Goal: Task Accomplishment & Management: Manage account settings

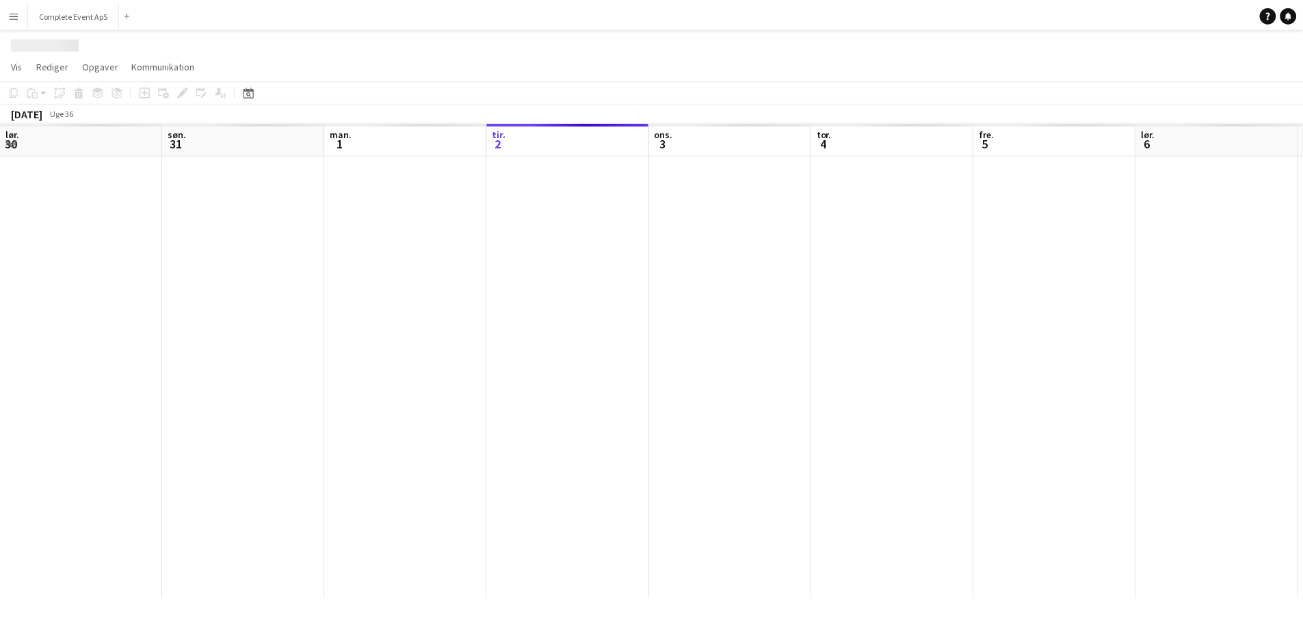
scroll to position [0, 327]
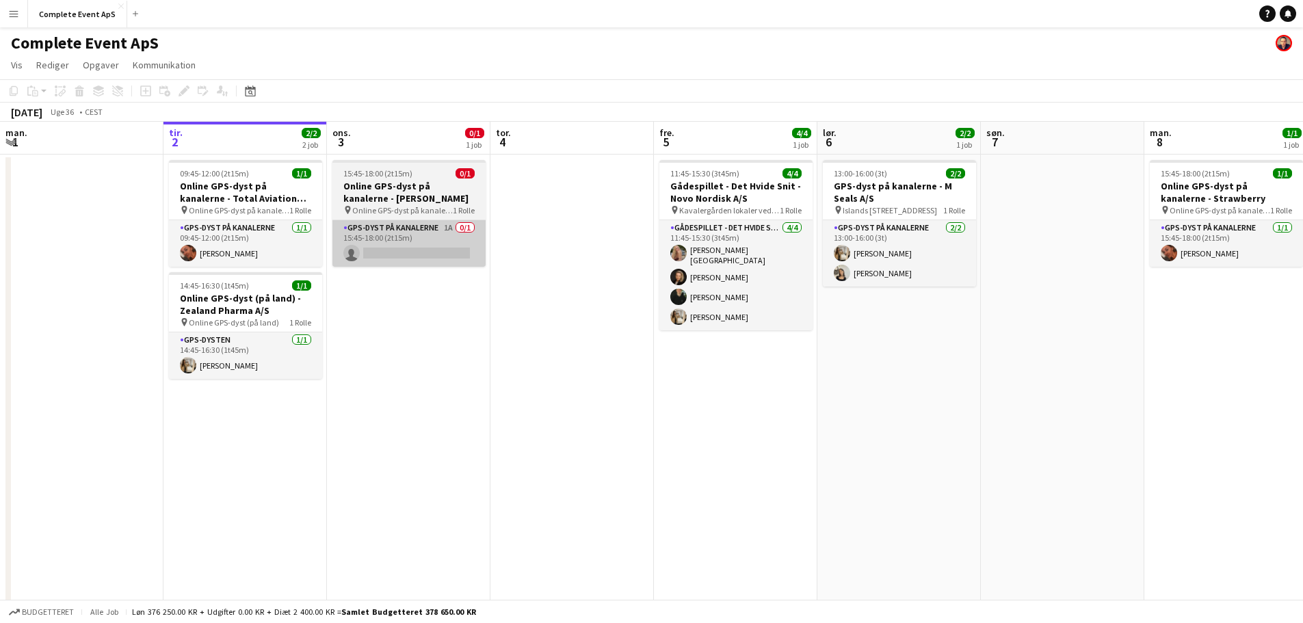
click at [406, 227] on app-card-role "GPS-dyst på kanalerne 1A 0/1 15:45-18:00 (2t15m) single-neutral-actions" at bounding box center [408, 243] width 153 height 47
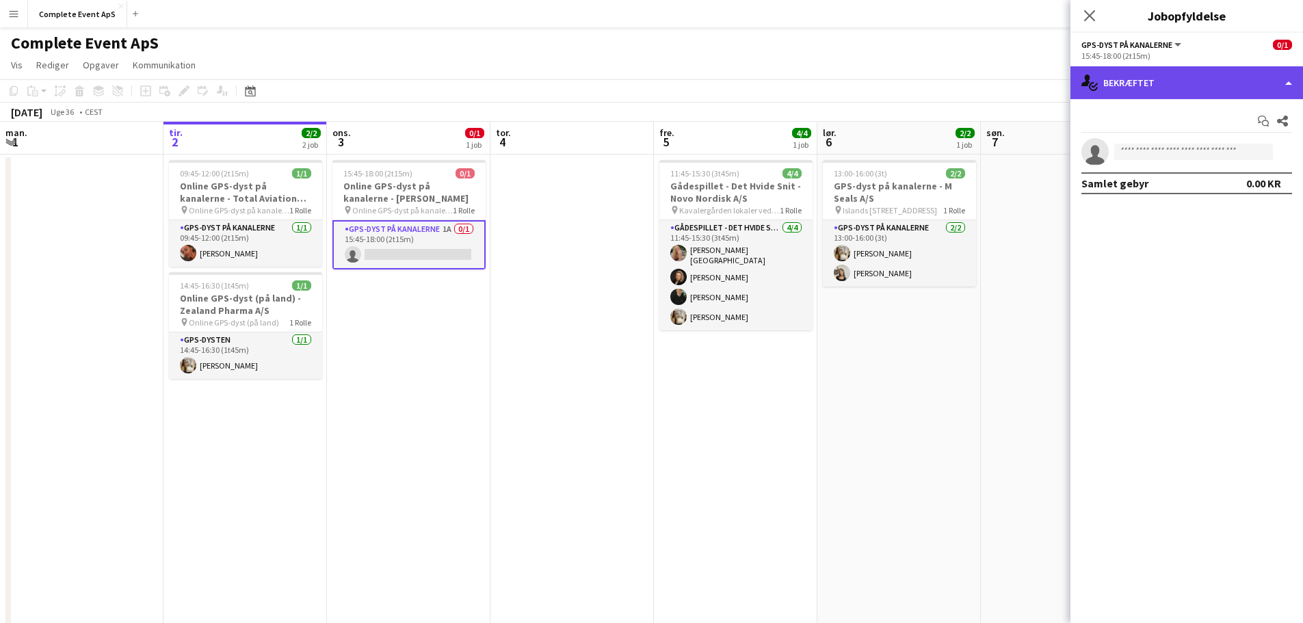
click at [1197, 95] on div "single-neutral-actions-check-2 Bekræftet" at bounding box center [1186, 82] width 233 height 33
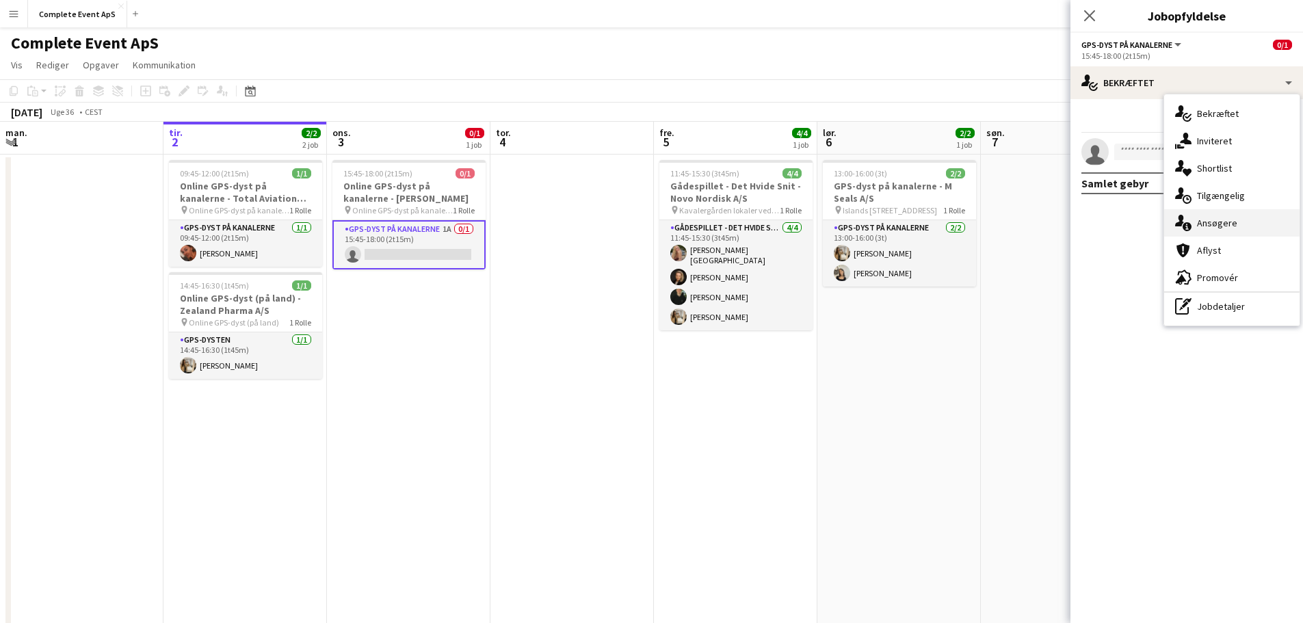
click at [1228, 229] on span "Ansøgere" at bounding box center [1217, 223] width 40 height 12
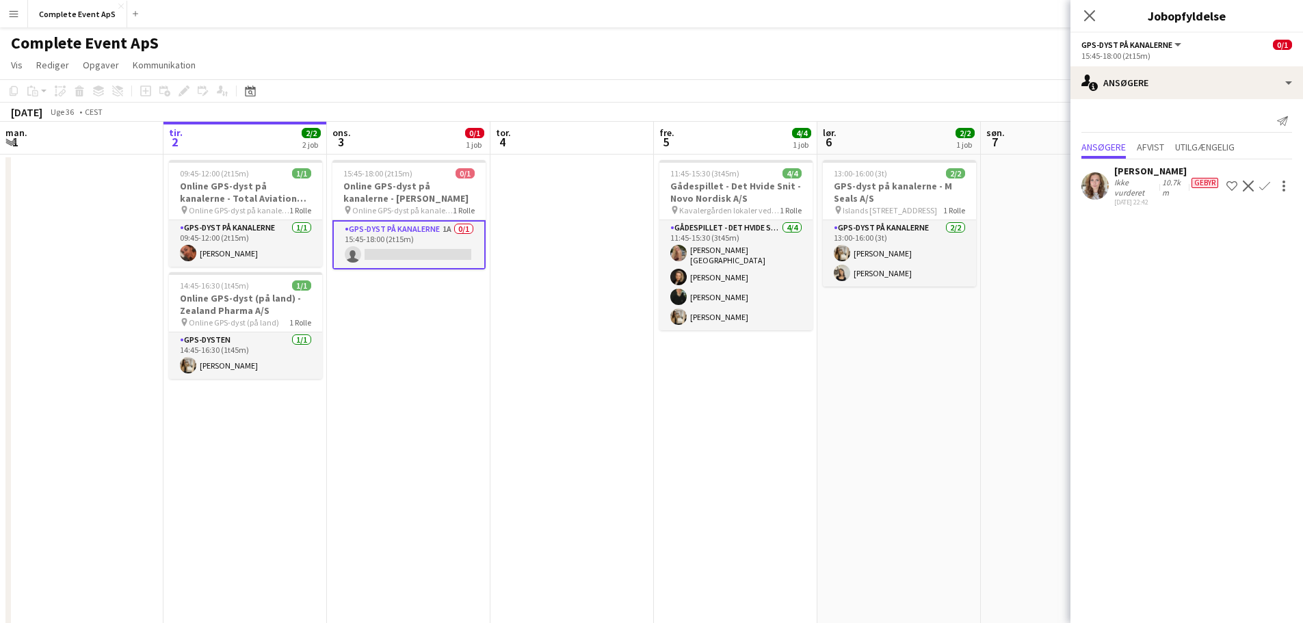
click at [1264, 187] on app-icon "Bekræft" at bounding box center [1264, 186] width 11 height 11
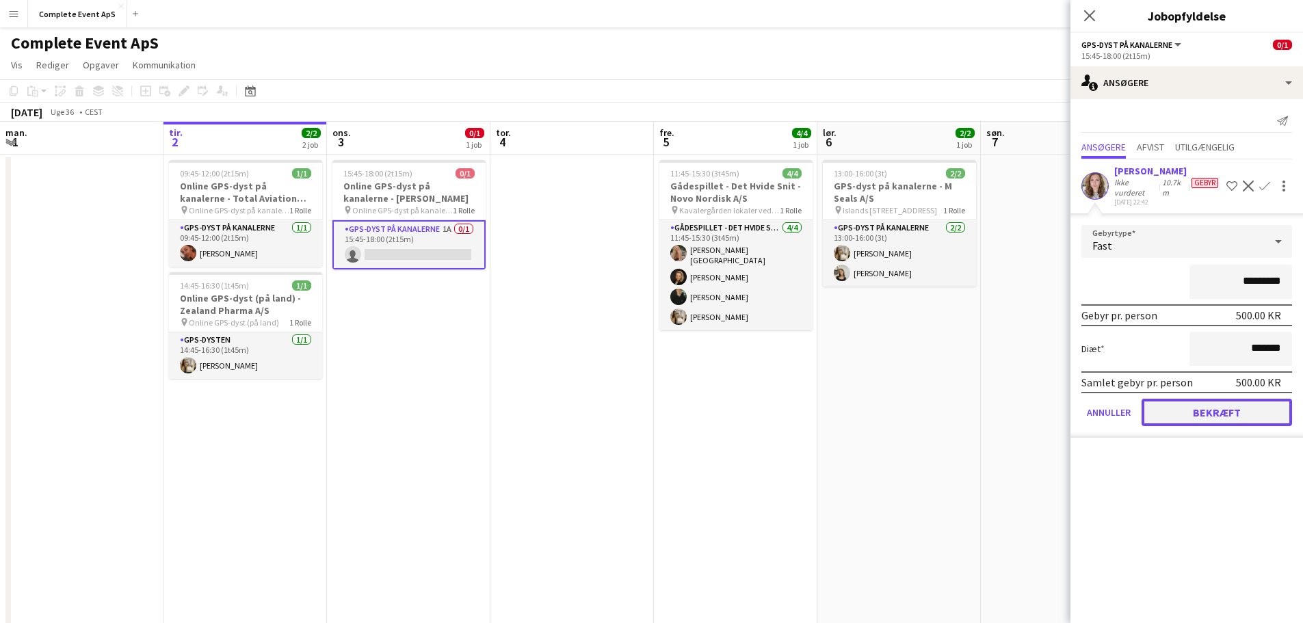
click at [1214, 412] on button "Bekræft" at bounding box center [1216, 412] width 150 height 27
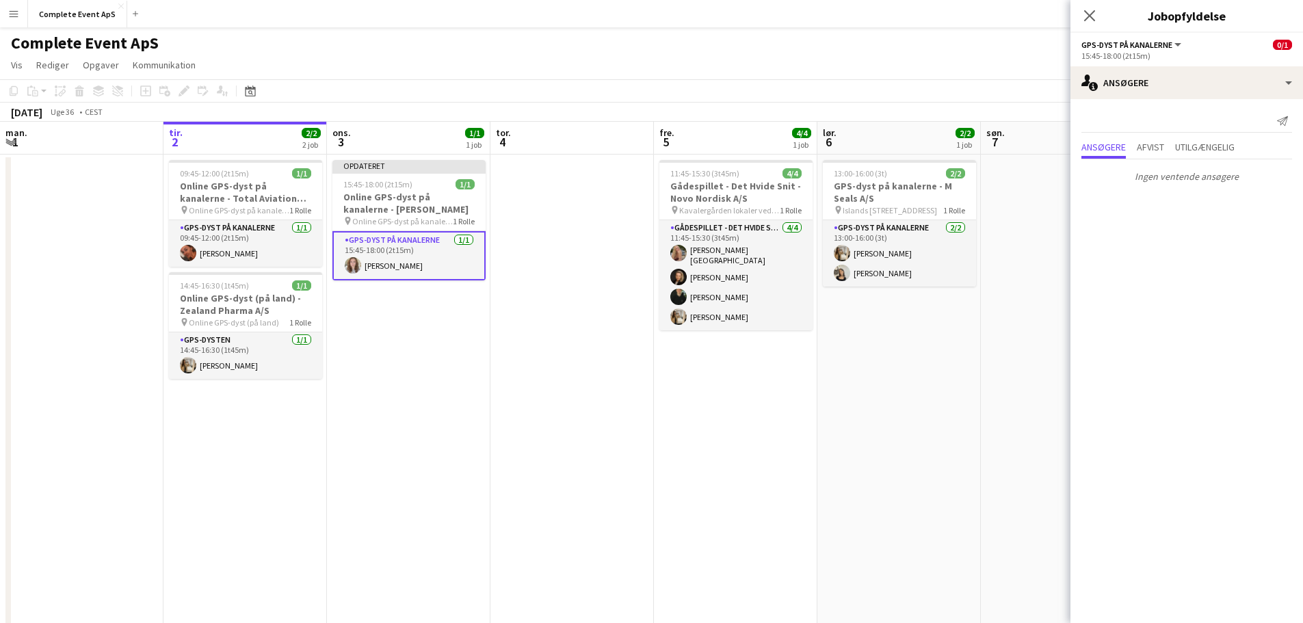
click at [837, 438] on app-date-cell "13:00-16:00 (3t) 2/2 GPS-dyst på kanalerne - M Seals A/S pin Islands Brygge 10,…" at bounding box center [898, 444] width 163 height 579
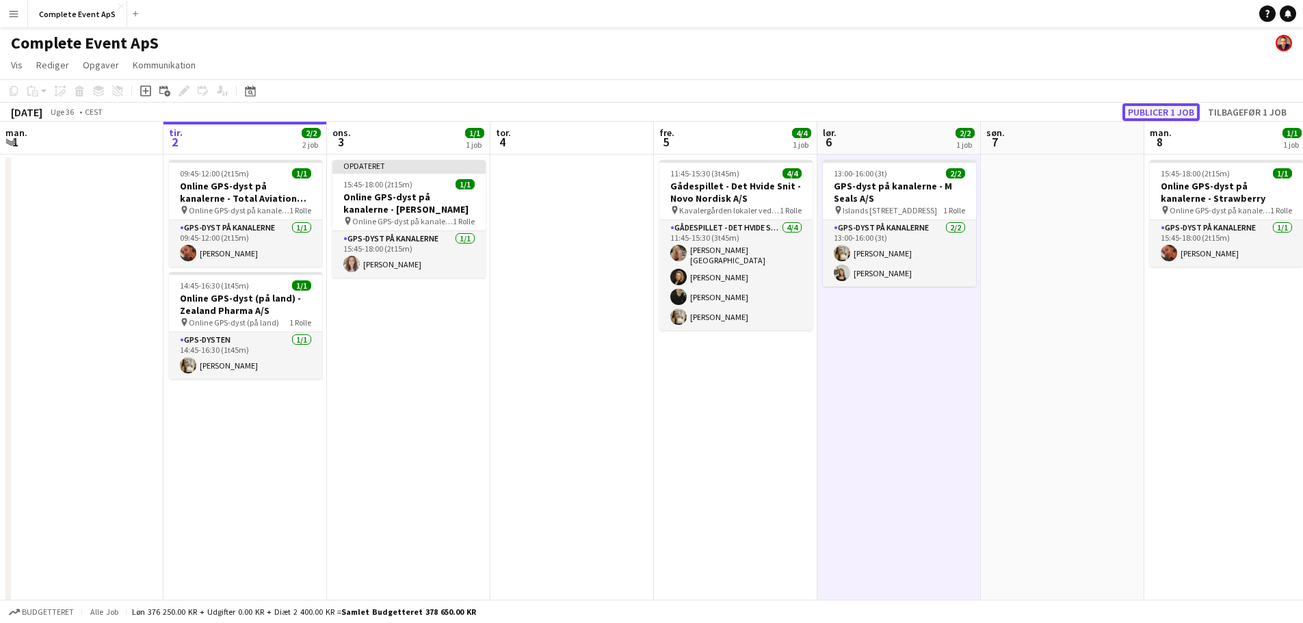
click at [1171, 111] on button "Publicer 1 job" at bounding box center [1160, 112] width 77 height 18
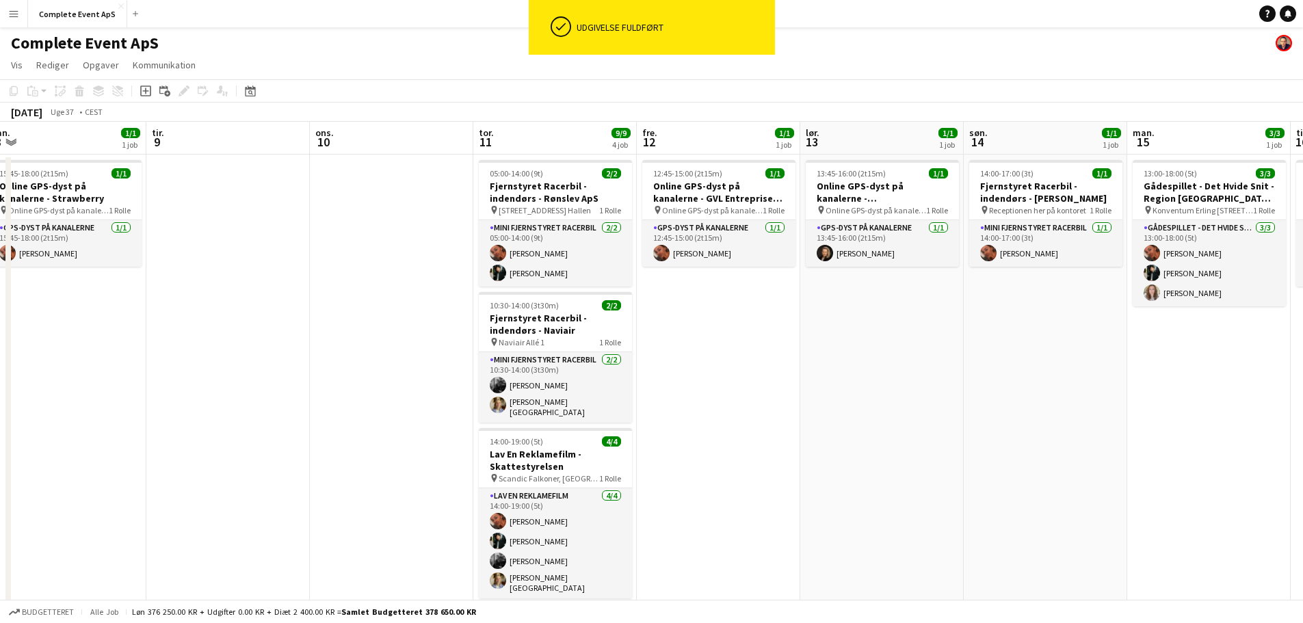
drag, startPoint x: 1161, startPoint y: 406, endPoint x: 0, endPoint y: 408, distance: 1161.1
click at [0, 408] on app-calendar-viewport "tor. 4 fre. 5 4/4 1 job lør. 6 2/2 1 job søn. 7 man. 8 1/1 1 job tir. 9 ons. 10…" at bounding box center [651, 428] width 1303 height 612
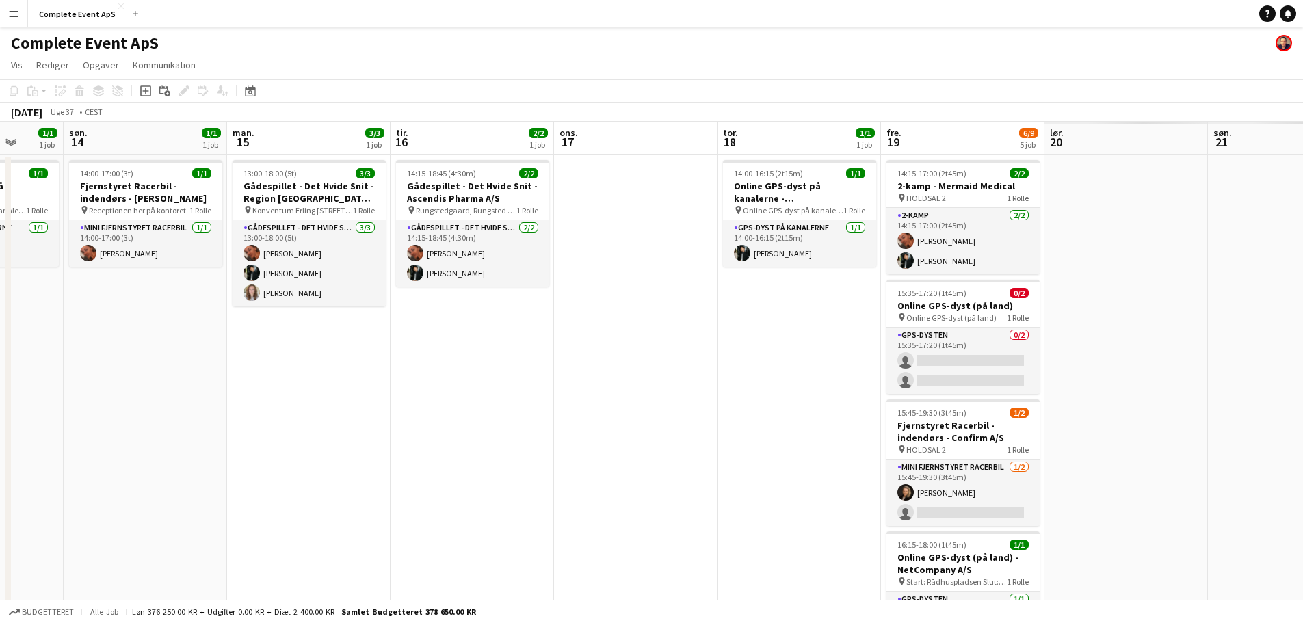
drag, startPoint x: 534, startPoint y: 450, endPoint x: 114, endPoint y: 427, distance: 420.5
click at [112, 429] on app-calendar-viewport "tir. 9 ons. 10 tor. 11 9/9 4 job fre. 12 1/1 1 job lør. 13 1/1 1 job søn. 14 1/…" at bounding box center [651, 475] width 1303 height 706
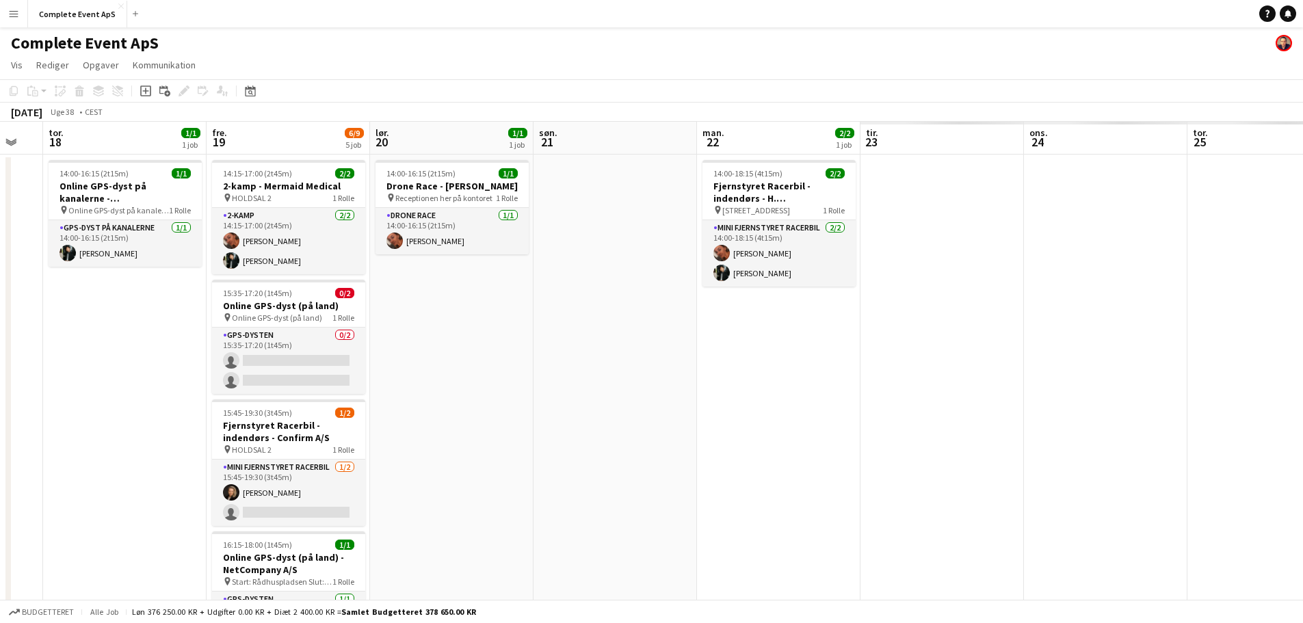
drag, startPoint x: 372, startPoint y: 418, endPoint x: 176, endPoint y: 381, distance: 199.0
click at [142, 393] on app-calendar-viewport "søn. 14 1/1 1 job man. 15 3/3 1 job tir. 16 2/2 1 job ons. 17 tor. 18 1/1 1 job…" at bounding box center [651, 475] width 1303 height 706
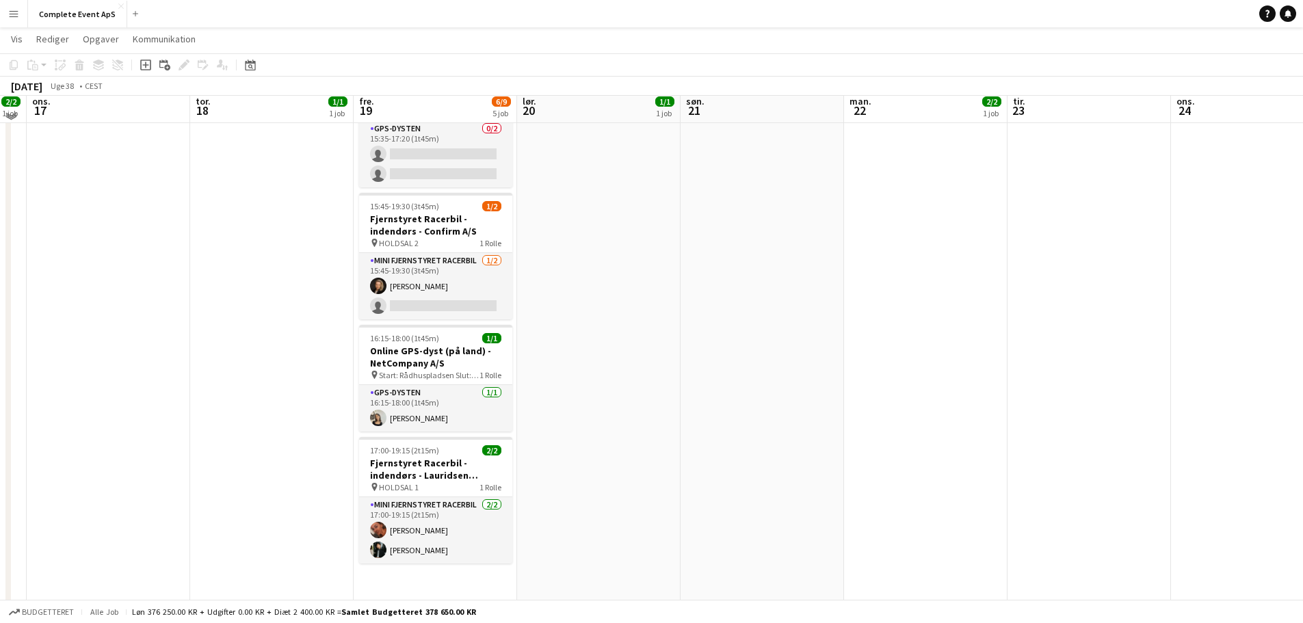
scroll to position [0, 0]
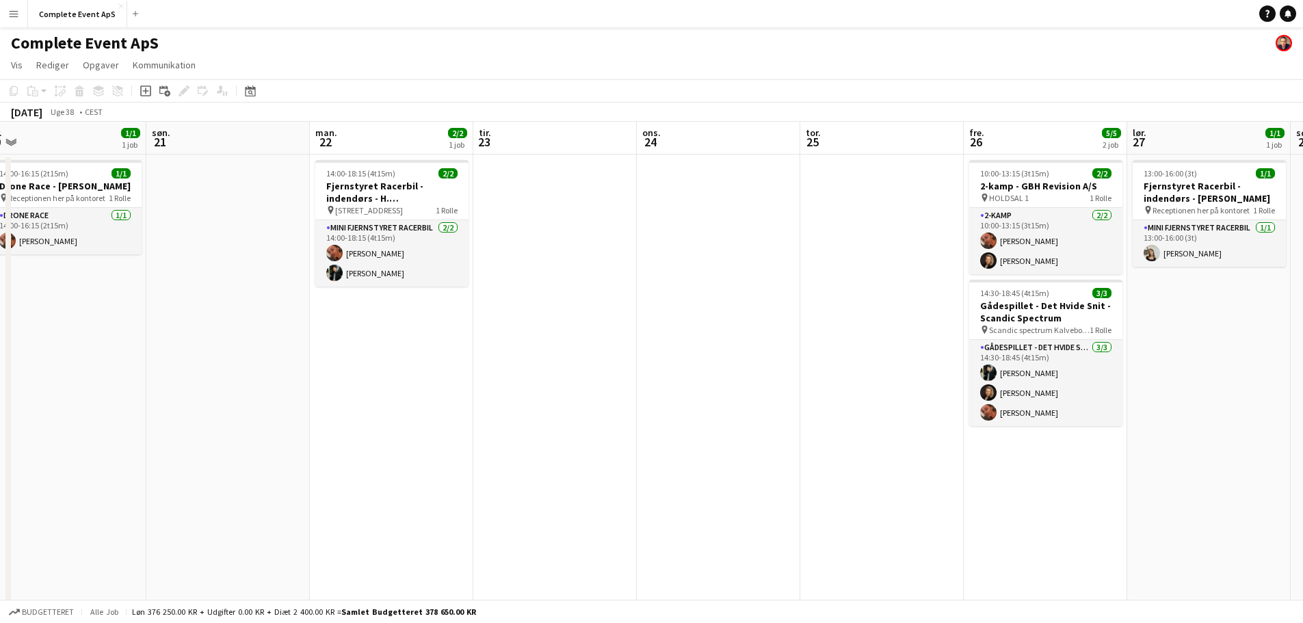
drag, startPoint x: 788, startPoint y: 368, endPoint x: 5, endPoint y: 329, distance: 784.0
click at [115, 343] on app-calendar-viewport "tir. 16 2/2 1 job ons. 17 tor. 18 1/1 1 job fre. 19 6/9 5 job lør. 20 1/1 1 job…" at bounding box center [651, 475] width 1303 height 706
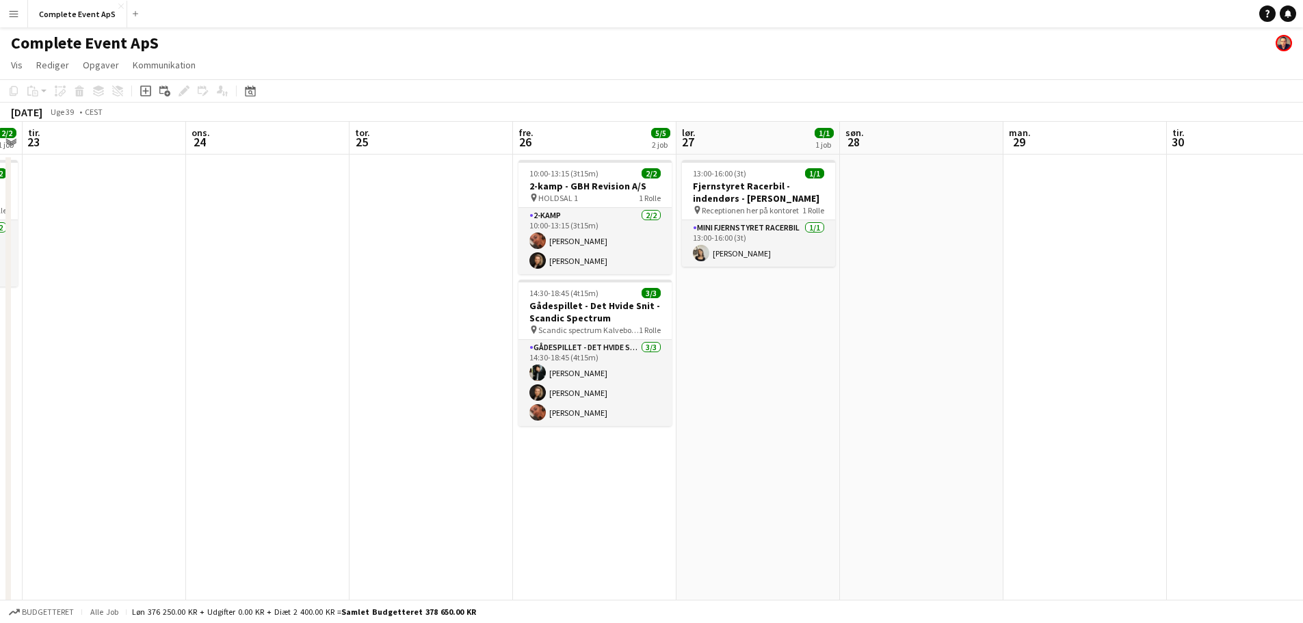
drag, startPoint x: 948, startPoint y: 421, endPoint x: 63, endPoint y: 397, distance: 885.2
click at [63, 397] on app-calendar-viewport "fre. 19 6/9 5 job lør. 20 1/1 1 job søn. 21 man. 22 2/2 1 job tir. 23 ons. 24 t…" at bounding box center [651, 475] width 1303 height 706
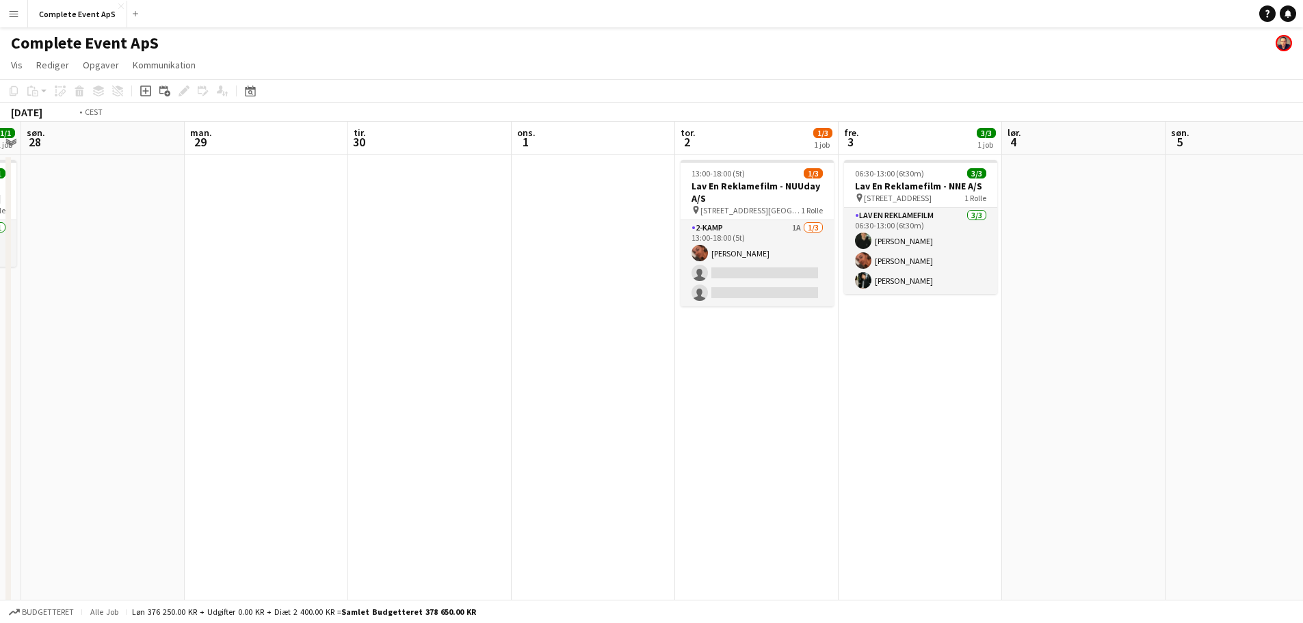
scroll to position [0, 667]
drag, startPoint x: 751, startPoint y: 412, endPoint x: 338, endPoint y: 371, distance: 415.1
click at [338, 371] on app-calendar-viewport "ons. 24 tor. 25 fre. 26 5/5 2 job lør. 27 1/1 1 job søn. 28 man. 29 tir. 30 ons…" at bounding box center [651, 475] width 1303 height 706
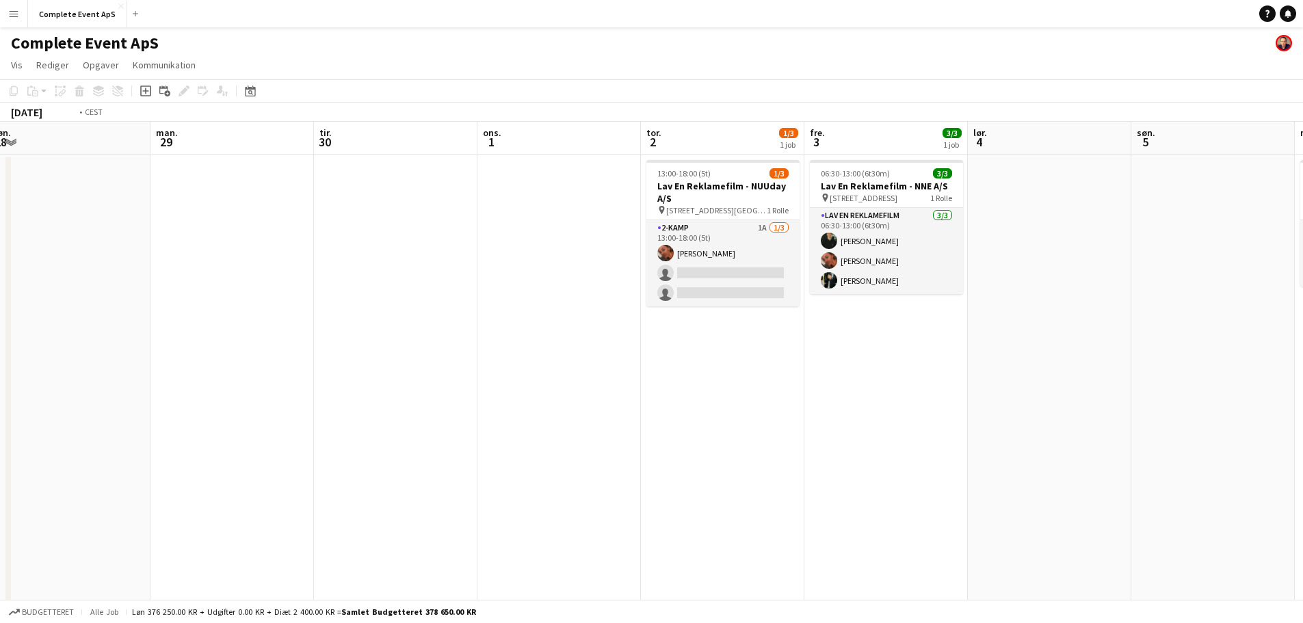
click at [804, 371] on app-date-cell "06:30-13:00 (6t30m) 3/3 Lav En Reklamefilm - NNE A/S pin [STREET_ADDRESS] Rolle…" at bounding box center [885, 491] width 163 height 673
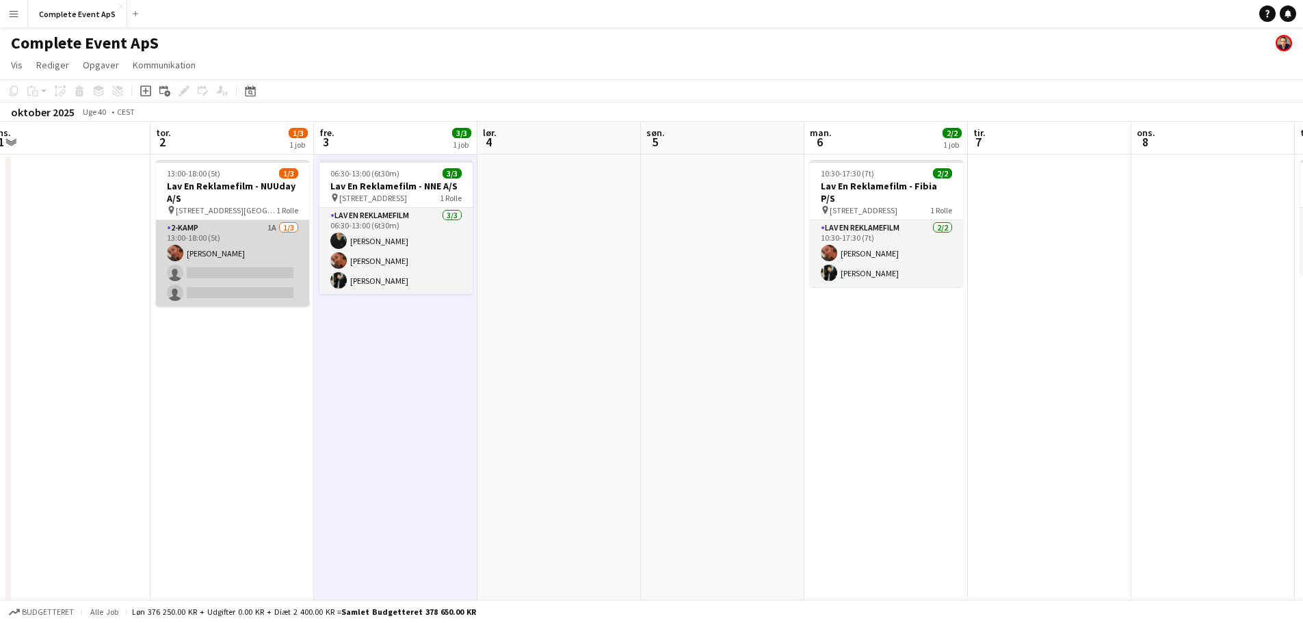
click at [254, 240] on app-card-role "2-kamp 1A [DATE] 13:00-18:00 (5t) [PERSON_NAME] single-neutral-actions single-n…" at bounding box center [232, 263] width 153 height 86
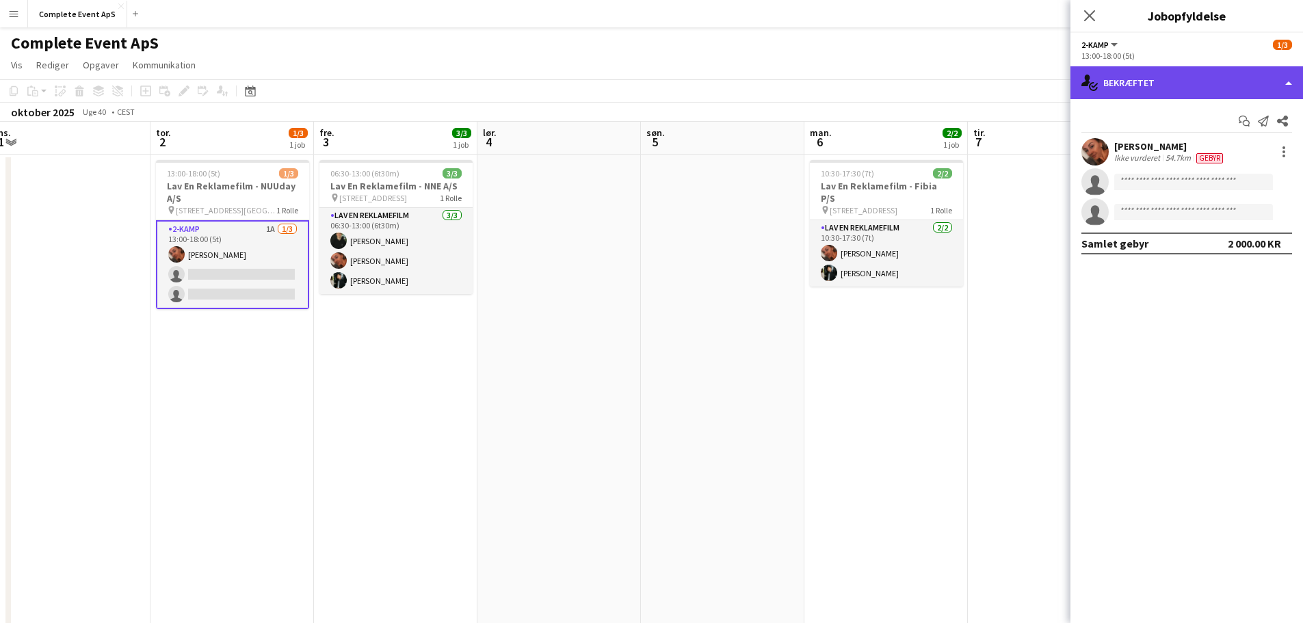
click at [1161, 82] on div "single-neutral-actions-check-2 Bekræftet" at bounding box center [1186, 82] width 233 height 33
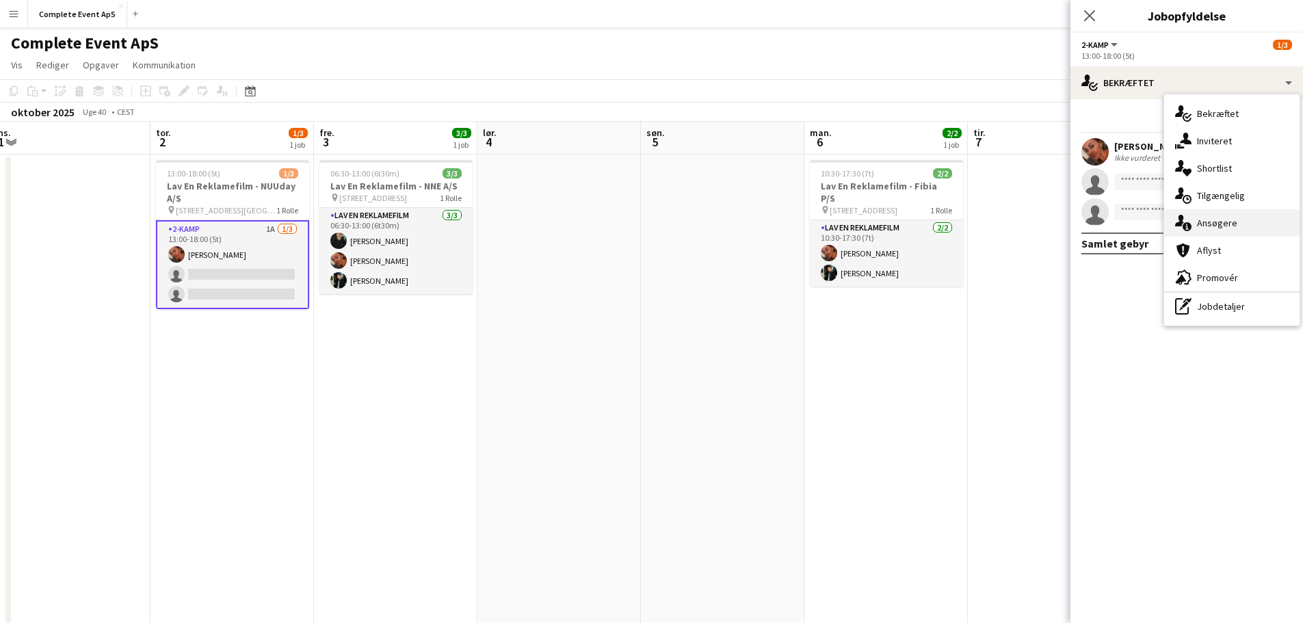
click at [1214, 222] on span "Ansøgere" at bounding box center [1217, 223] width 40 height 12
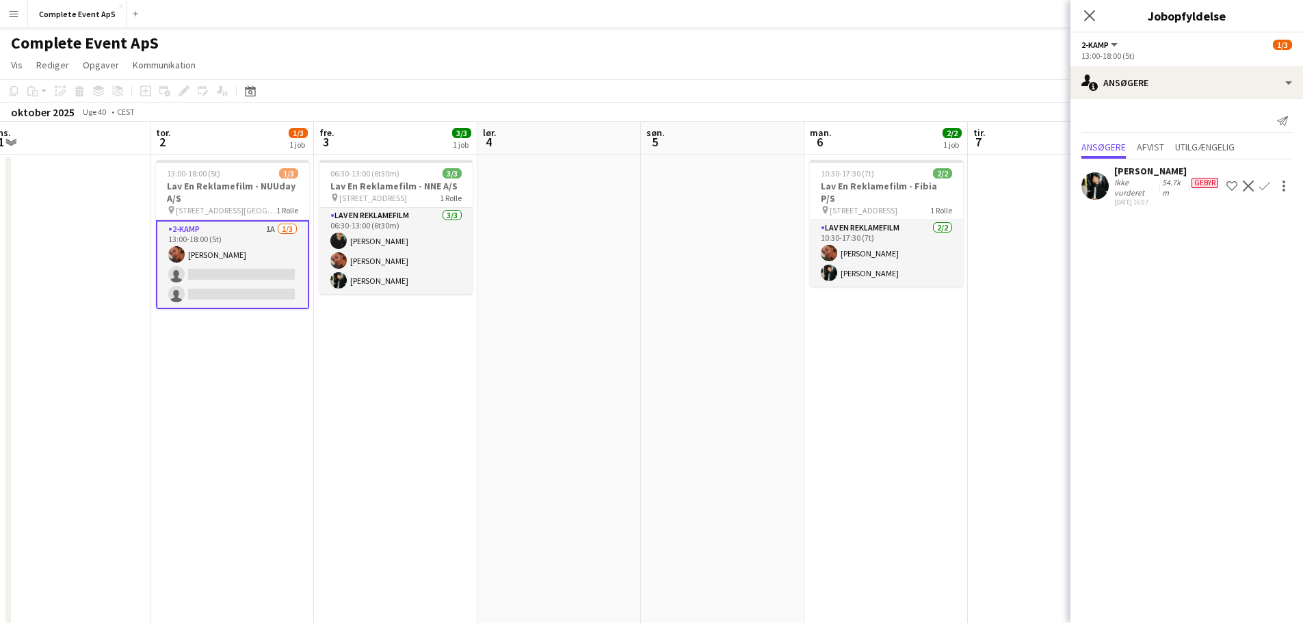
click at [1262, 187] on app-icon "Bekræft" at bounding box center [1264, 186] width 11 height 11
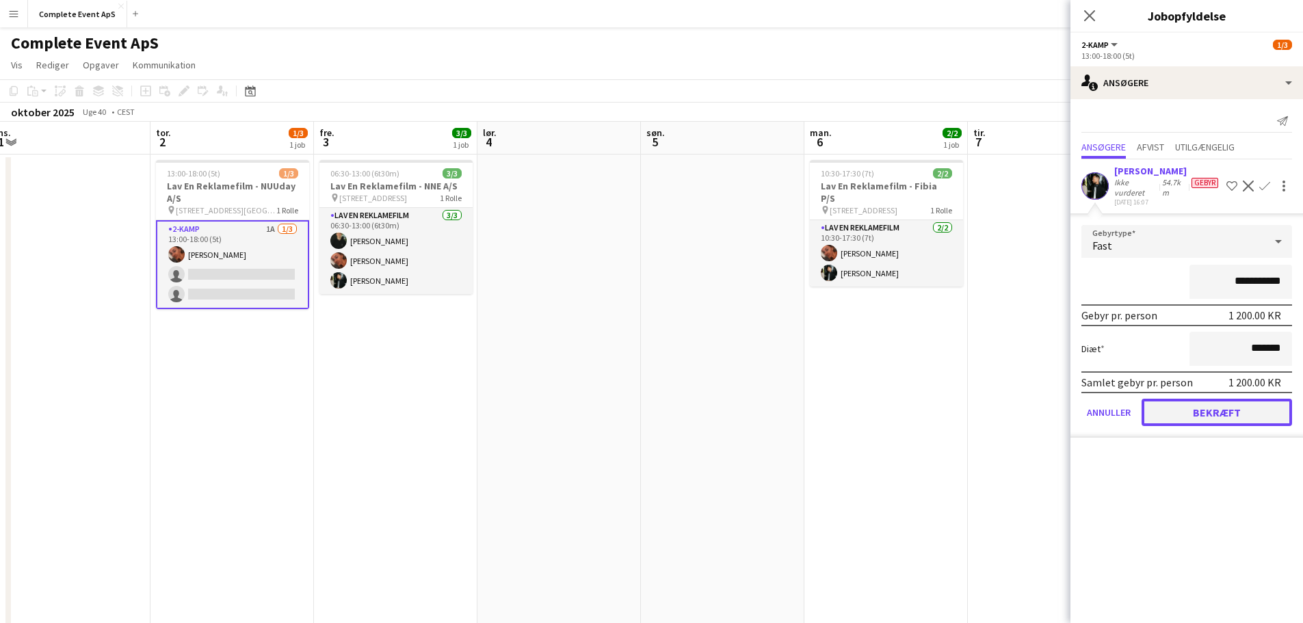
click at [1223, 414] on button "Bekræft" at bounding box center [1216, 412] width 150 height 27
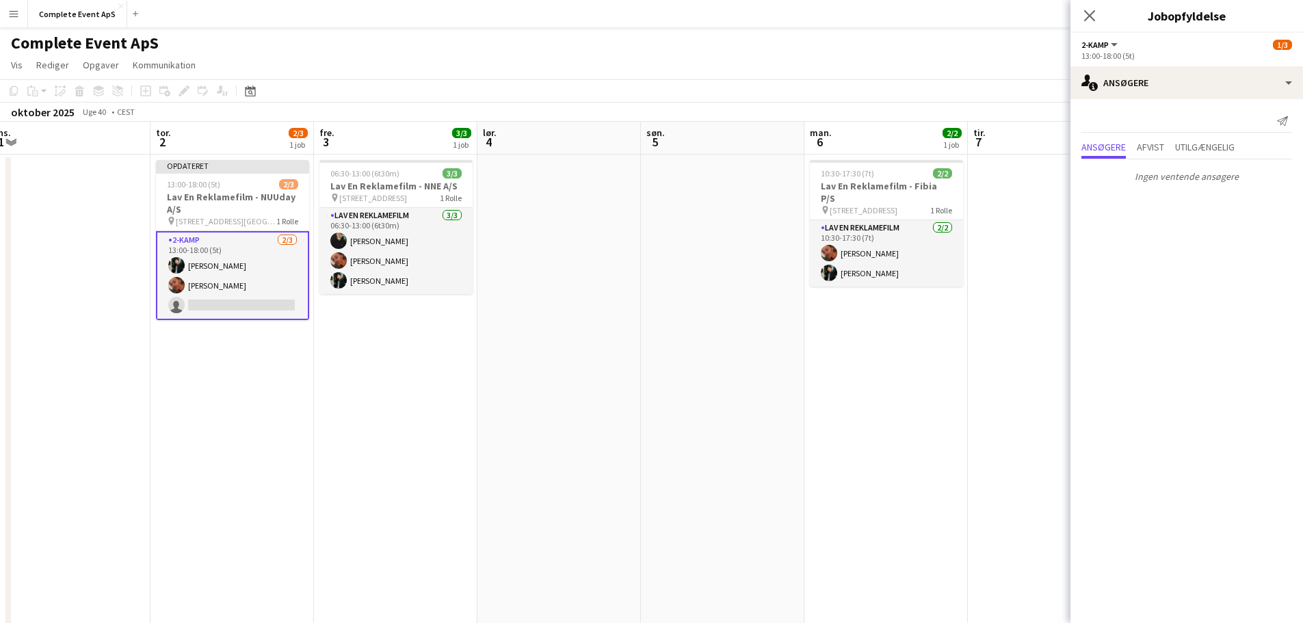
click at [587, 384] on app-date-cell at bounding box center [558, 491] width 163 height 673
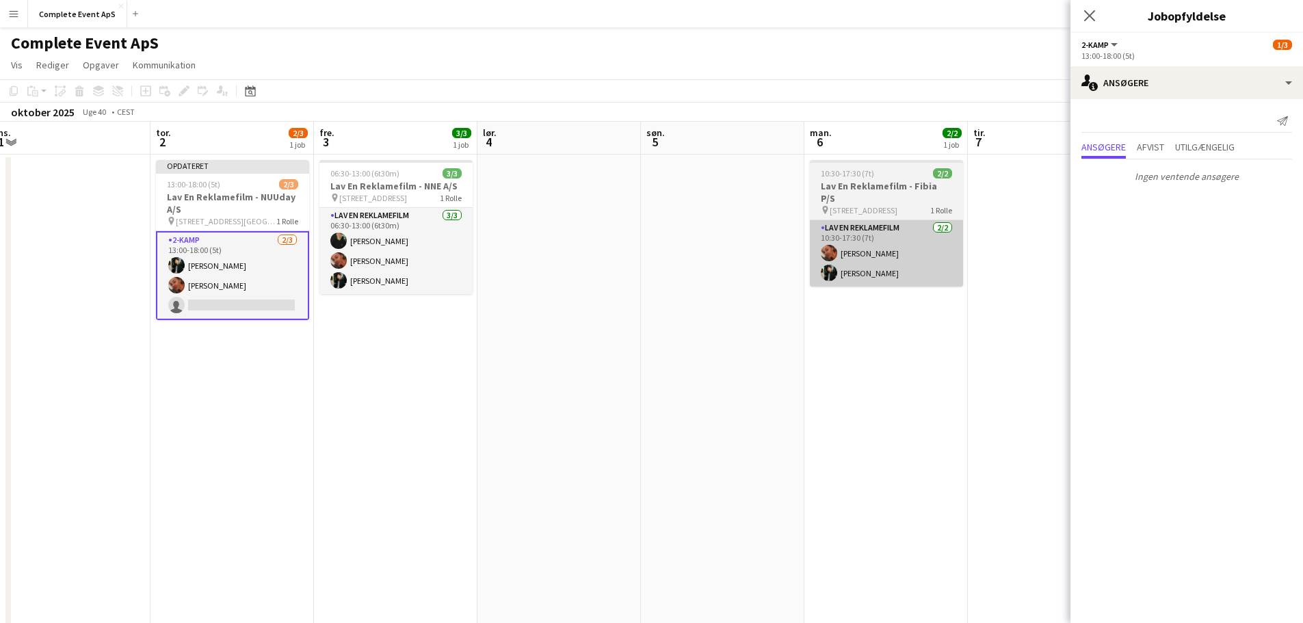
scroll to position [0, 665]
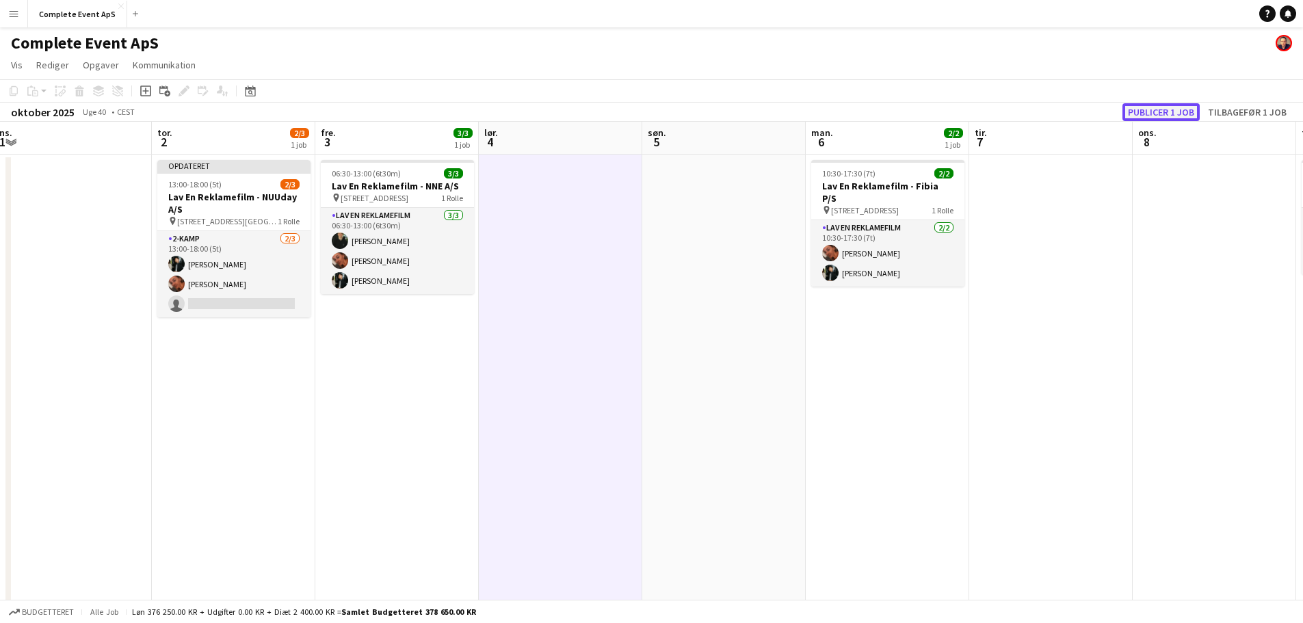
click at [1175, 108] on button "Publicer 1 job" at bounding box center [1160, 112] width 77 height 18
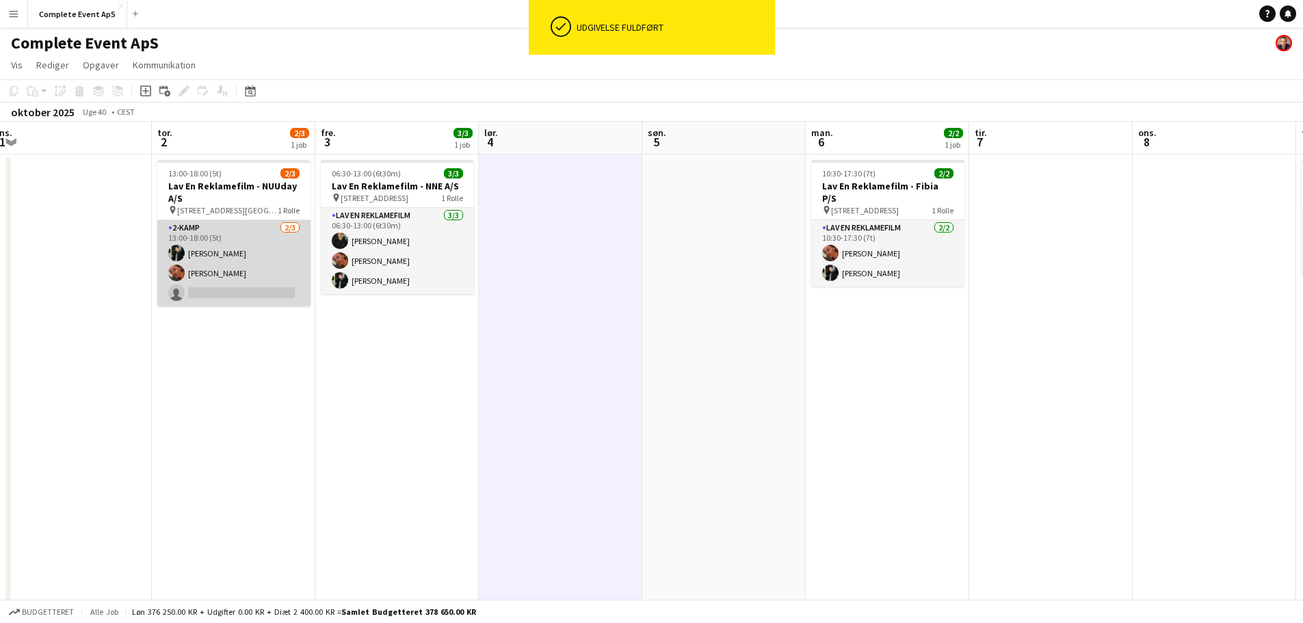
click at [230, 269] on app-card-role "2-kamp [DATE] 13:00-18:00 (5t) [PERSON_NAME] [PERSON_NAME] single-neutral-actio…" at bounding box center [233, 263] width 153 height 86
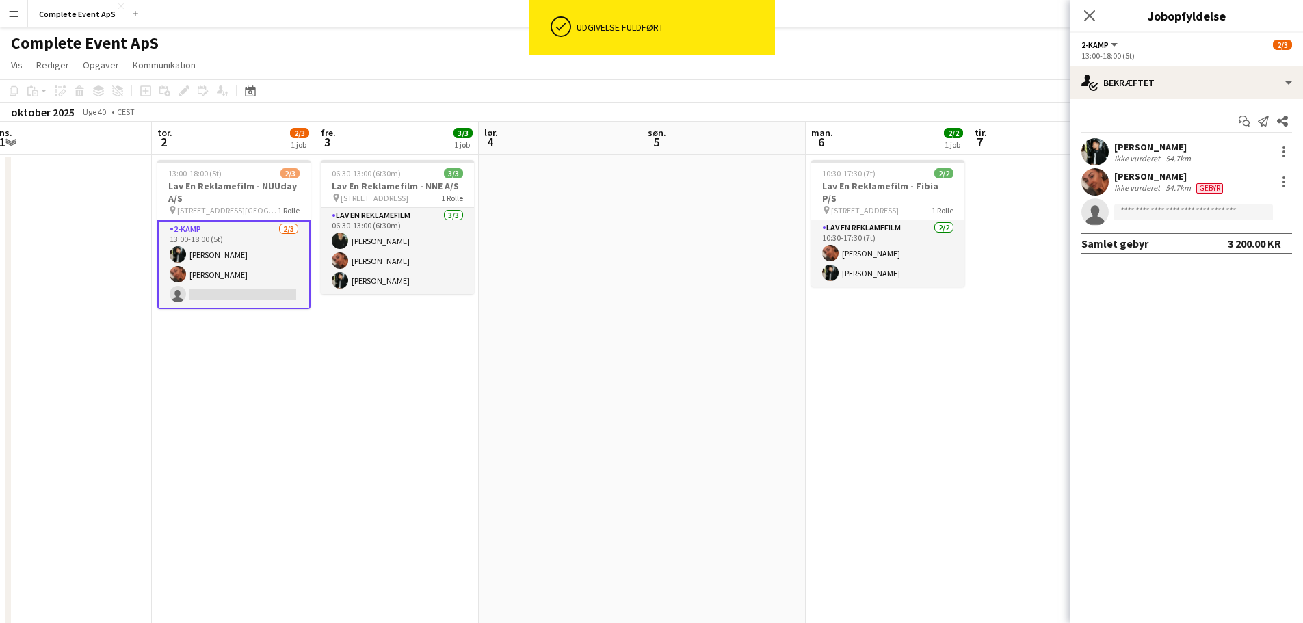
click at [386, 382] on app-date-cell "06:30-13:00 (6t30m) 3/3 Lav En Reklamefilm - NNE A/S pin [STREET_ADDRESS] Rolle…" at bounding box center [396, 491] width 163 height 673
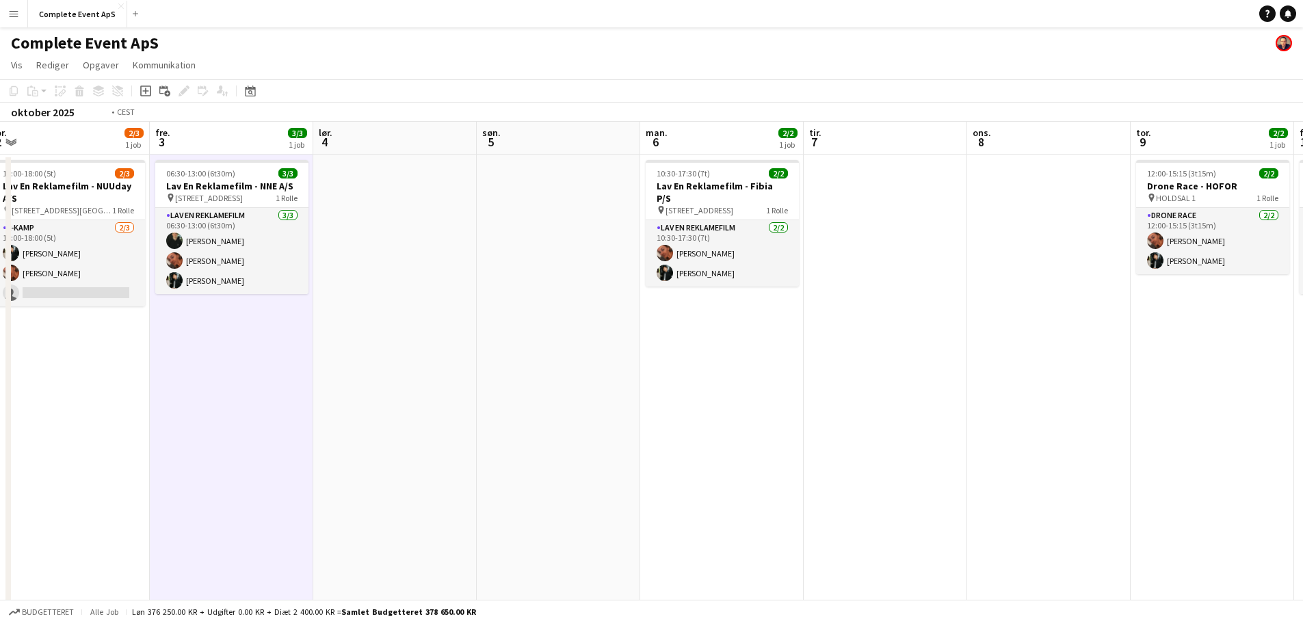
drag, startPoint x: 1044, startPoint y: 401, endPoint x: 188, endPoint y: 397, distance: 856.2
click at [188, 397] on app-calendar-viewport "man. 29 tir. 30 ons. 1 tor. 2 2/3 1 job fre. 3 3/3 1 job lør. 4 søn. 5 man. 6 2…" at bounding box center [651, 475] width 1303 height 706
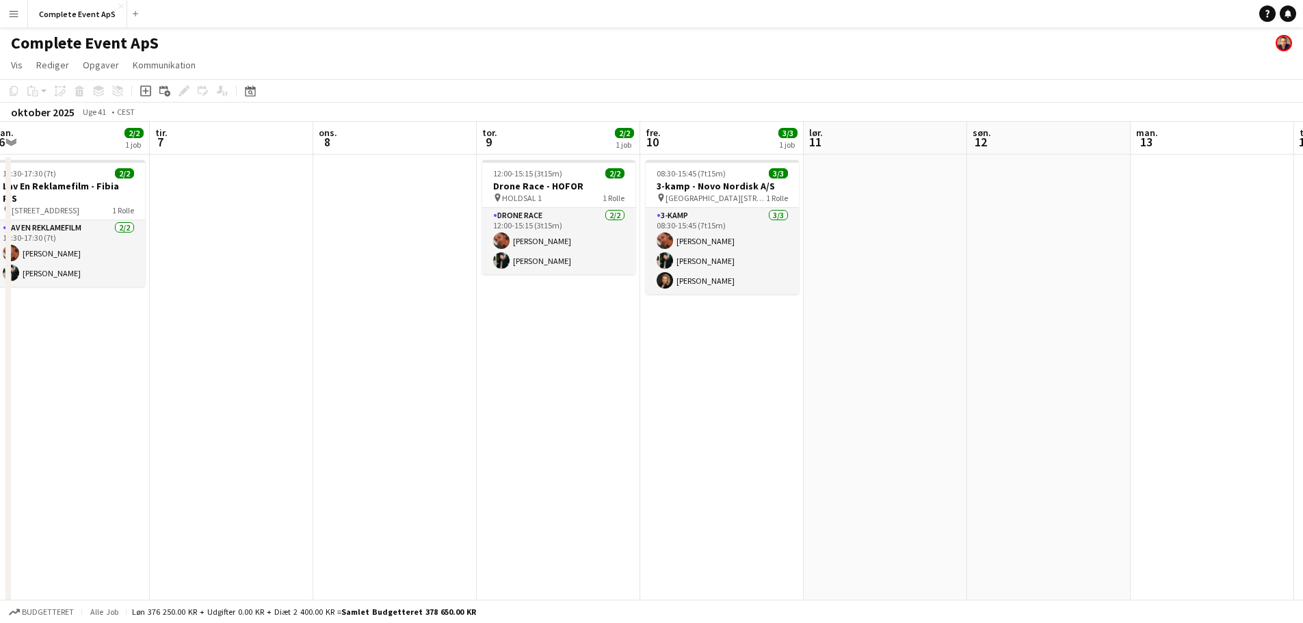
scroll to position [0, 541]
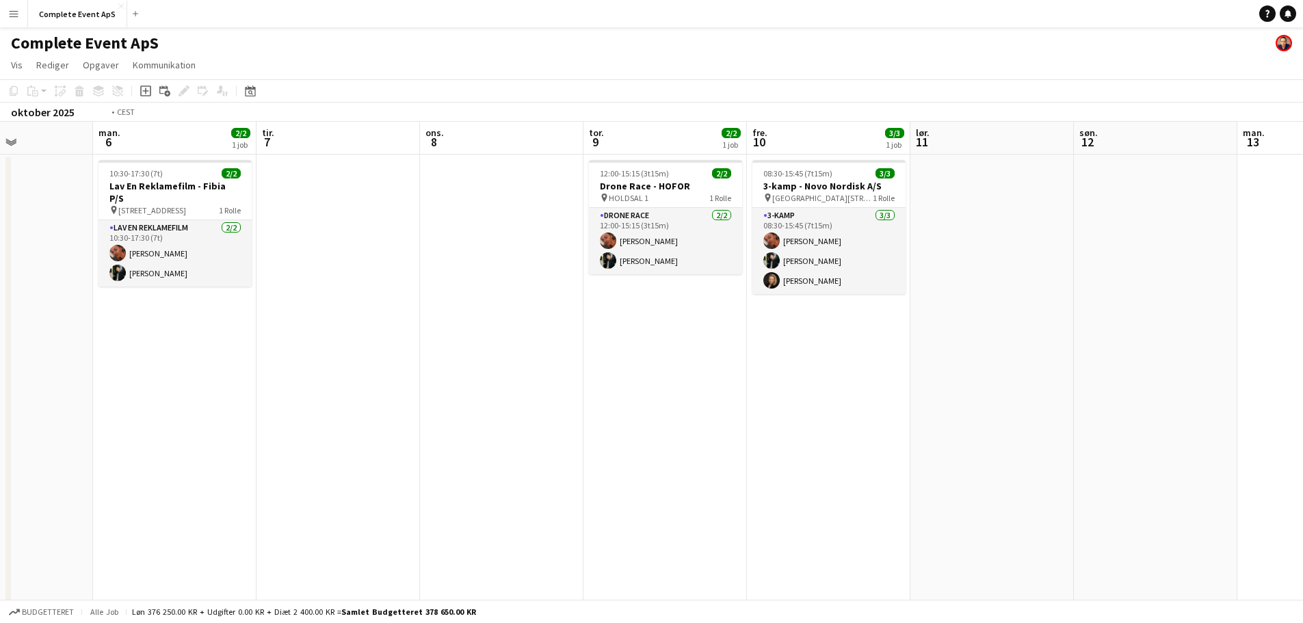
drag, startPoint x: 651, startPoint y: 426, endPoint x: 1384, endPoint y: 416, distance: 733.1
click at [1303, 416] on html "Menu Boards Boards Boards Alle job Status Arbejdsstyrke Arbejdsstyrke Min arbej…" at bounding box center [651, 425] width 1303 height 851
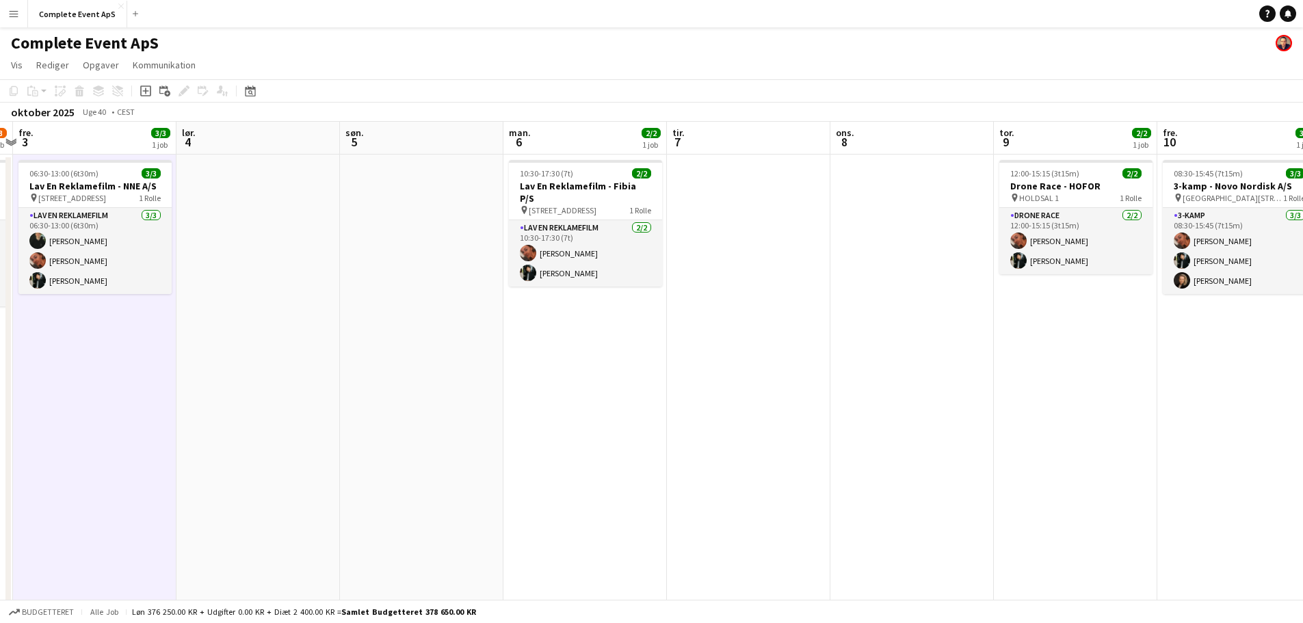
drag, startPoint x: 174, startPoint y: 414, endPoint x: 554, endPoint y: 430, distance: 379.9
click at [553, 430] on app-calendar-viewport "tir. 30 ons. 1 tor. 2 2/3 1 job fre. 3 3/3 1 job lør. 4 søn. 5 man. 6 2/2 1 job…" at bounding box center [651, 475] width 1303 height 706
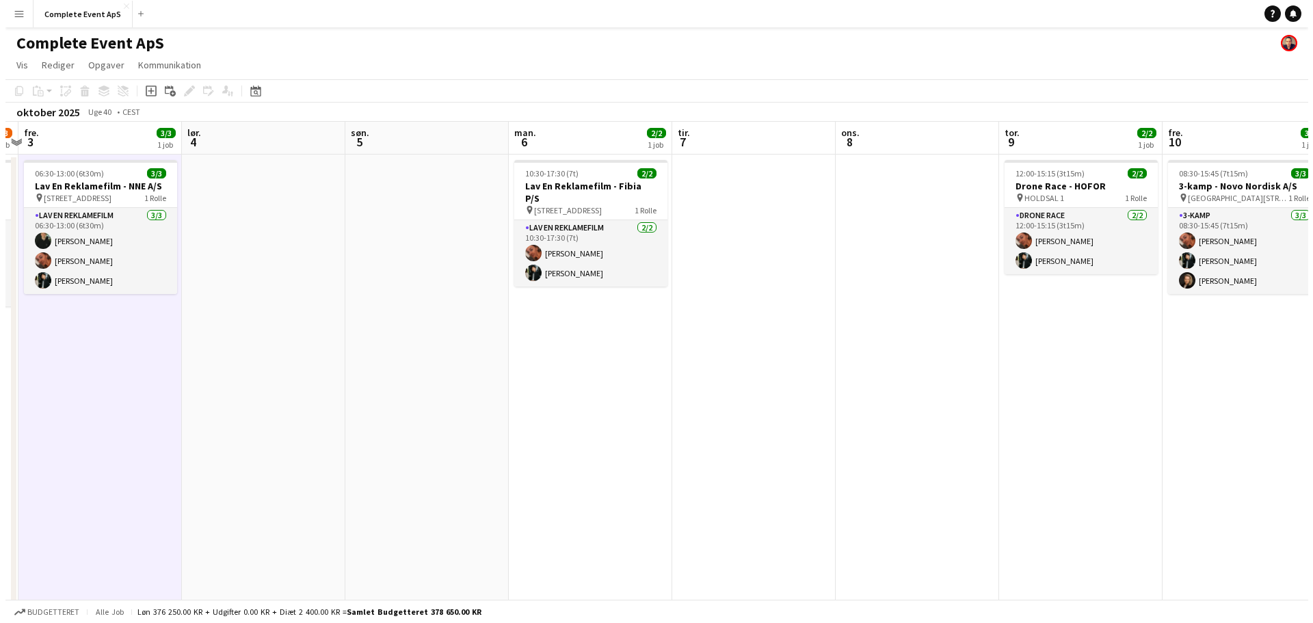
scroll to position [0, 331]
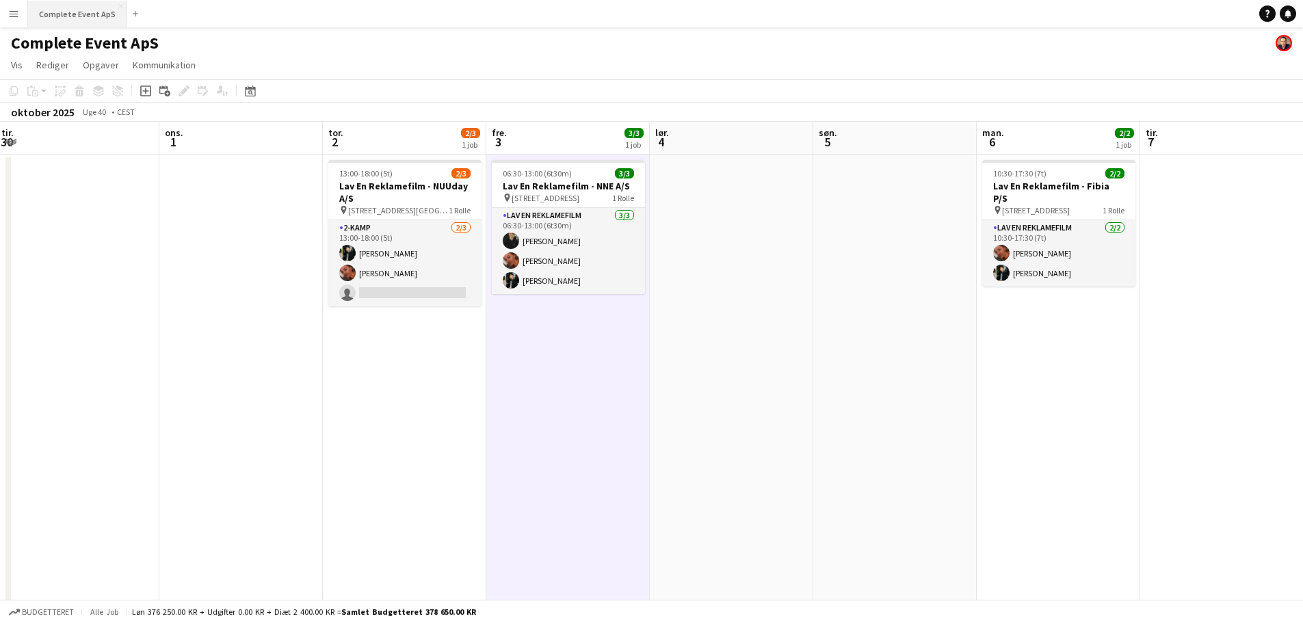
click at [81, 16] on button "Complete Event ApS Luk" at bounding box center [77, 14] width 99 height 27
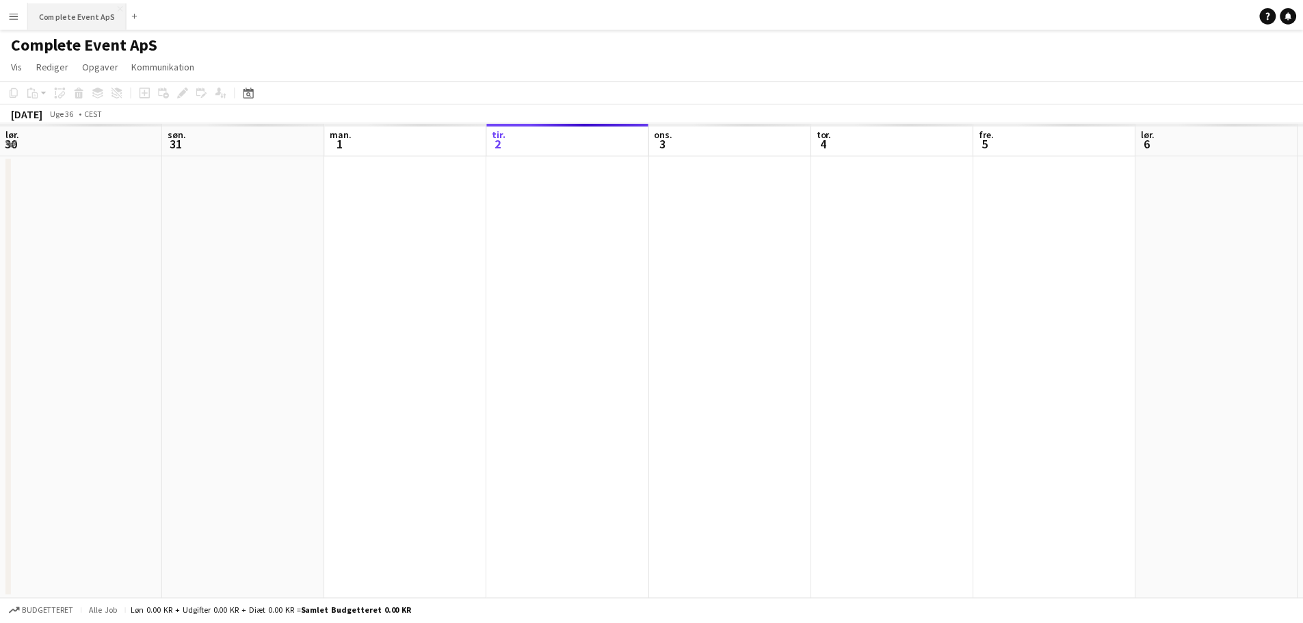
scroll to position [0, 327]
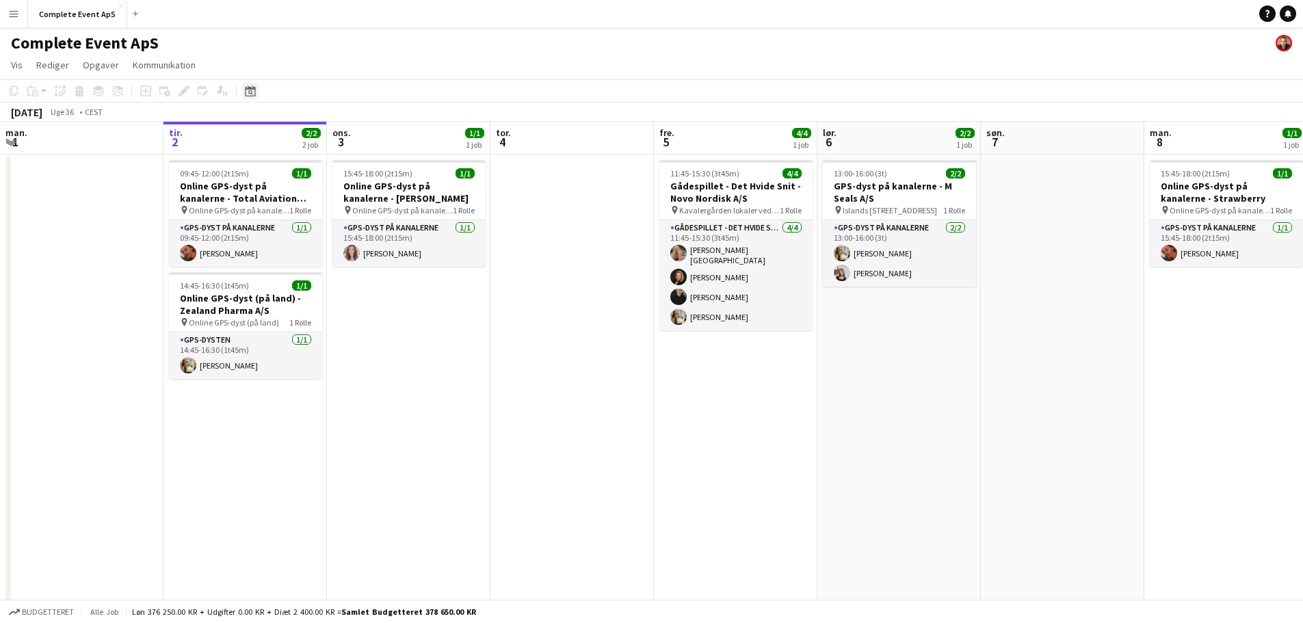
click at [256, 92] on div "Datovælger" at bounding box center [250, 91] width 16 height 16
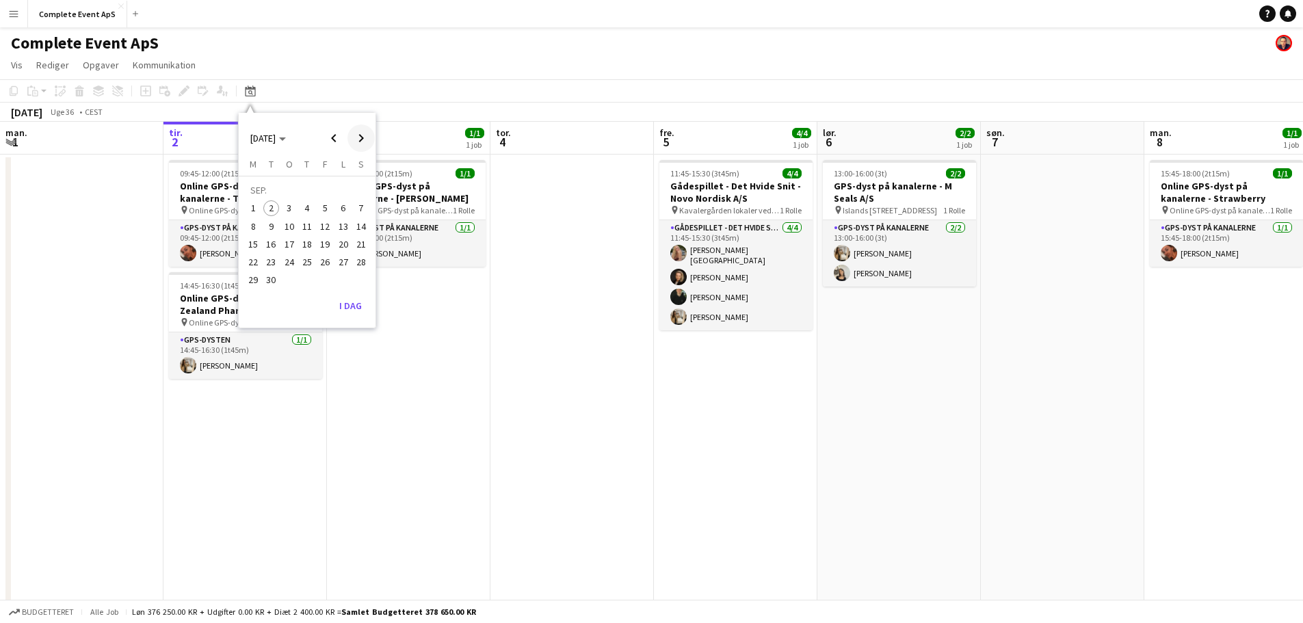
click at [361, 136] on span "Next month" at bounding box center [360, 137] width 27 height 27
click at [321, 261] on span "24" at bounding box center [325, 262] width 16 height 16
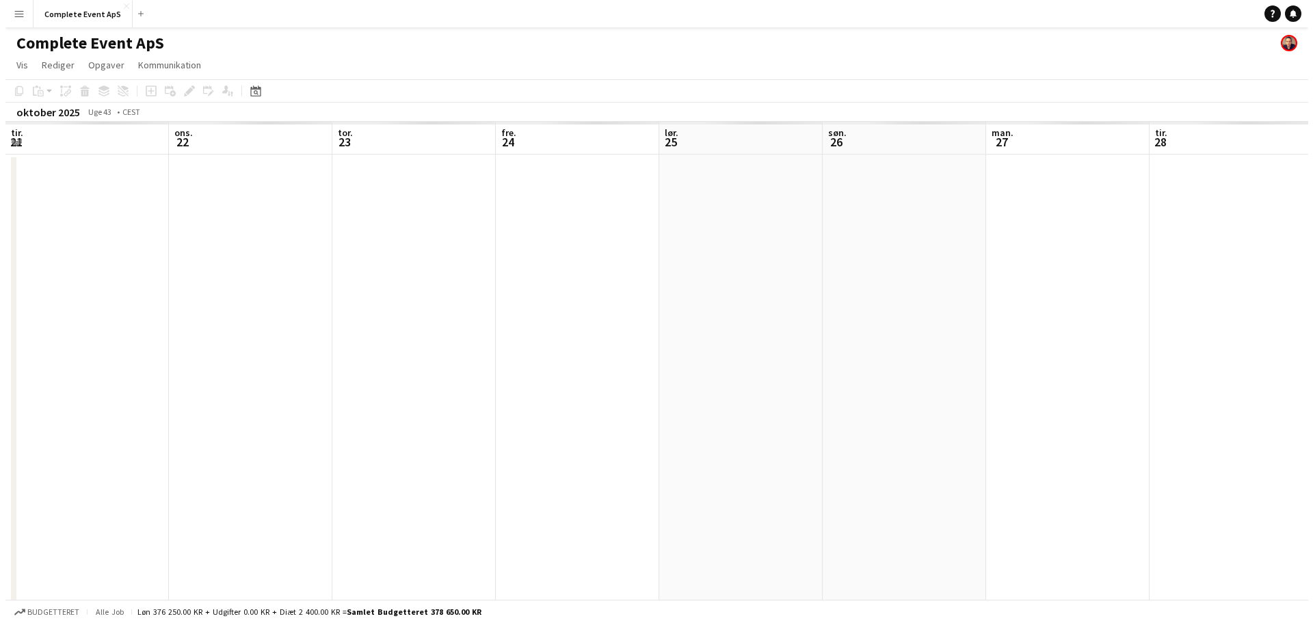
scroll to position [0, 470]
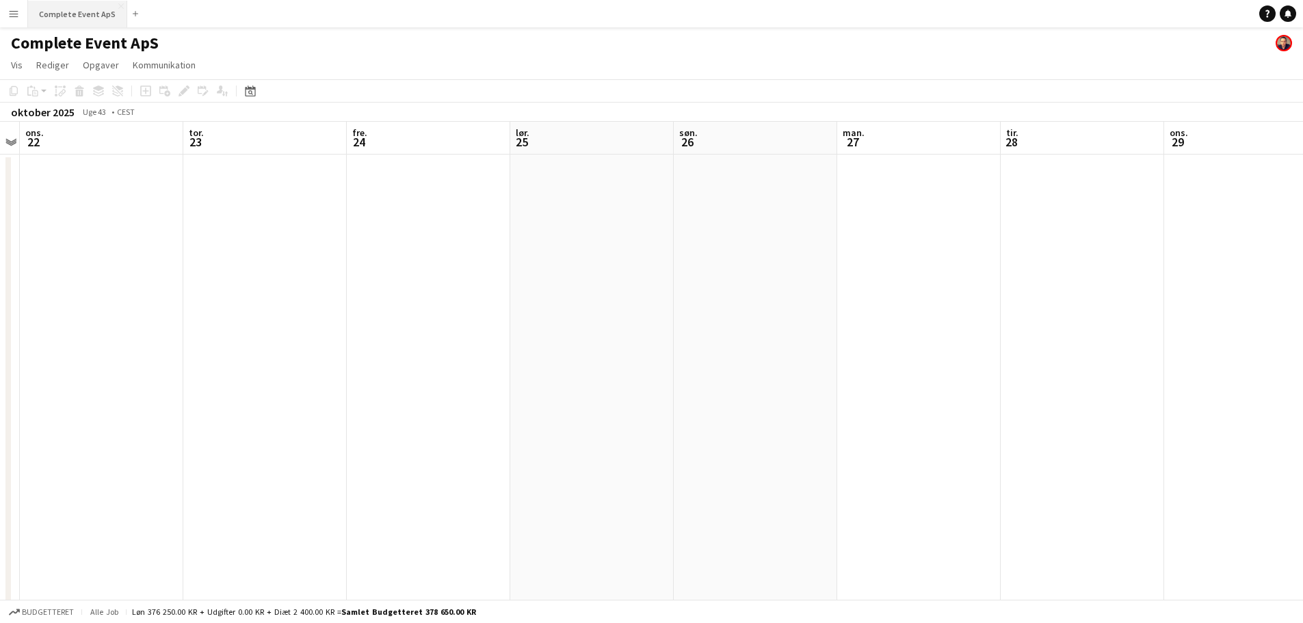
click at [81, 14] on button "Complete Event ApS Luk" at bounding box center [77, 14] width 99 height 27
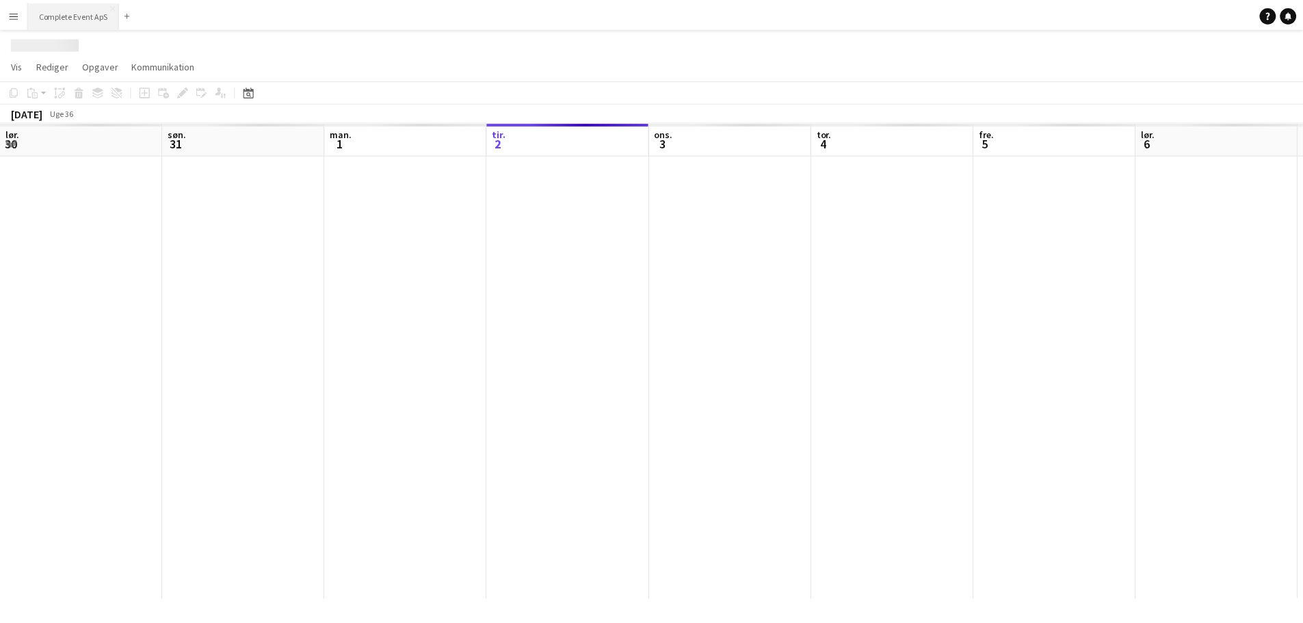
scroll to position [0, 327]
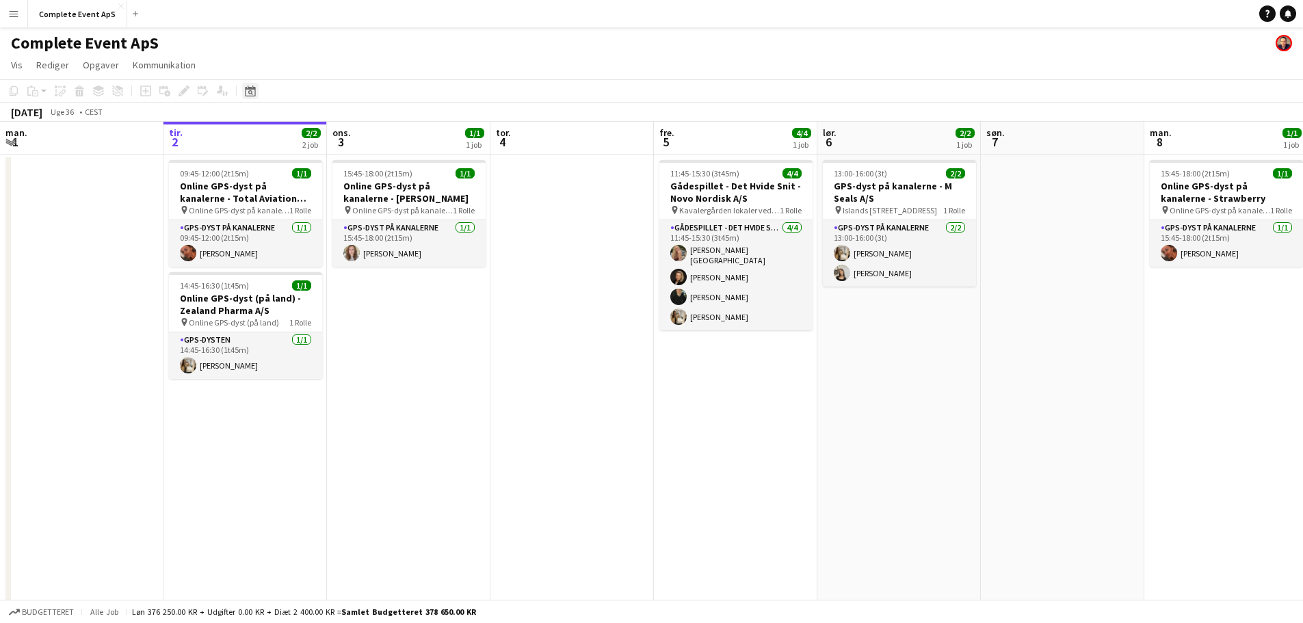
click at [252, 94] on icon at bounding box center [250, 92] width 5 height 5
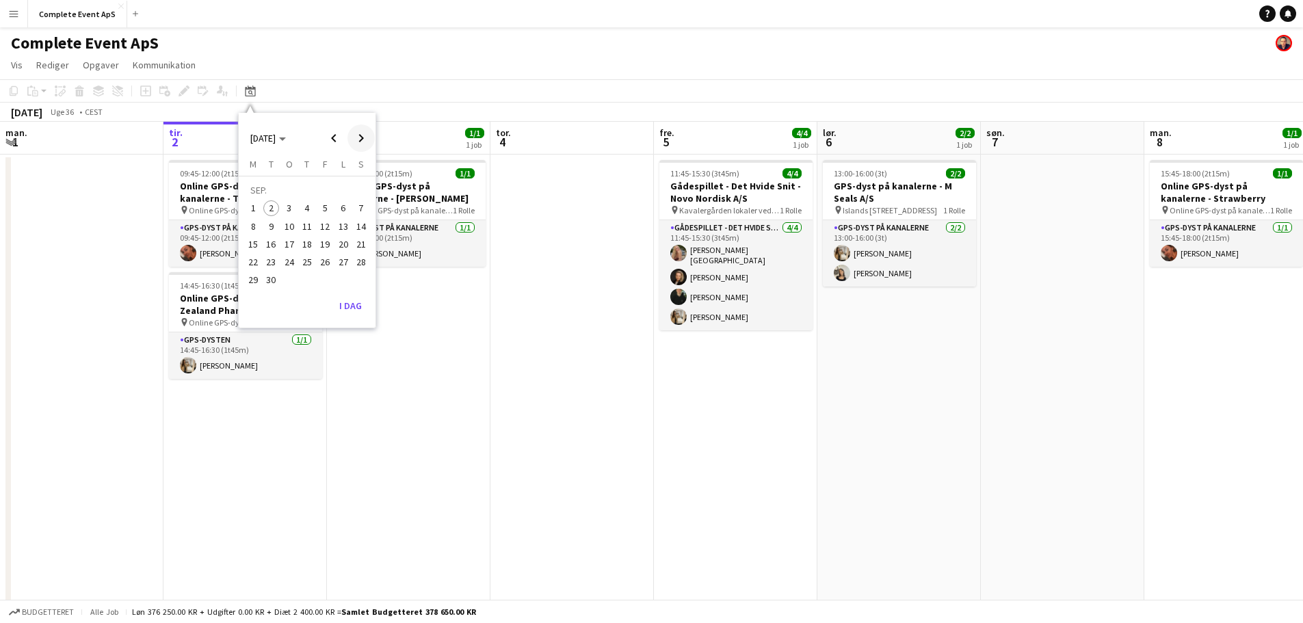
click at [361, 137] on span "Next month" at bounding box center [360, 137] width 27 height 27
click at [306, 211] on span "2" at bounding box center [307, 208] width 16 height 16
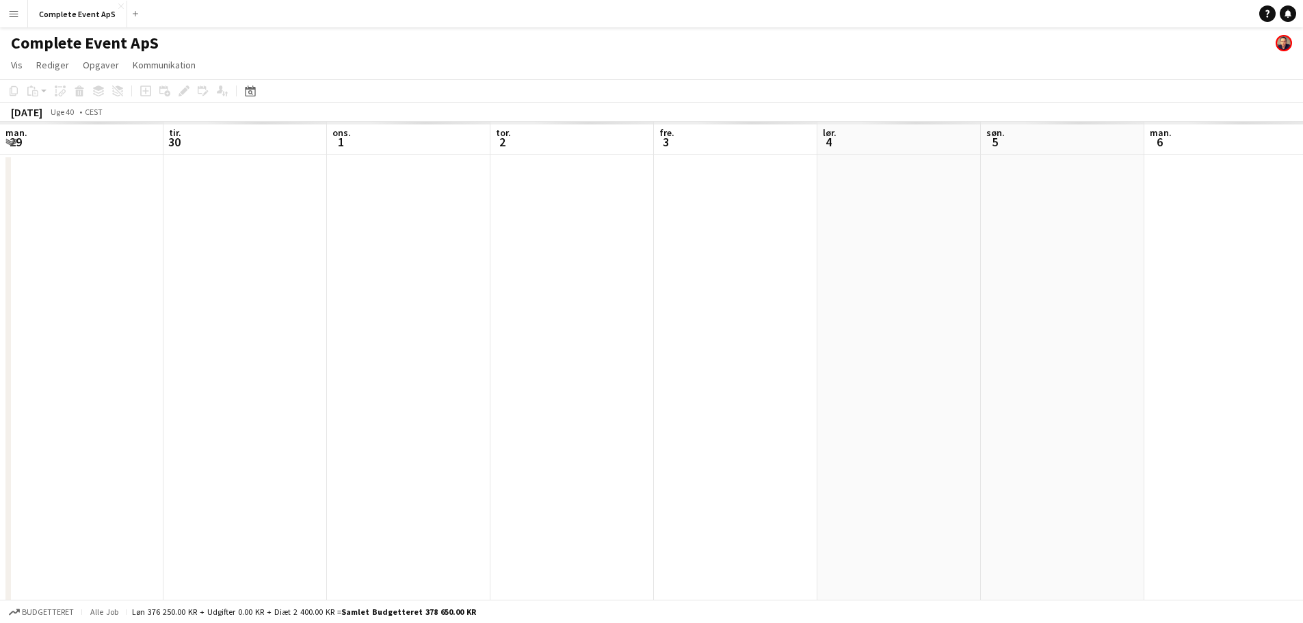
scroll to position [0, 470]
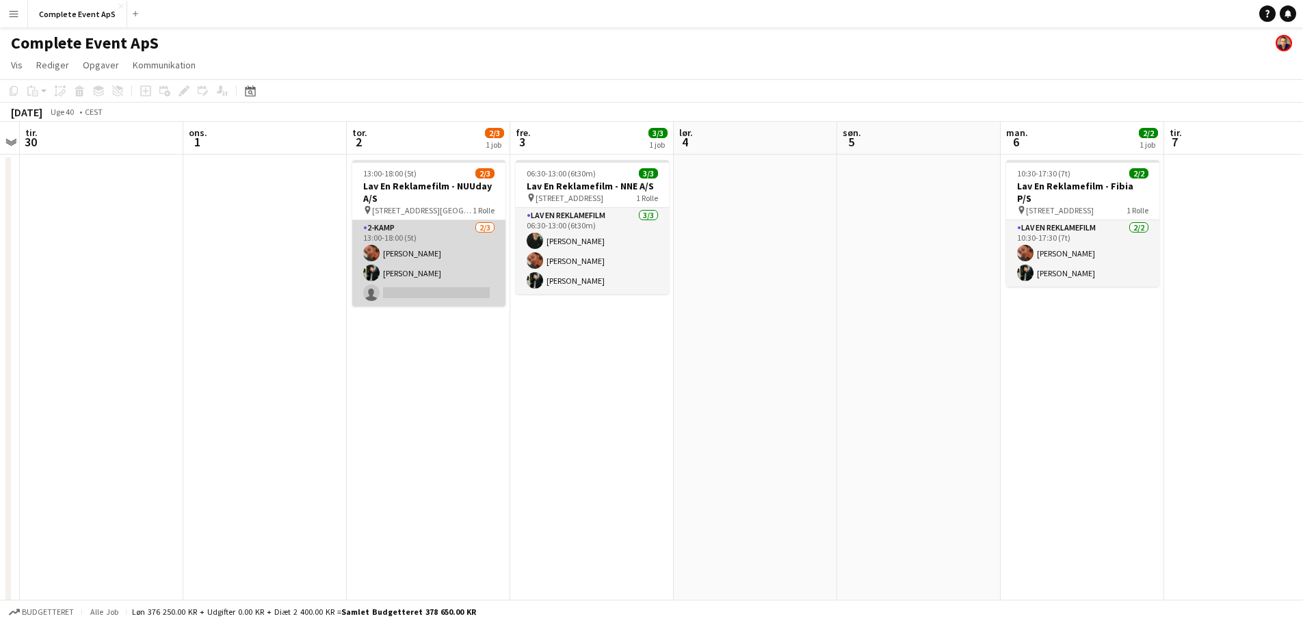
click at [419, 229] on app-card-role "2-kamp [DATE] 13:00-18:00 (5t) [PERSON_NAME] [PERSON_NAME] single-neutral-actio…" at bounding box center [428, 263] width 153 height 86
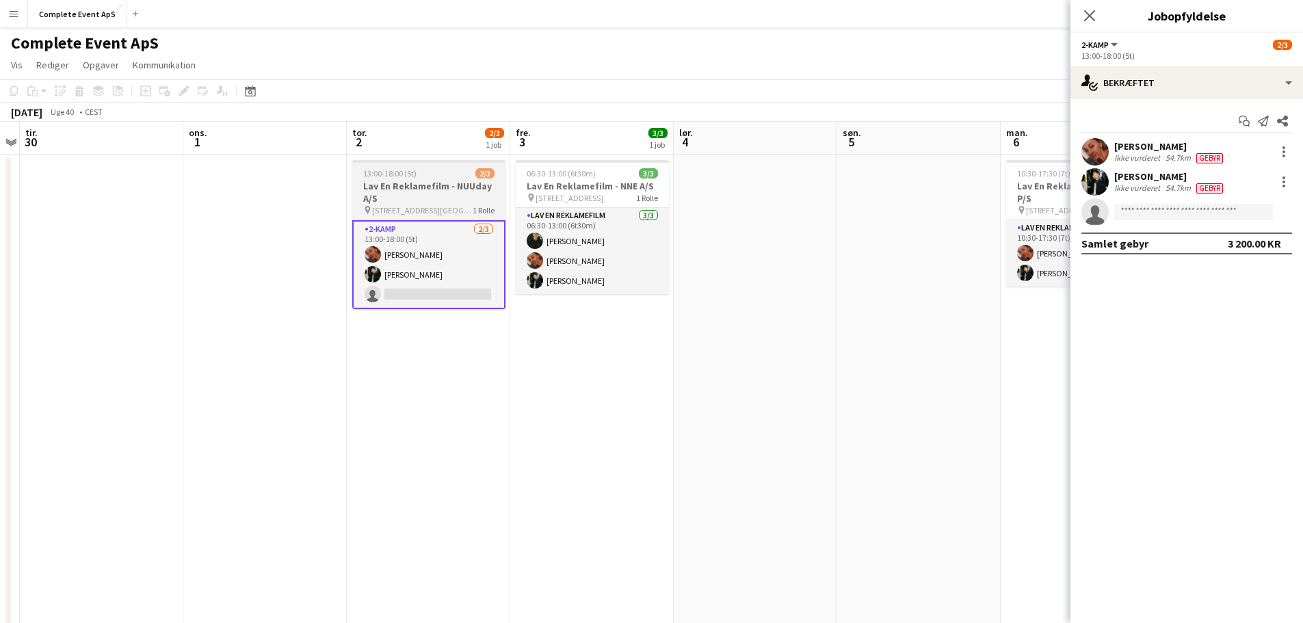
click at [423, 178] on app-job-card "13:00-18:00 (5t) 2/3 Lav En Reklamefilm - NUUday A/S pin [STREET_ADDRESS] SV 1 …" at bounding box center [428, 234] width 153 height 149
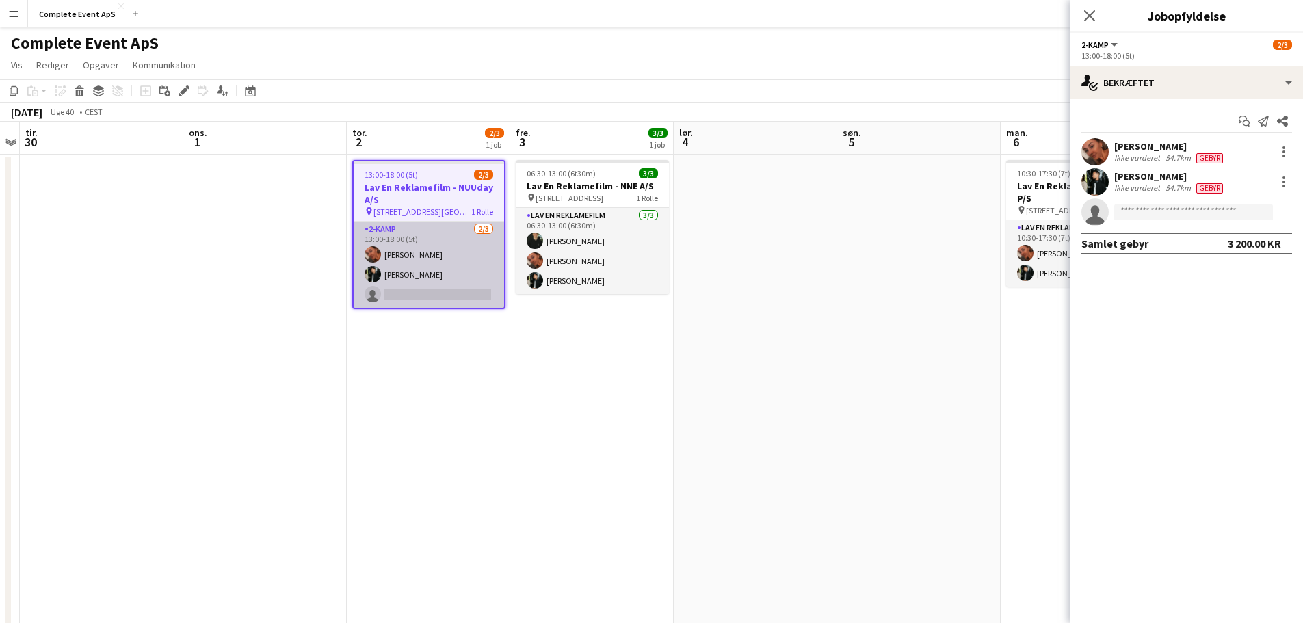
click at [418, 243] on app-card-role "2-kamp [DATE] 13:00-18:00 (5t) [PERSON_NAME] [PERSON_NAME] single-neutral-actio…" at bounding box center [429, 265] width 150 height 86
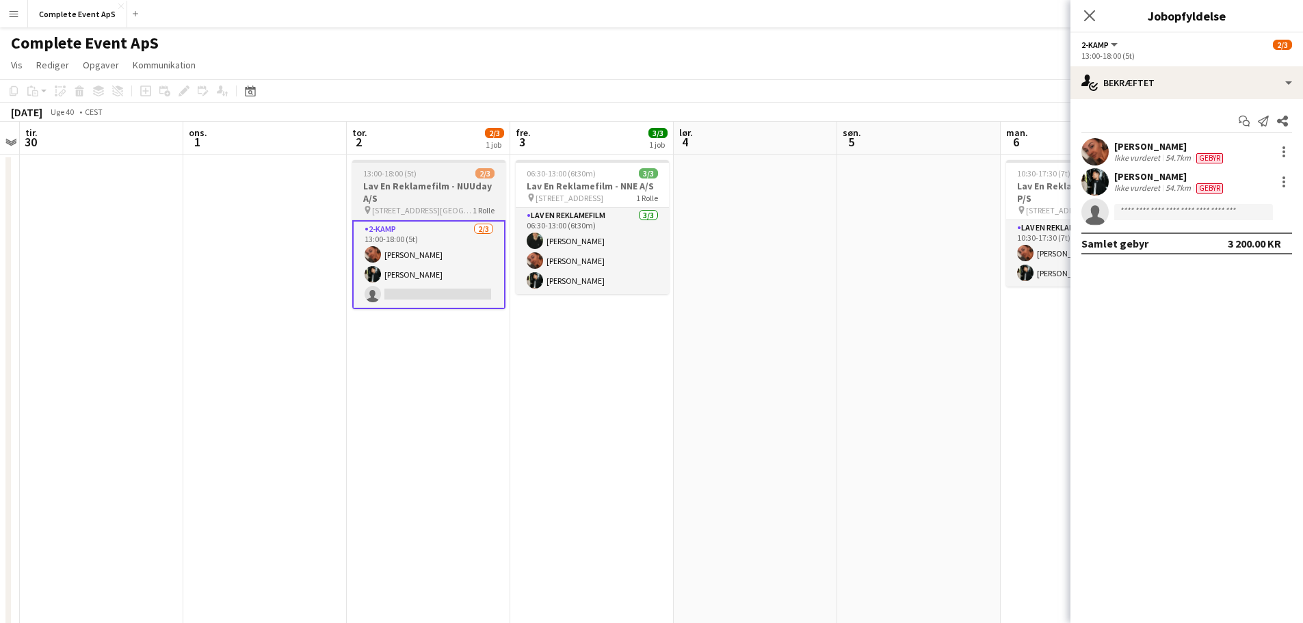
click at [426, 172] on div "13:00-18:00 (5t) 2/3" at bounding box center [428, 173] width 153 height 10
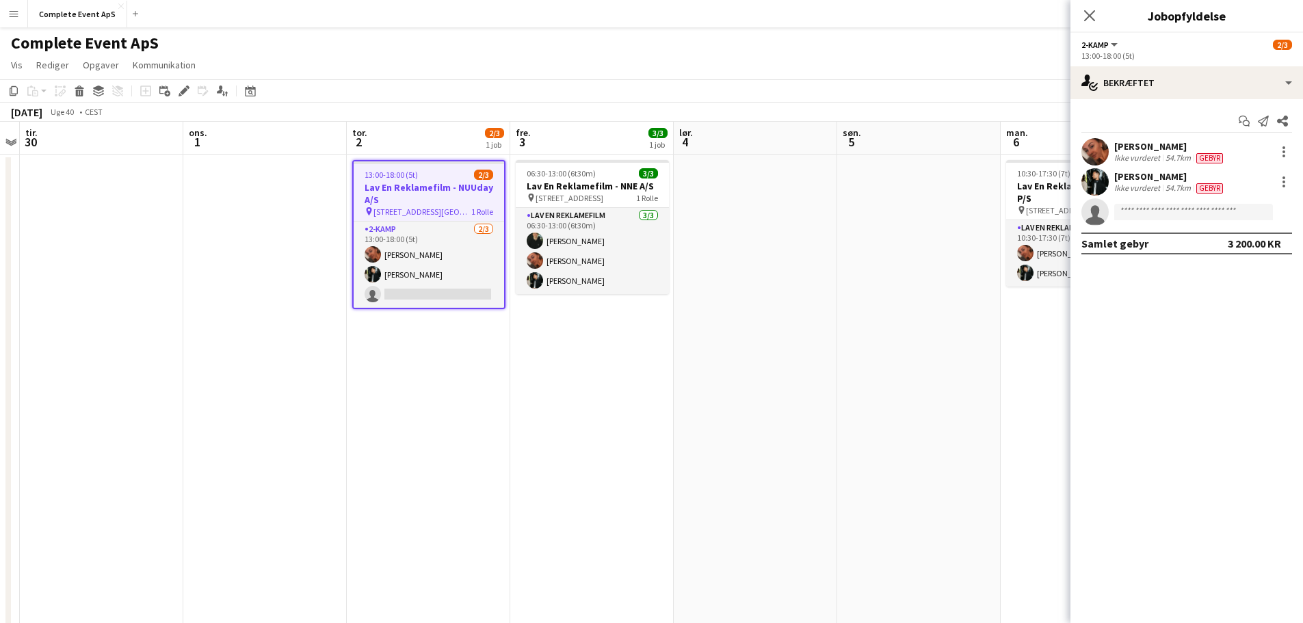
click at [426, 172] on div "13:00-18:00 (5t) 2/3" at bounding box center [429, 175] width 150 height 10
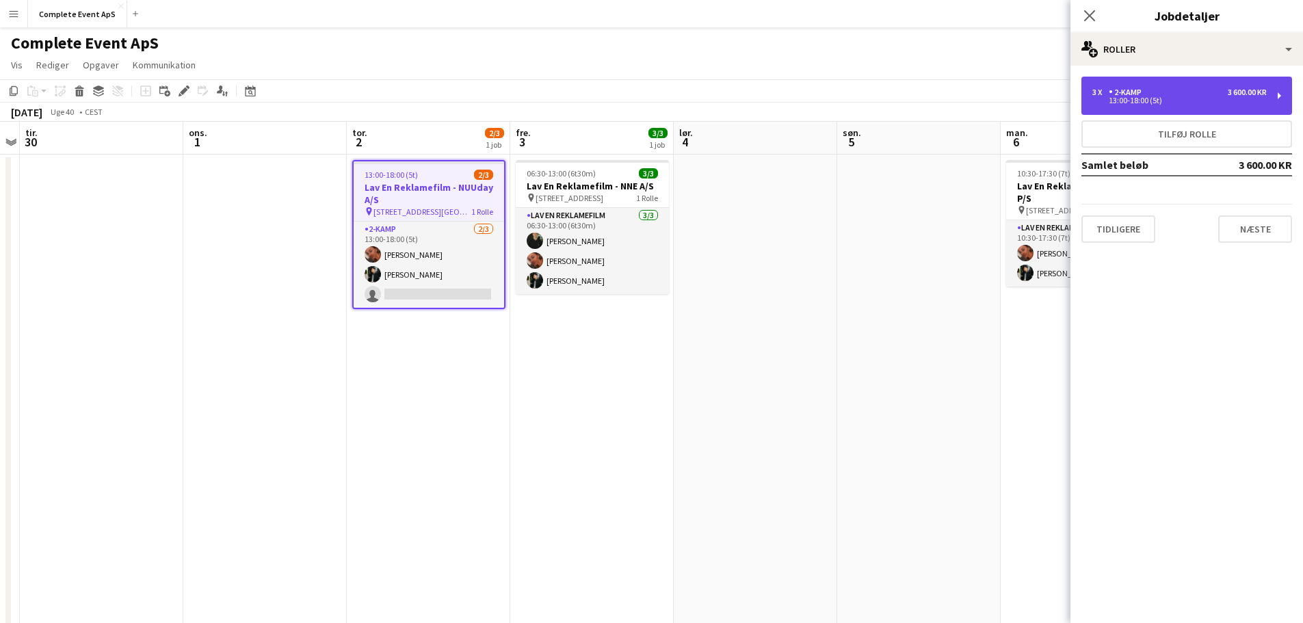
click at [1154, 101] on div "13:00-18:00 (5t)" at bounding box center [1179, 100] width 174 height 7
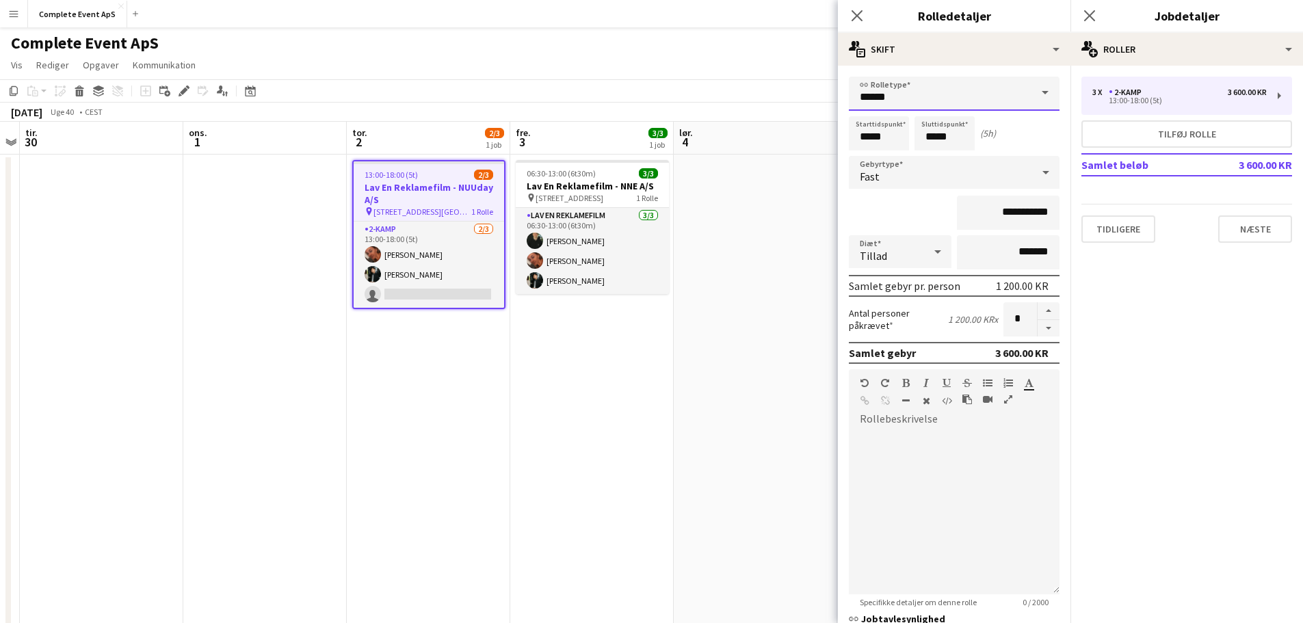
click at [912, 98] on input "******" at bounding box center [954, 94] width 211 height 34
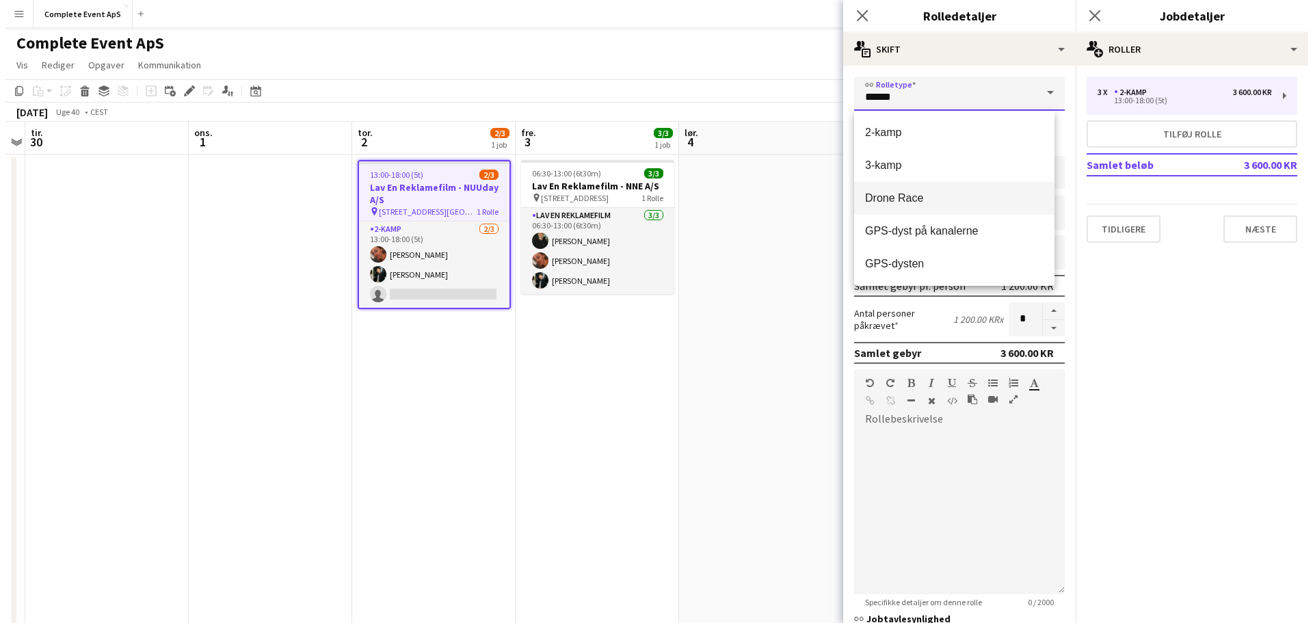
scroll to position [68, 0]
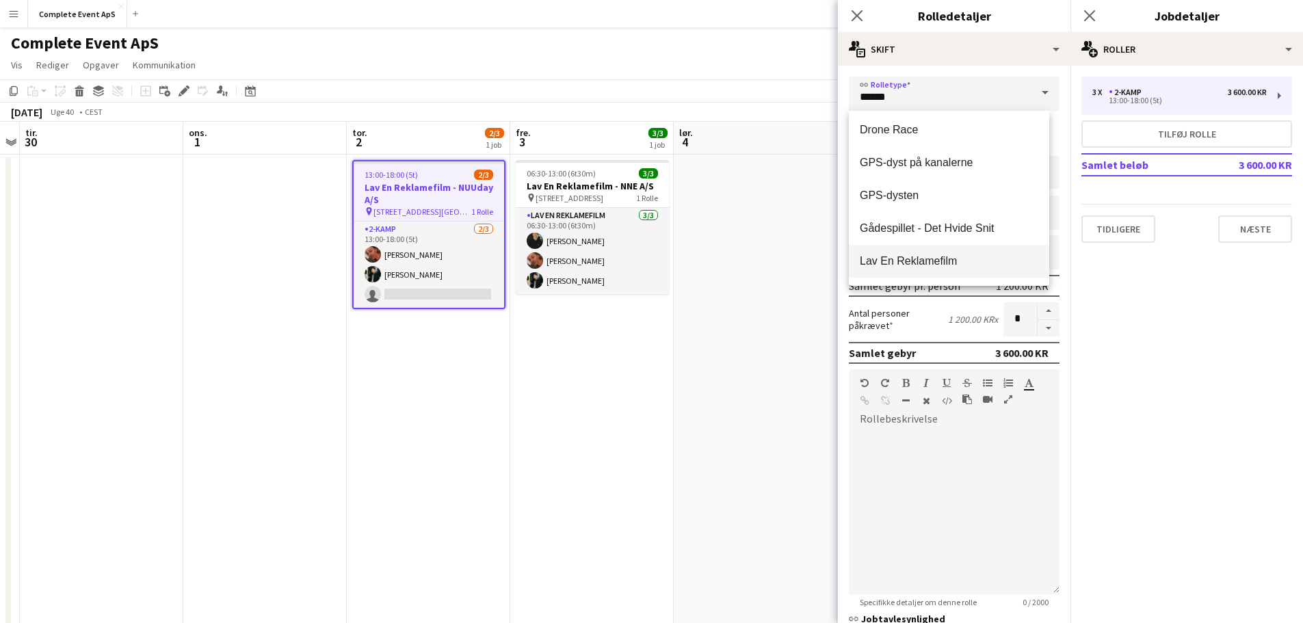
click at [929, 255] on span "Lav En Reklamefilm" at bounding box center [949, 260] width 178 height 13
type input "**********"
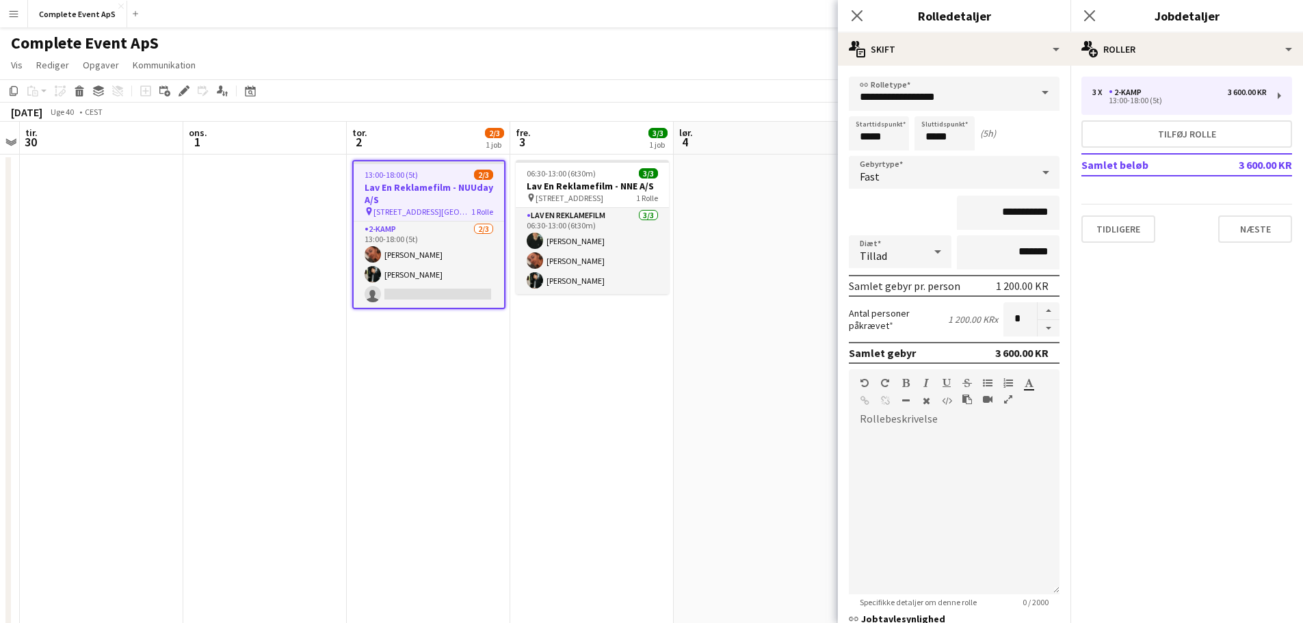
click at [711, 354] on app-date-cell at bounding box center [755, 444] width 163 height 579
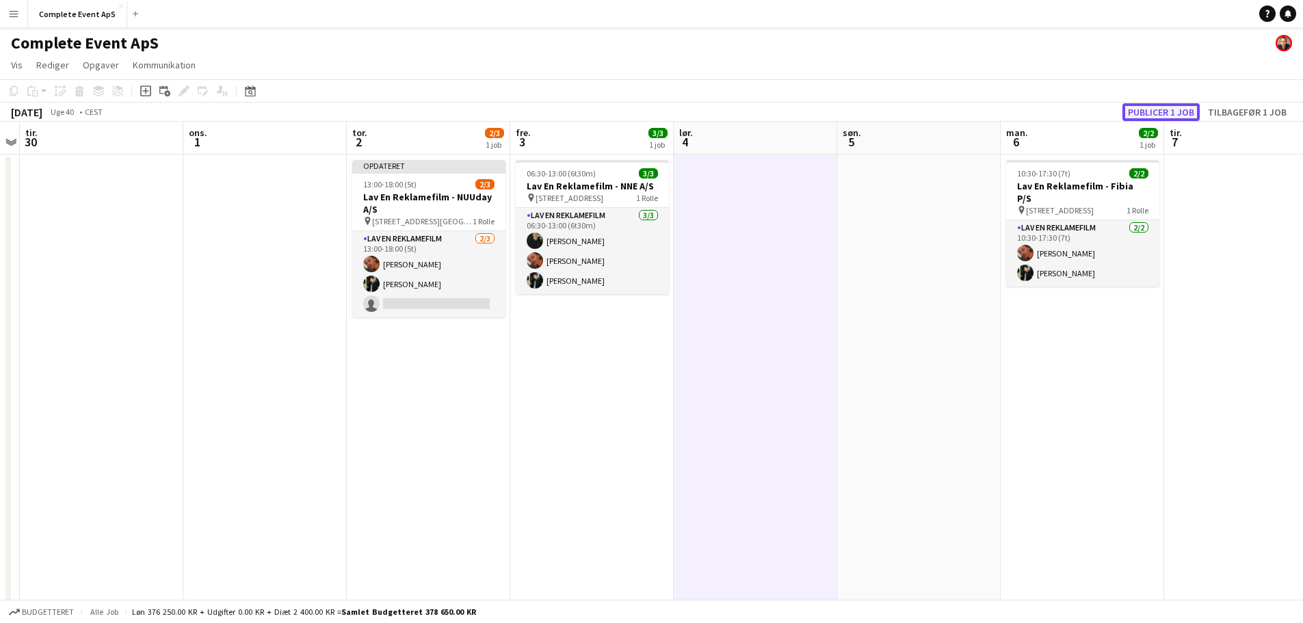
click at [1160, 114] on button "Publicer 1 job" at bounding box center [1160, 112] width 77 height 18
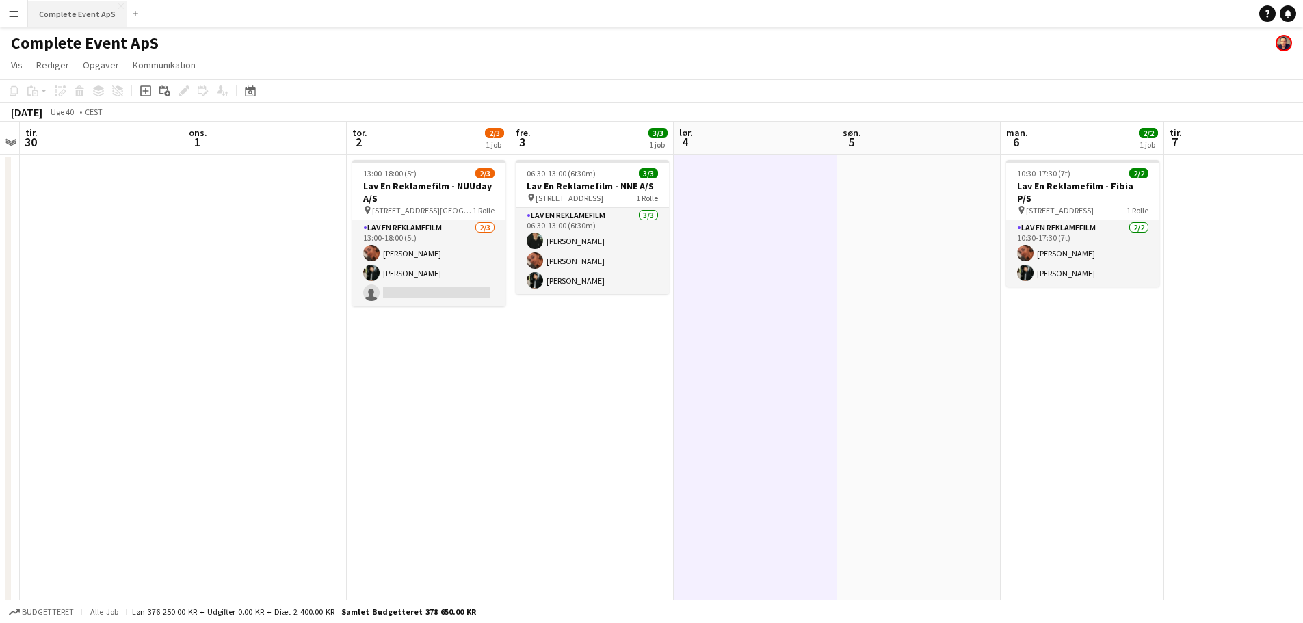
click at [79, 12] on button "Complete Event ApS Luk" at bounding box center [77, 14] width 99 height 27
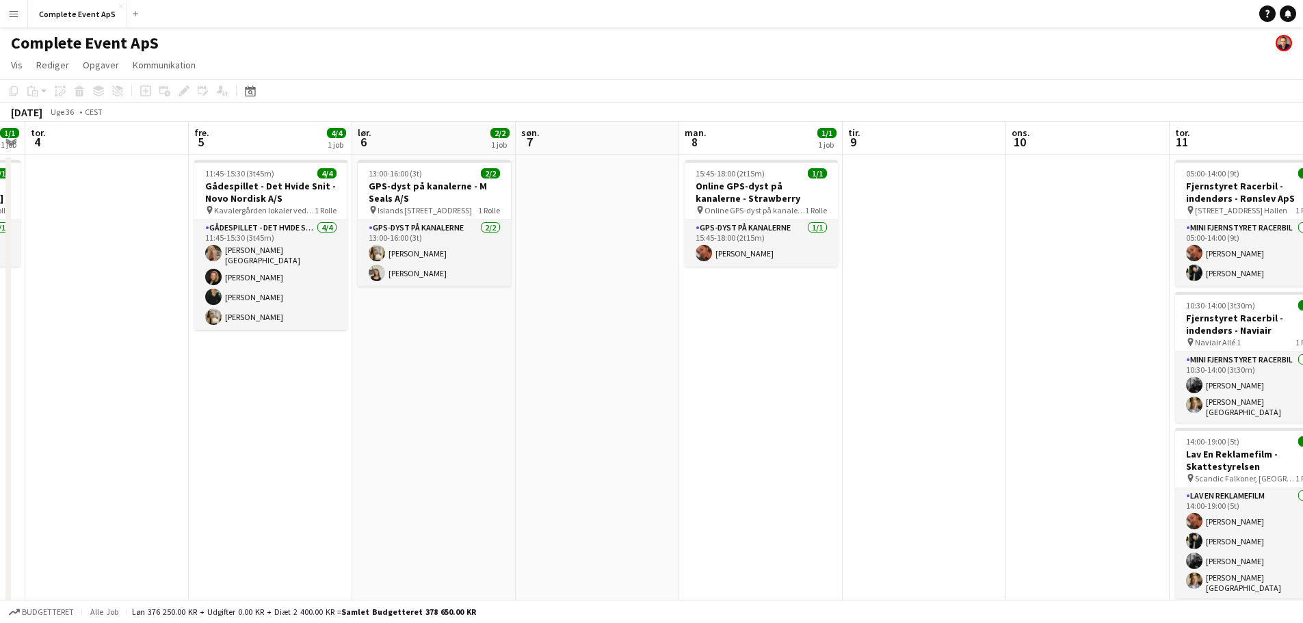
scroll to position [0, 466]
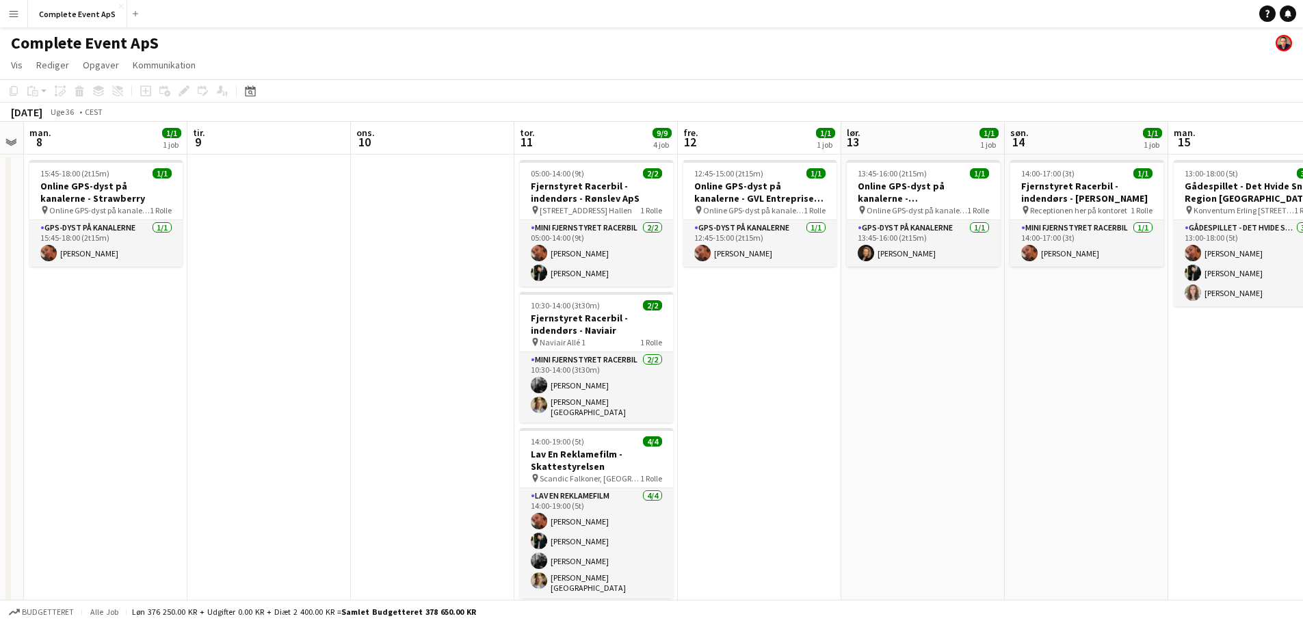
drag, startPoint x: 1173, startPoint y: 394, endPoint x: 57, endPoint y: 369, distance: 1115.6
click at [57, 369] on app-calendar-viewport "fre. 5 4/4 1 job lør. 6 2/2 1 job søn. 7 man. 8 1/1 1 job tir. 9 ons. 10 tor. 1…" at bounding box center [651, 428] width 1303 height 612
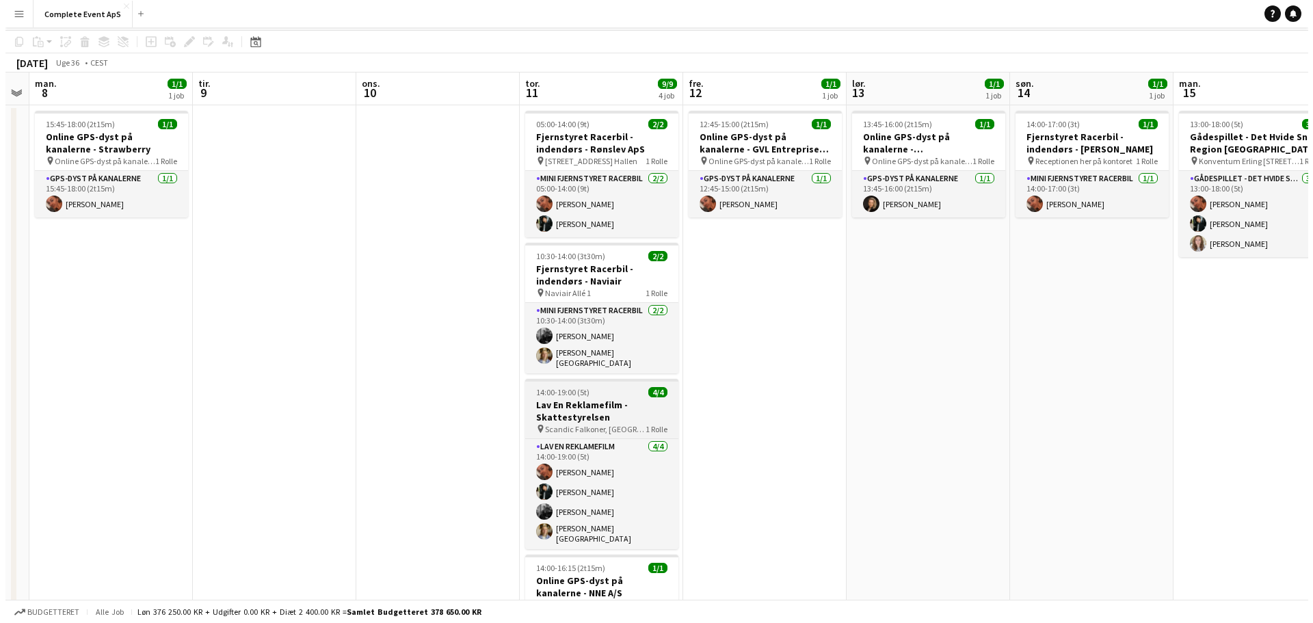
scroll to position [0, 0]
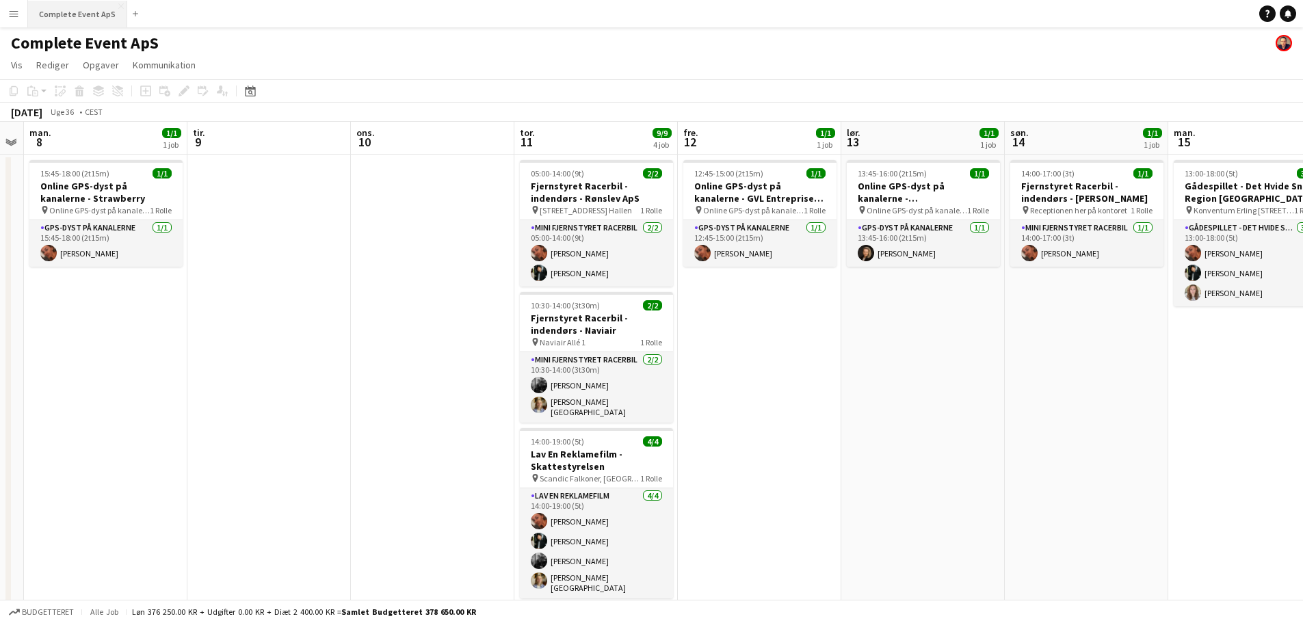
click at [80, 3] on button "Complete Event ApS Luk" at bounding box center [77, 14] width 99 height 27
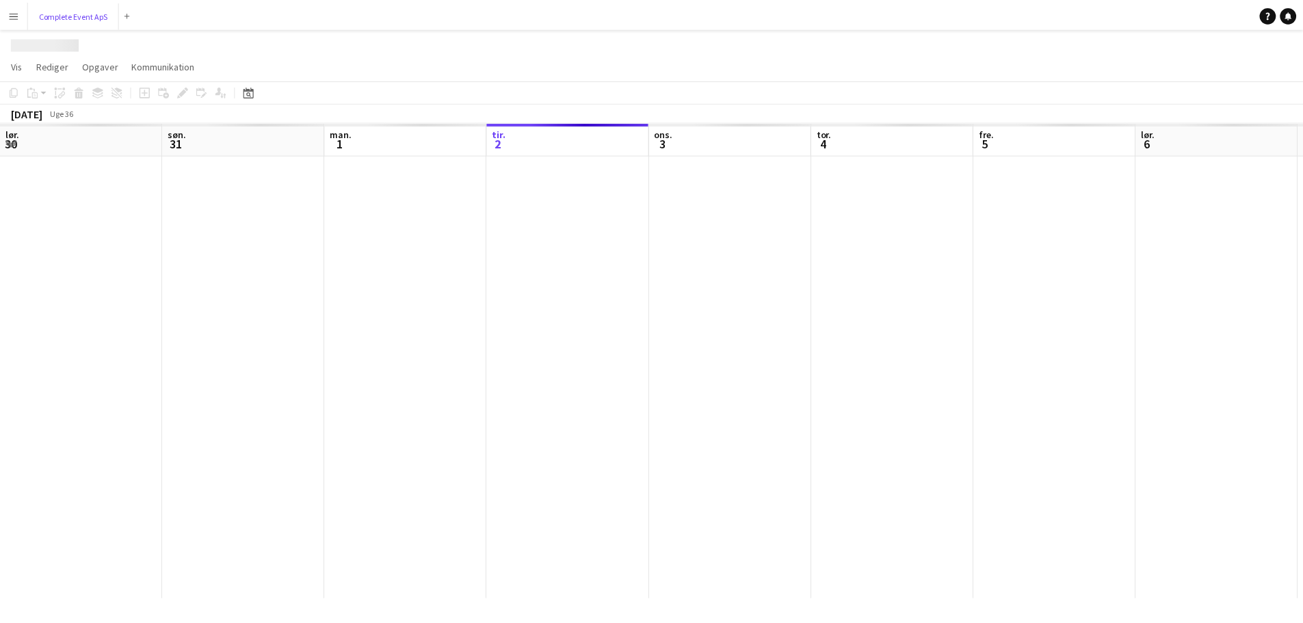
scroll to position [0, 327]
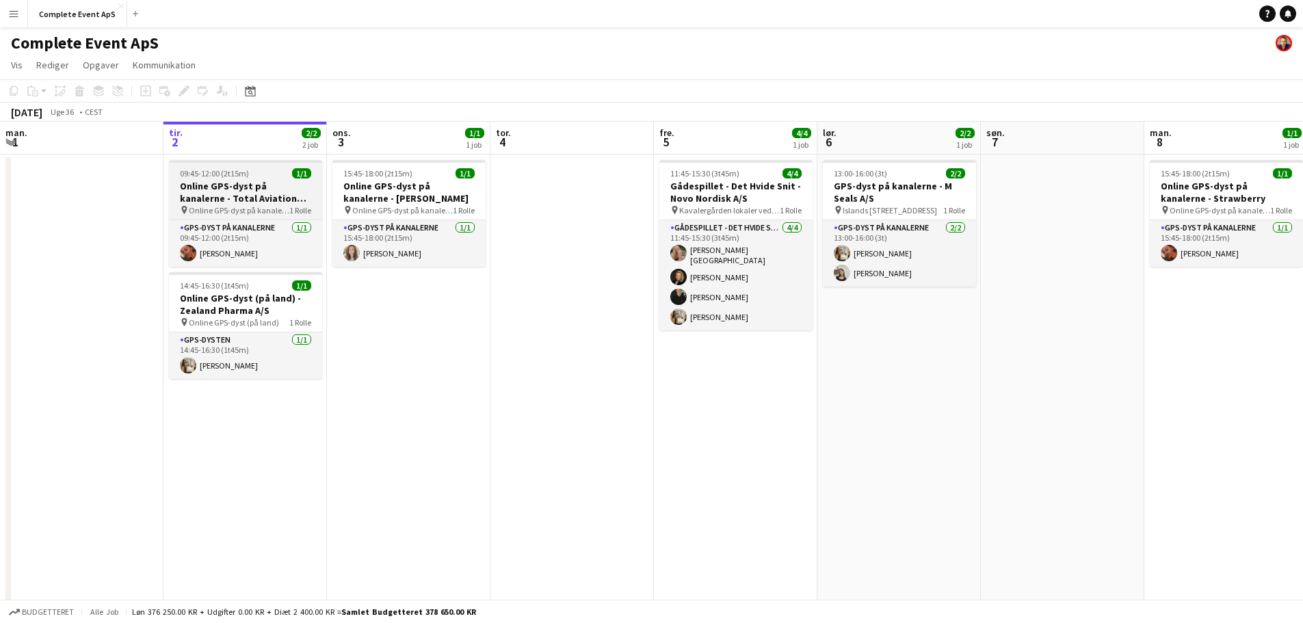
click at [267, 172] on div "09:45-12:00 (2t15m) 1/1" at bounding box center [245, 173] width 153 height 10
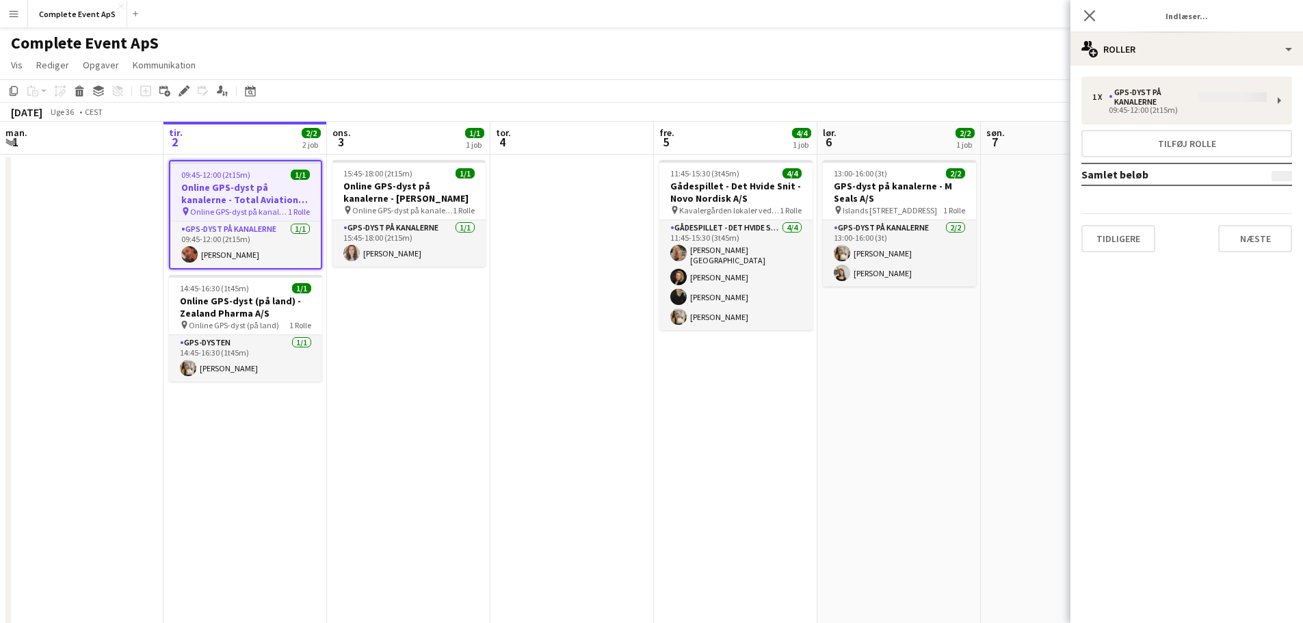
type input "**********"
click at [1130, 30] on div "Luk pop-in Jobdetaljer" at bounding box center [1186, 16] width 233 height 33
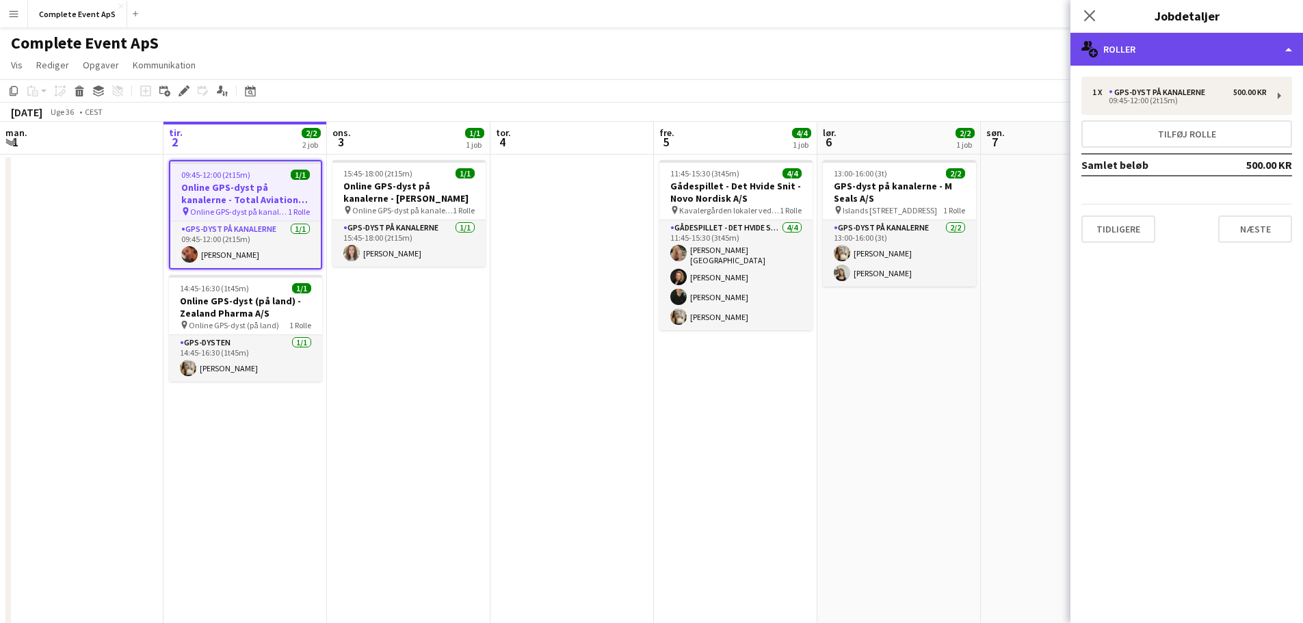
click at [1129, 40] on div "multiple-users-add Roller" at bounding box center [1186, 49] width 233 height 33
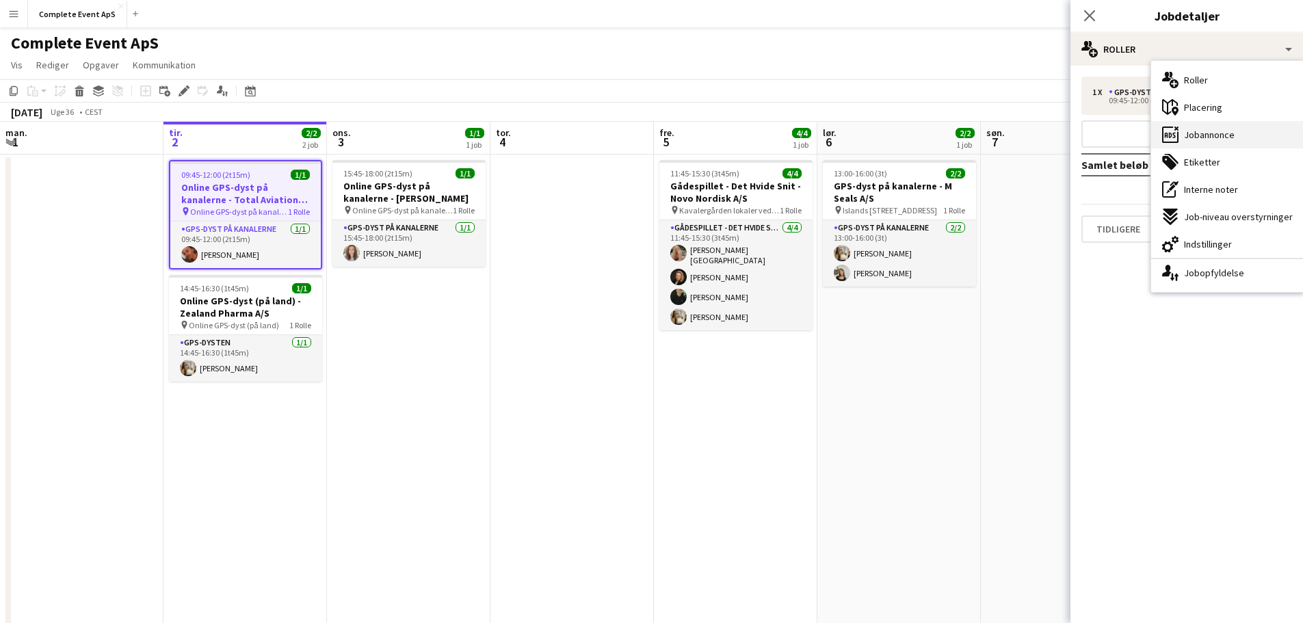
click at [1214, 143] on div "ads-window Jobannonce" at bounding box center [1227, 134] width 152 height 27
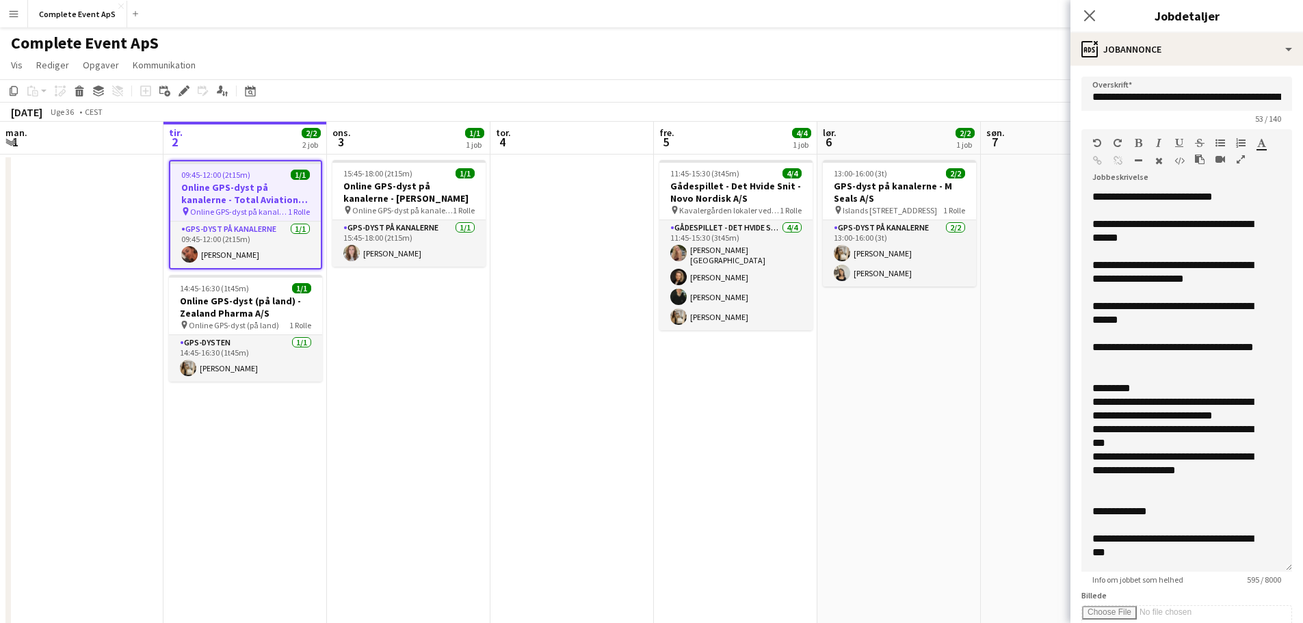
drag, startPoint x: 1264, startPoint y: 285, endPoint x: 1256, endPoint y: 585, distance: 299.6
click at [1256, 585] on form "**********" at bounding box center [1186, 526] width 233 height 899
click at [674, 413] on app-date-cell "11:45-15:30 (3t45m) 4/4 Gådespillet - Det Hvide Snit - Novo Nordisk A/S pin Kav…" at bounding box center [735, 444] width 163 height 579
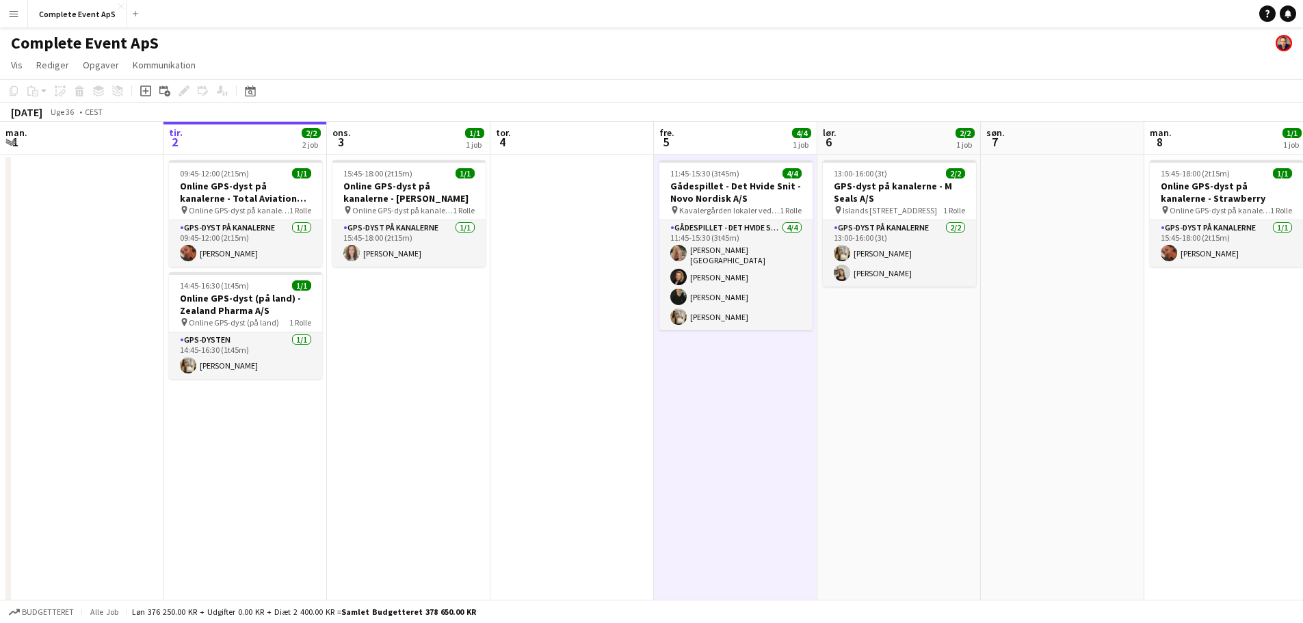
click at [255, 422] on app-date-cell "09:45-12:00 (2t15m) 1/1 Online GPS-dyst på kanalerne - Total Aviation Ltd A/S p…" at bounding box center [244, 444] width 163 height 579
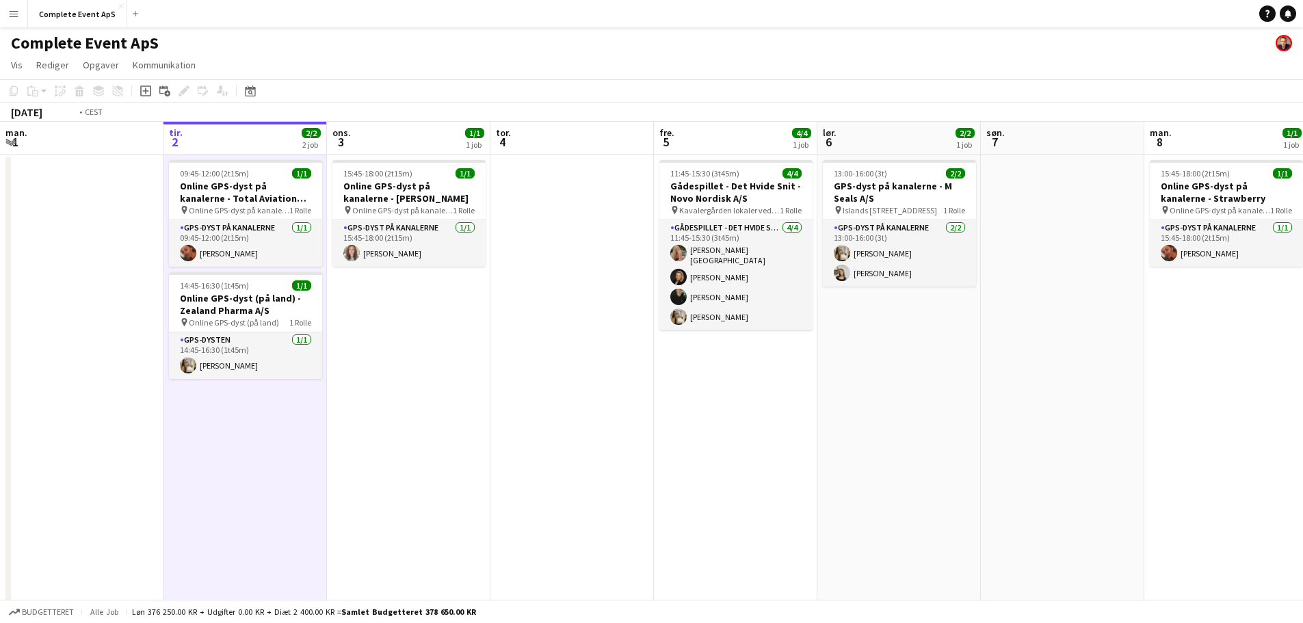
click at [395, 393] on app-date-cell "15:45-18:00 (2t15m) 1/1 Online GPS-dyst på kanalerne - [PERSON_NAME] pin Online…" at bounding box center [408, 444] width 163 height 579
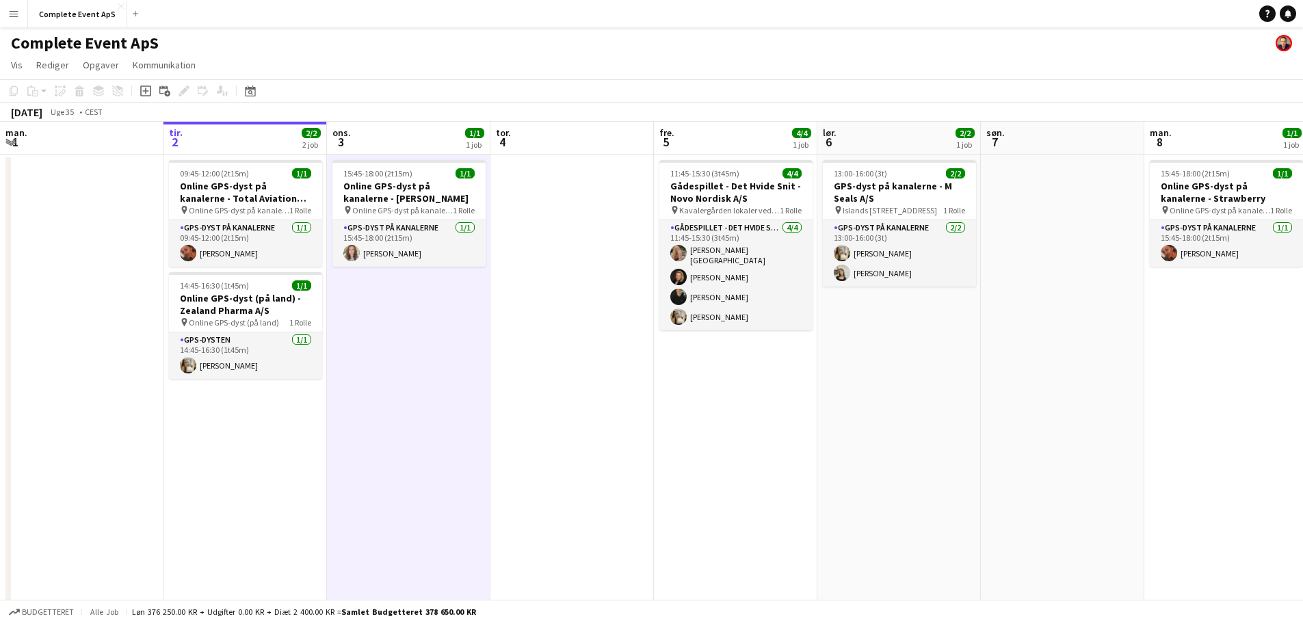
scroll to position [0, 326]
click at [588, 382] on app-date-cell at bounding box center [572, 444] width 163 height 579
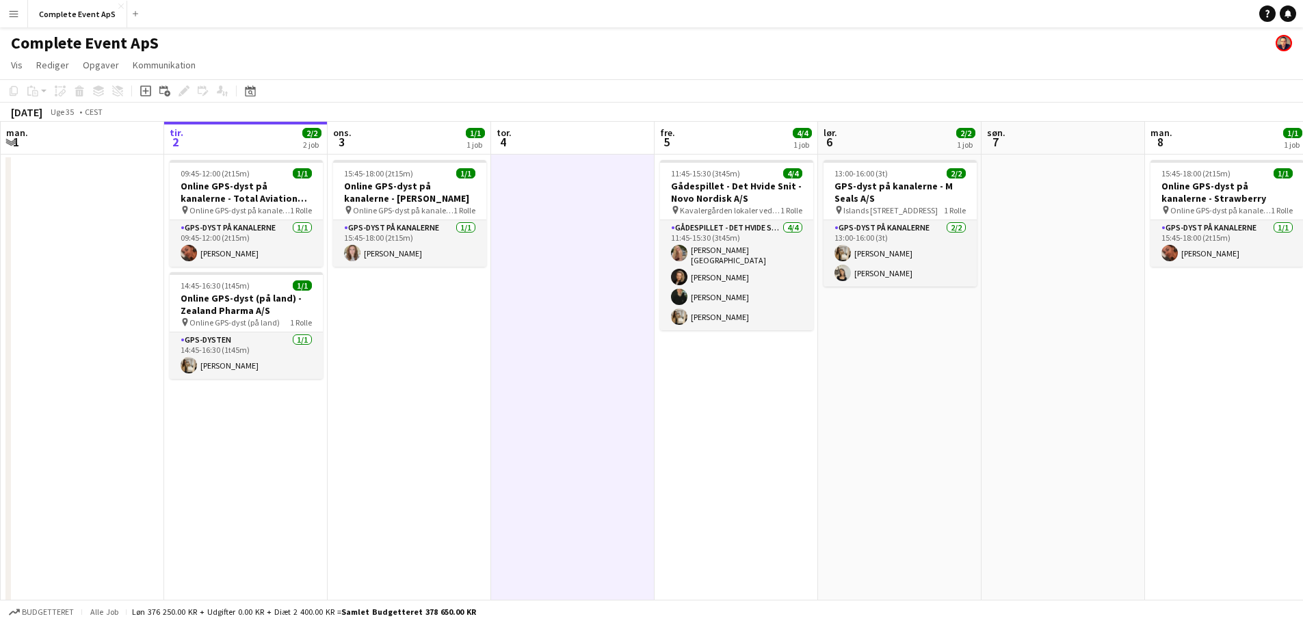
click at [775, 394] on app-date-cell "11:45-15:30 (3t45m) 4/4 Gådespillet - Det Hvide Snit - Novo Nordisk A/S pin Kav…" at bounding box center [735, 444] width 163 height 579
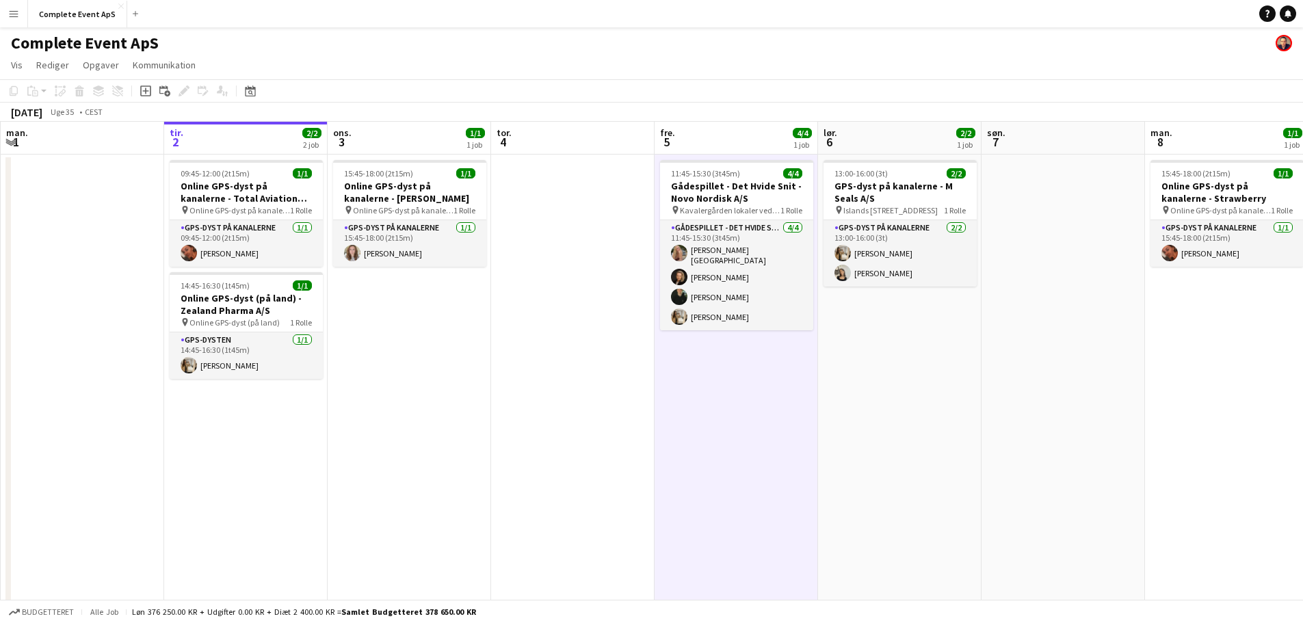
click at [933, 410] on app-date-cell "13:00-16:00 (3t) 2/2 GPS-dyst på kanalerne - M Seals A/S pin Islands Brygge 10,…" at bounding box center [899, 444] width 163 height 579
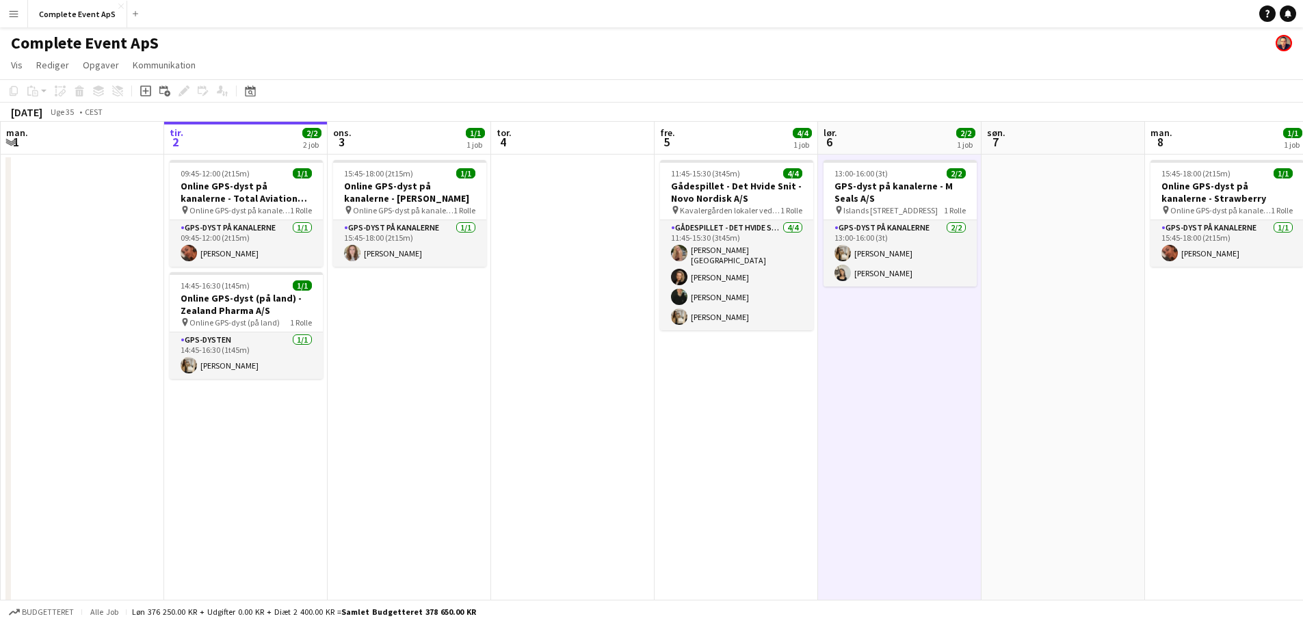
click at [1076, 375] on app-date-cell at bounding box center [1062, 444] width 163 height 579
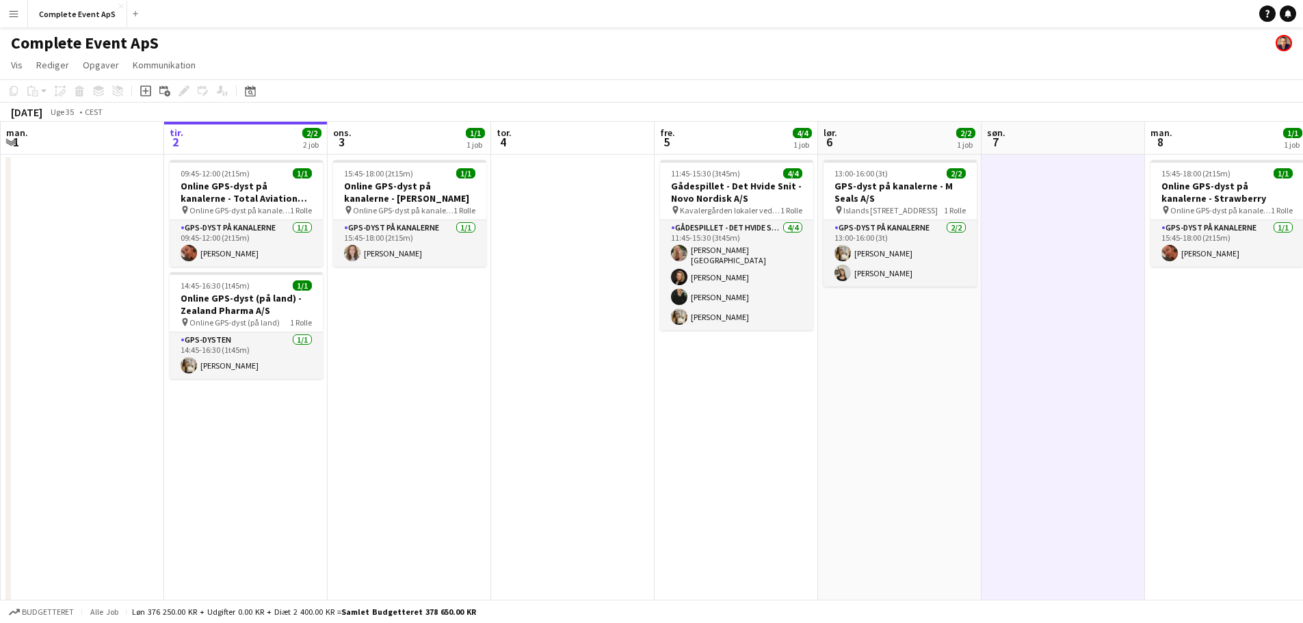
click at [784, 388] on app-date-cell "11:45-15:30 (3t45m) 4/4 Gådespillet - Det Hvide Snit - Novo Nordisk A/S pin Kav…" at bounding box center [735, 444] width 163 height 579
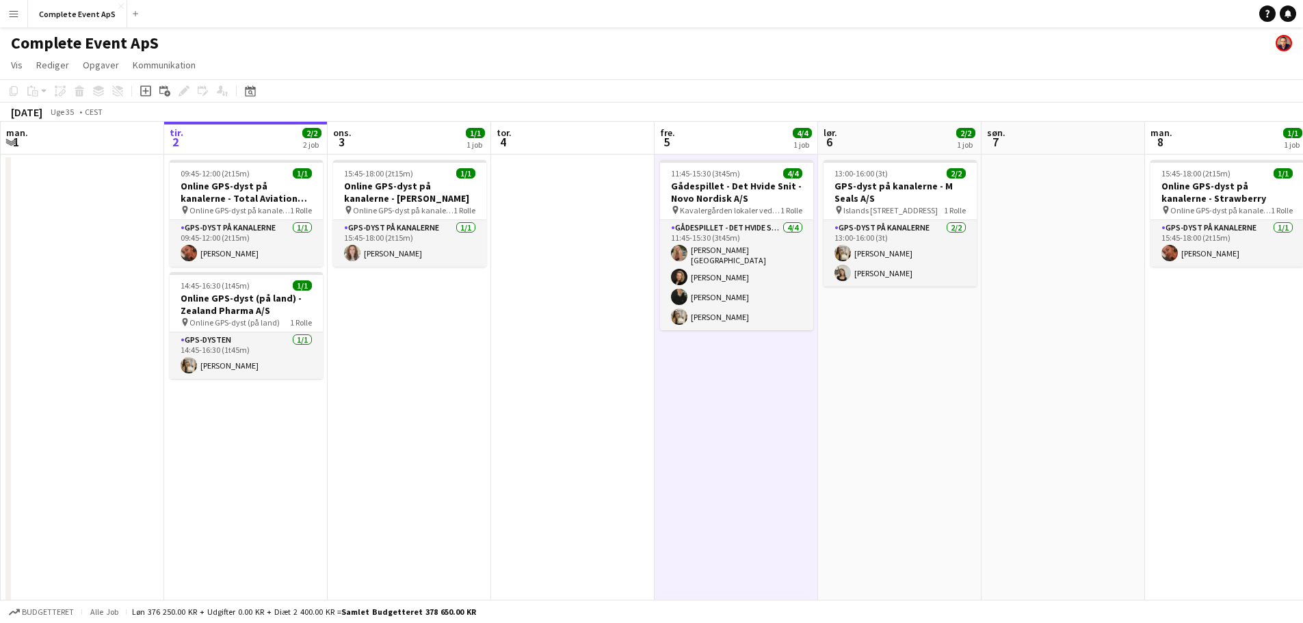
click at [868, 429] on app-date-cell "13:00-16:00 (3t) 2/2 GPS-dyst på kanalerne - M Seals A/S pin Islands Brygge 10,…" at bounding box center [899, 444] width 163 height 579
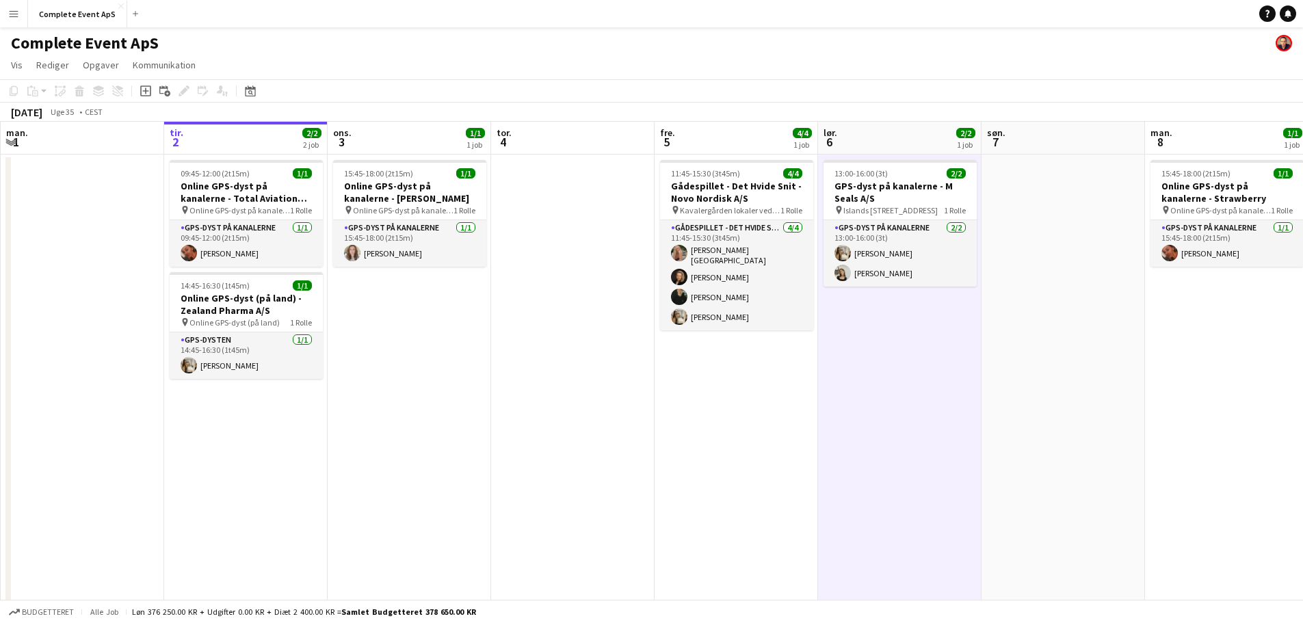
click at [479, 388] on app-date-cell "15:45-18:00 (2t15m) 1/1 Online GPS-dyst på kanalerne - [PERSON_NAME] pin Online…" at bounding box center [409, 444] width 163 height 579
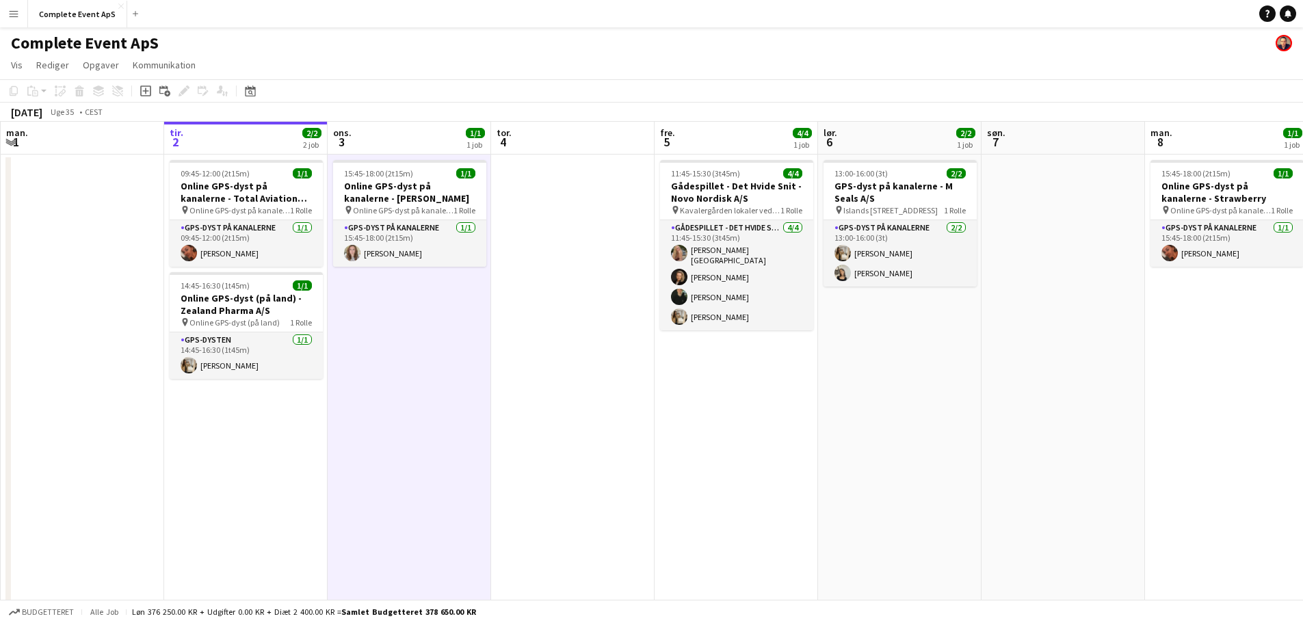
click at [498, 433] on app-date-cell at bounding box center [572, 444] width 163 height 579
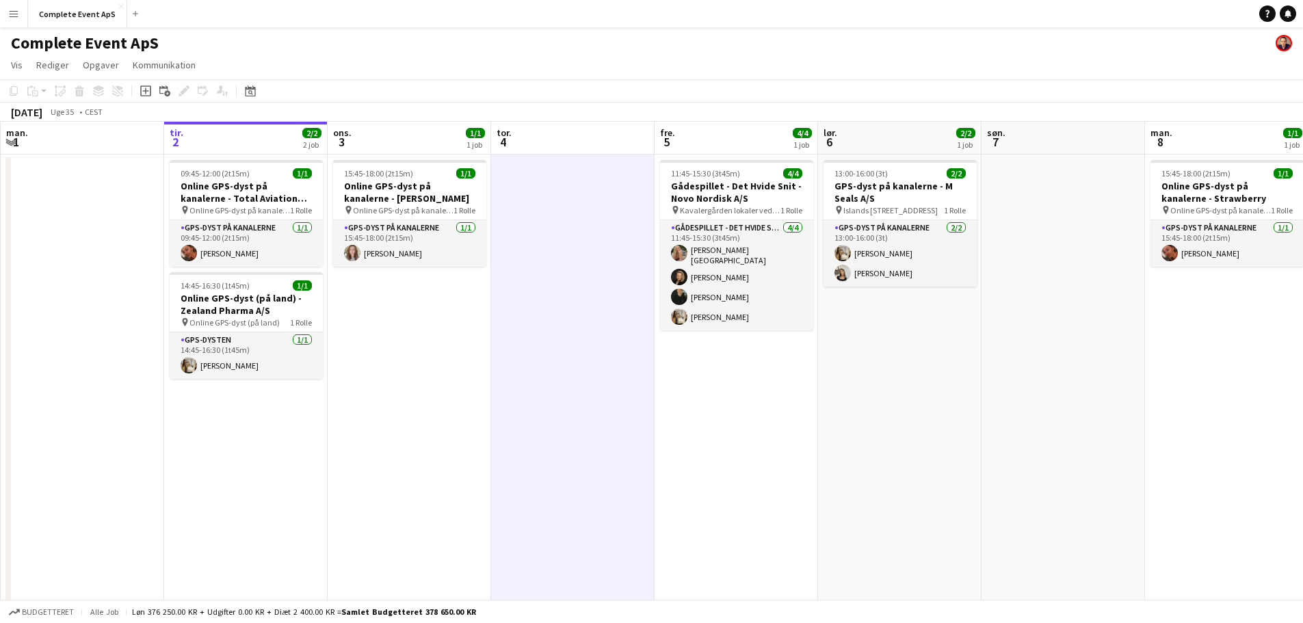
click at [172, 456] on app-date-cell "09:45-12:00 (2t15m) 1/1 Online GPS-dyst på kanalerne - Total Aviation Ltd A/S p…" at bounding box center [245, 444] width 163 height 579
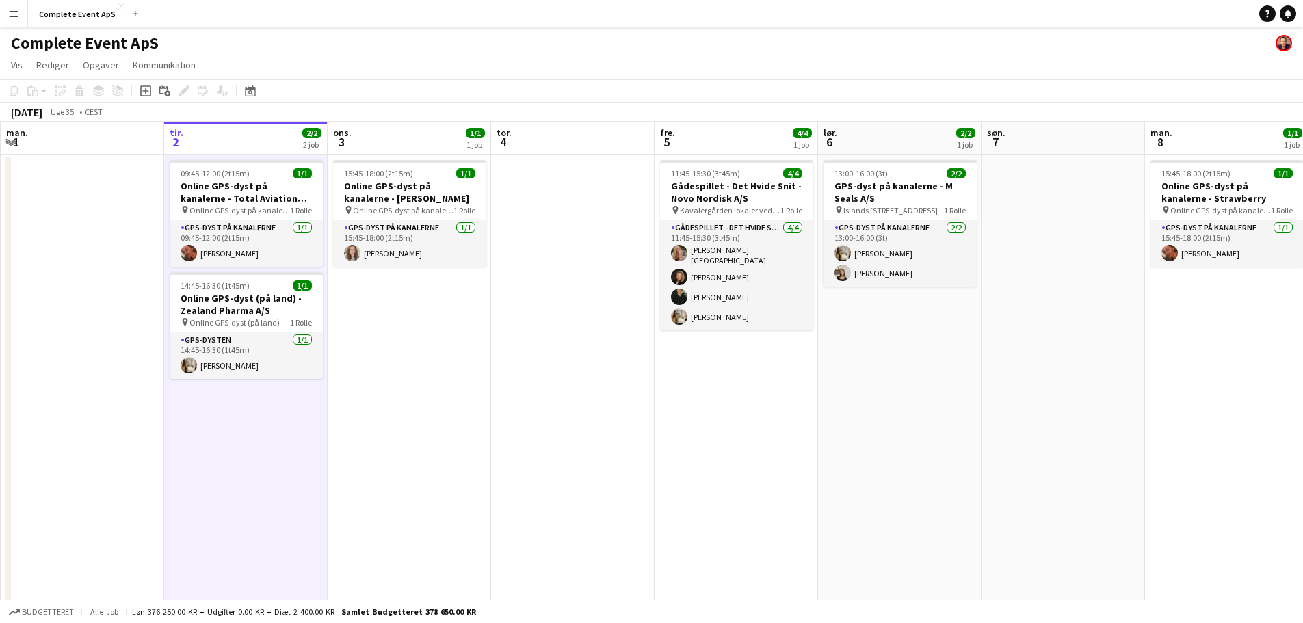
click at [43, 375] on app-date-cell at bounding box center [82, 444] width 163 height 579
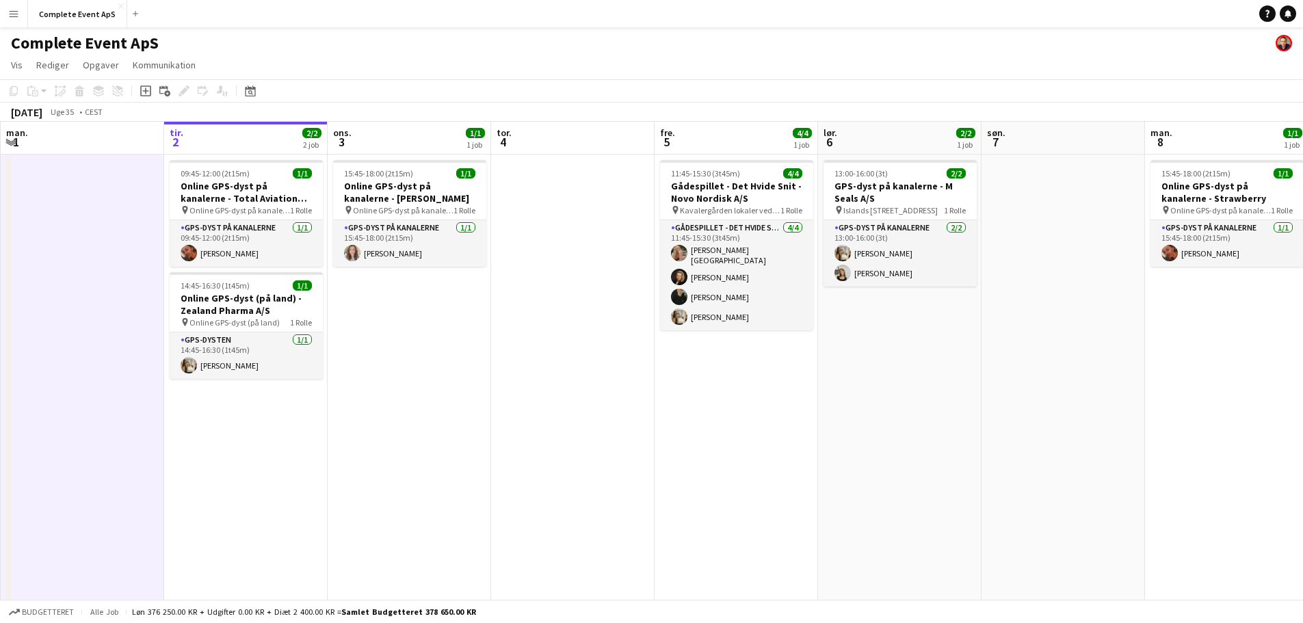
click at [439, 401] on app-date-cell "15:45-18:00 (2t15m) 1/1 Online GPS-dyst på kanalerne - [PERSON_NAME] pin Online…" at bounding box center [409, 444] width 163 height 579
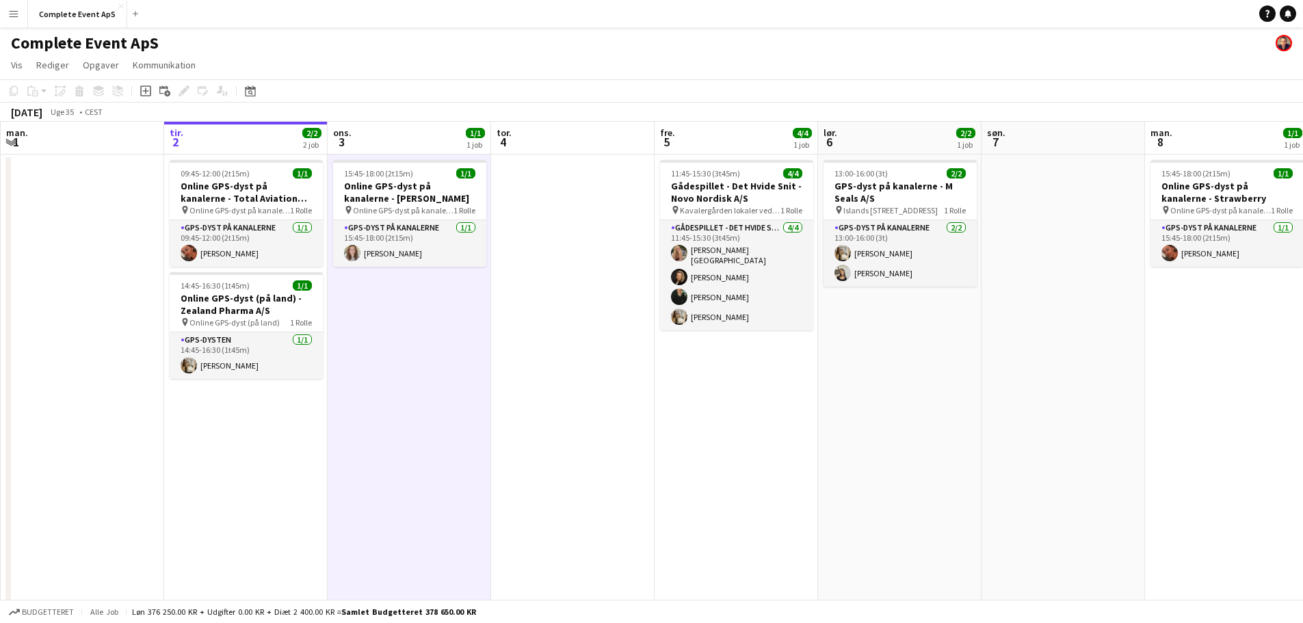
click at [652, 386] on app-date-cell at bounding box center [572, 444] width 163 height 579
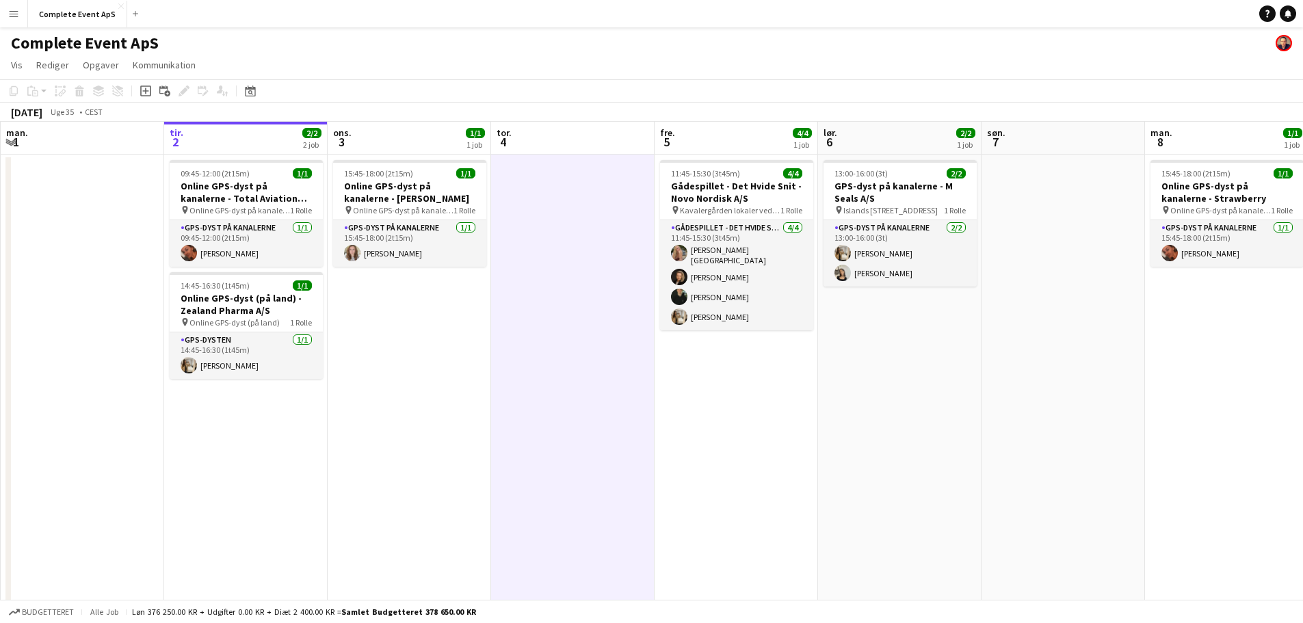
click at [804, 403] on app-date-cell "11:45-15:30 (3t45m) 4/4 Gådespillet - Det Hvide Snit - Novo Nordisk A/S pin Kav…" at bounding box center [735, 444] width 163 height 579
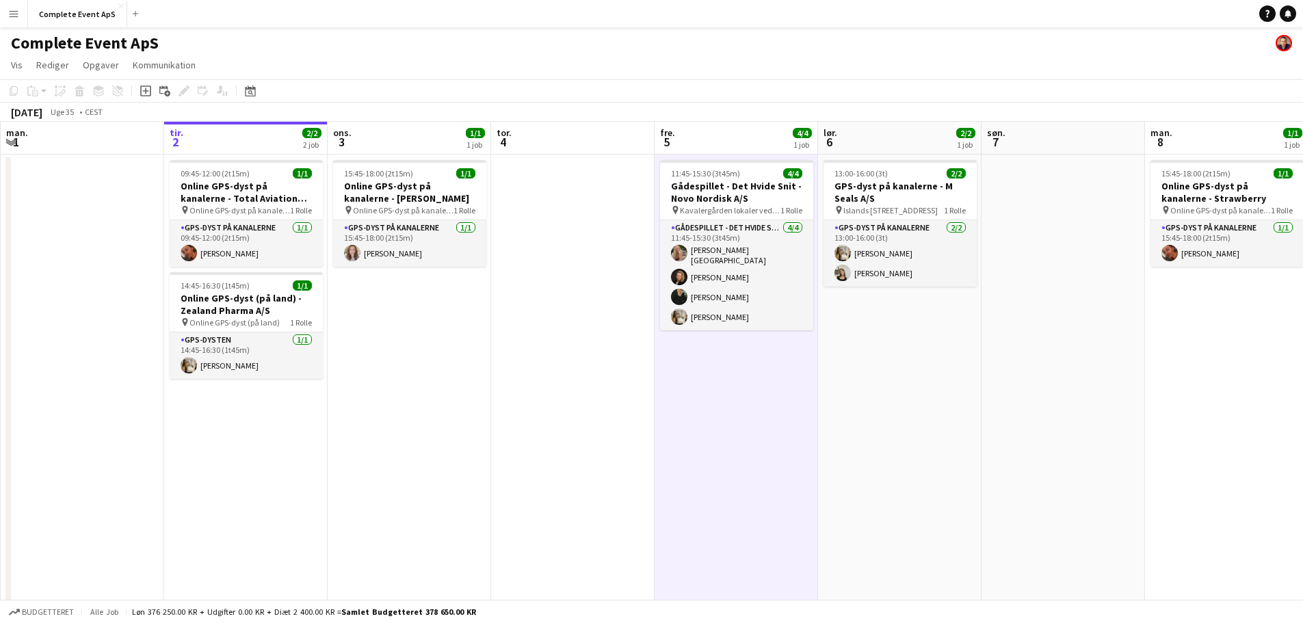
click at [962, 425] on app-date-cell "13:00-16:00 (3t) 2/2 GPS-dyst på kanalerne - M Seals A/S pin Islands Brygge 10,…" at bounding box center [899, 444] width 163 height 579
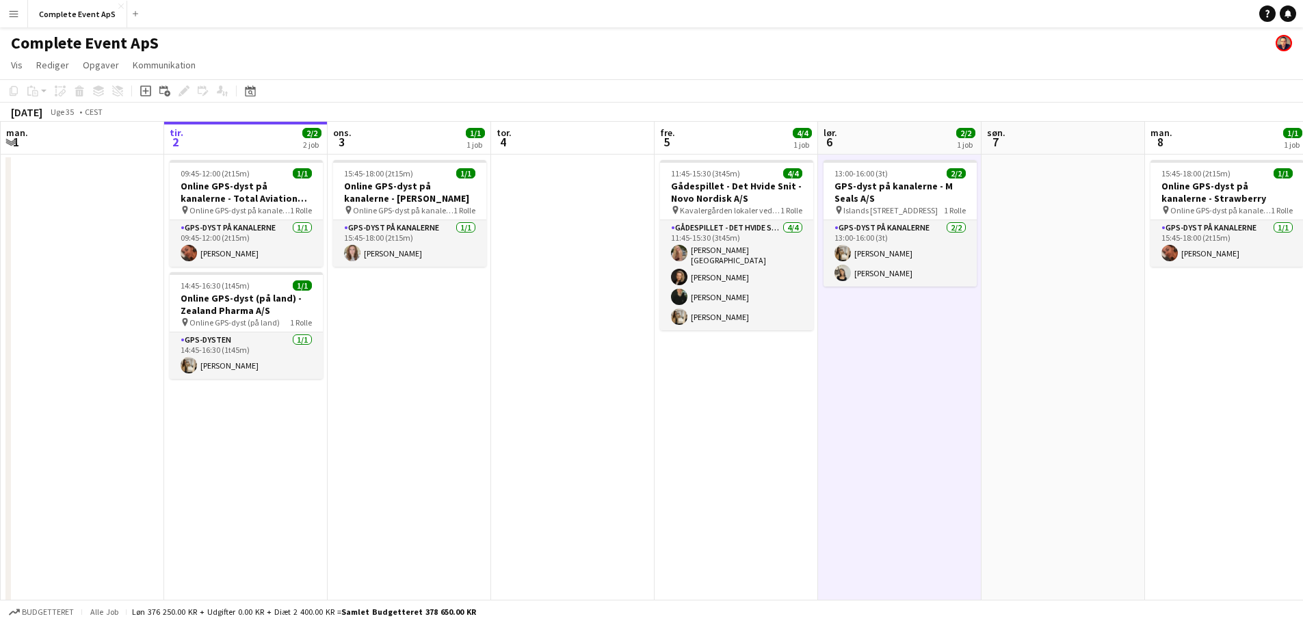
scroll to position [0, 326]
click at [1057, 423] on app-date-cell at bounding box center [1063, 444] width 163 height 579
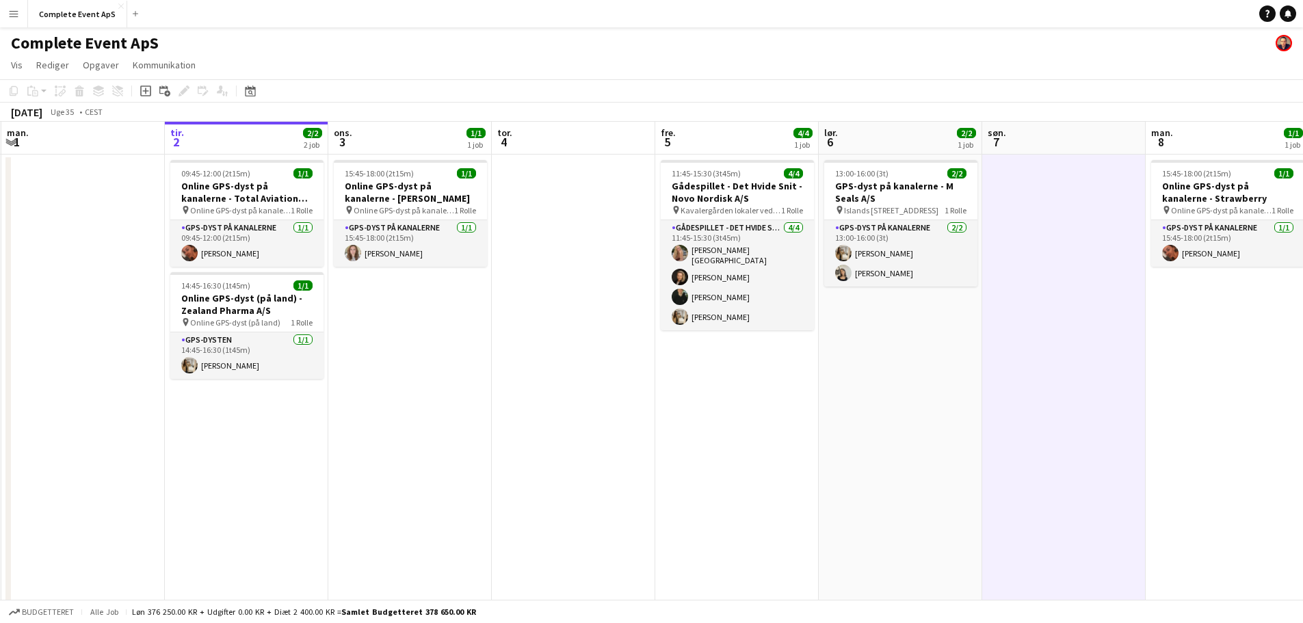
click at [897, 440] on app-date-cell "13:00-16:00 (3t) 2/2 GPS-dyst på kanalerne - M Seals A/S pin Islands Brygge 10,…" at bounding box center [900, 444] width 163 height 579
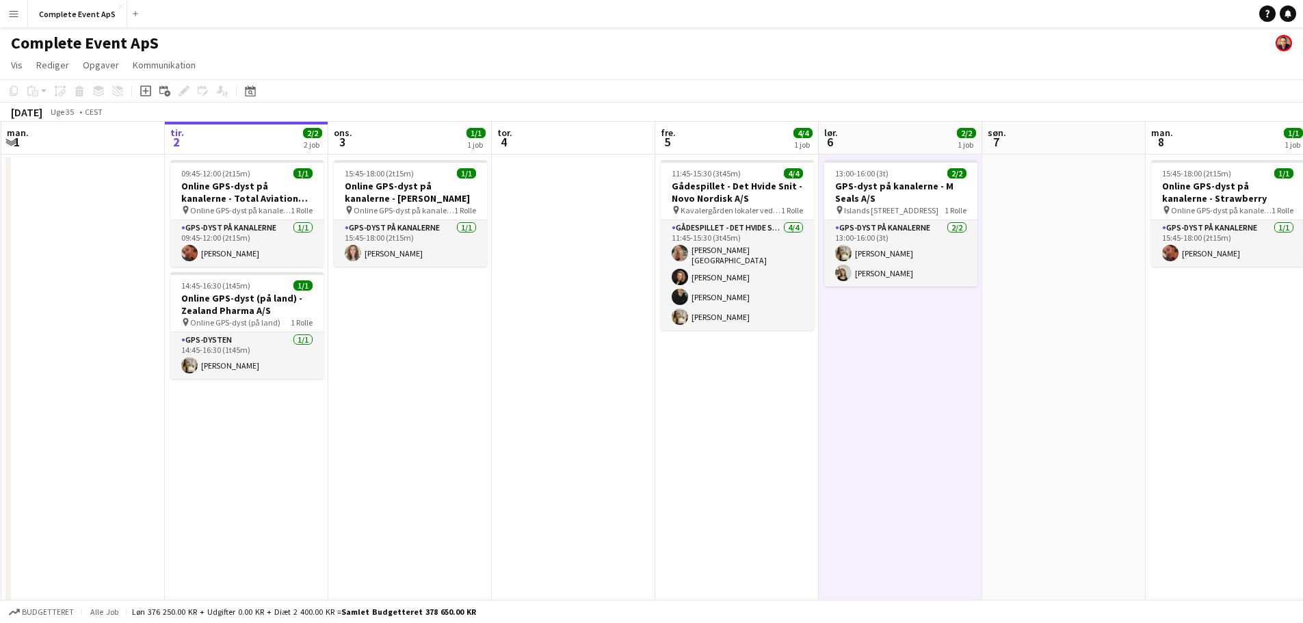
click at [709, 448] on app-date-cell "11:45-15:30 (3t45m) 4/4 Gådespillet - Det Hvide Snit - Novo Nordisk A/S pin Kav…" at bounding box center [736, 444] width 163 height 579
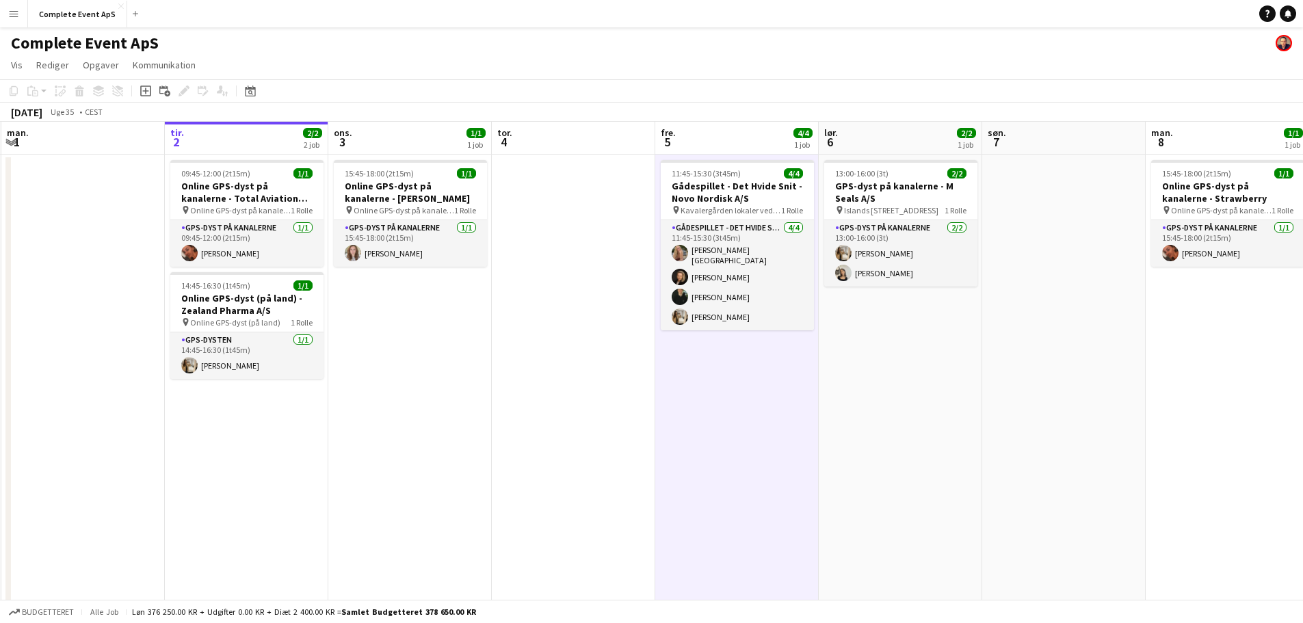
click at [376, 390] on app-date-cell "15:45-18:00 (2t15m) 1/1 Online GPS-dyst på kanalerne - [PERSON_NAME] pin Online…" at bounding box center [409, 444] width 163 height 579
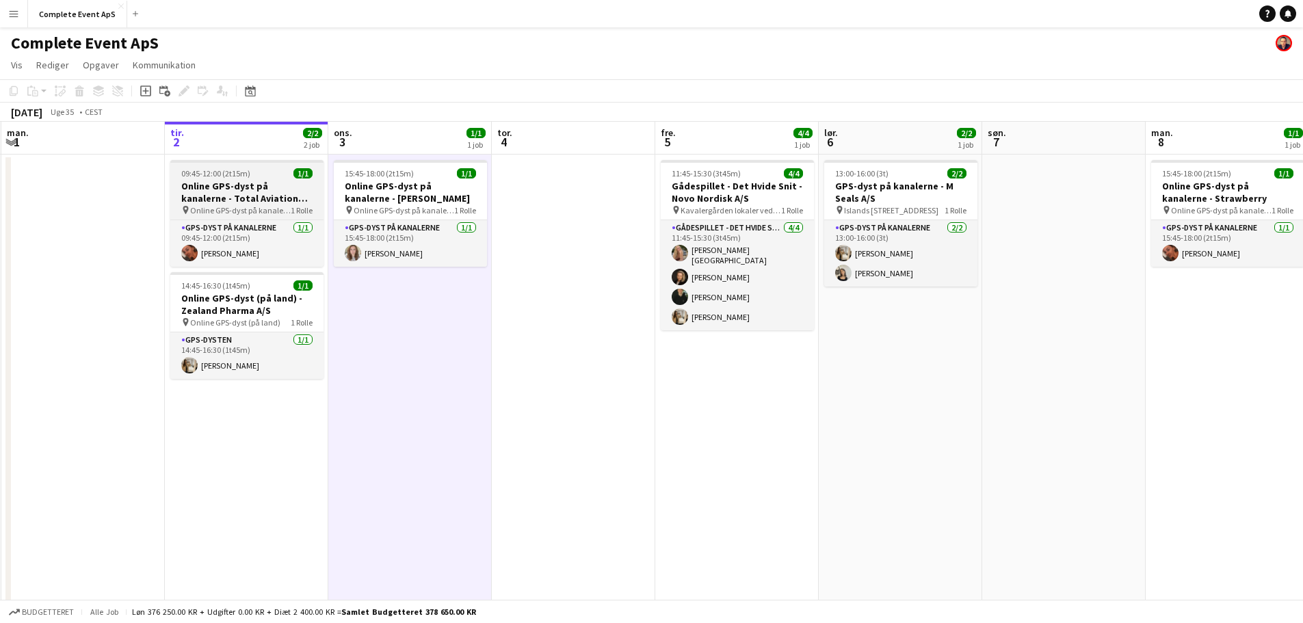
click at [251, 179] on app-job-card "09:45-12:00 (2t15m) 1/1 Online GPS-dyst på kanalerne - Total Aviation Ltd A/S p…" at bounding box center [246, 213] width 153 height 107
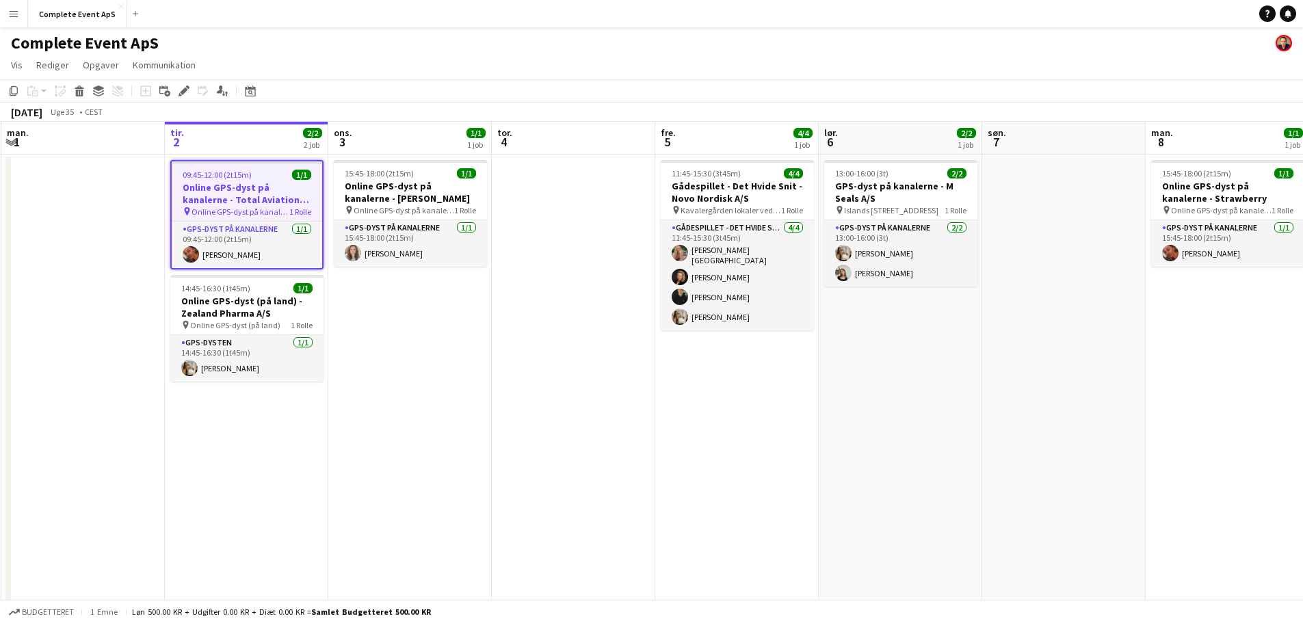
click at [251, 179] on div "09:45-12:00 (2t15m) 1/1" at bounding box center [247, 175] width 150 height 10
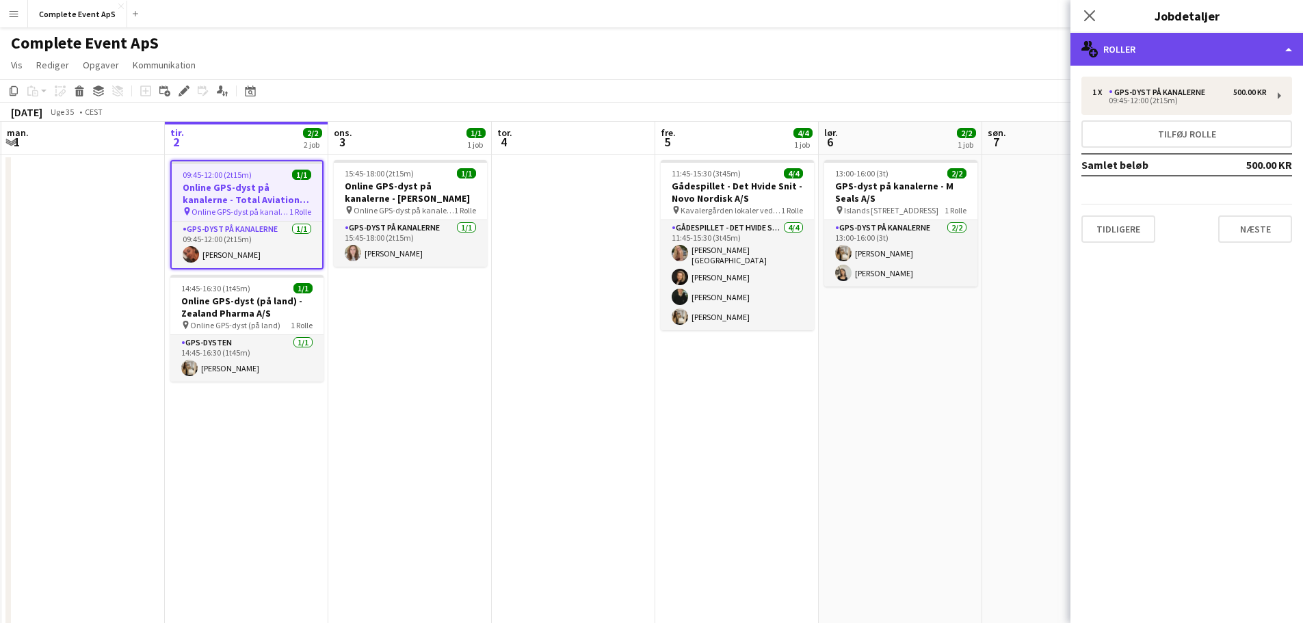
click at [1156, 50] on div "multiple-users-add Roller" at bounding box center [1186, 49] width 233 height 33
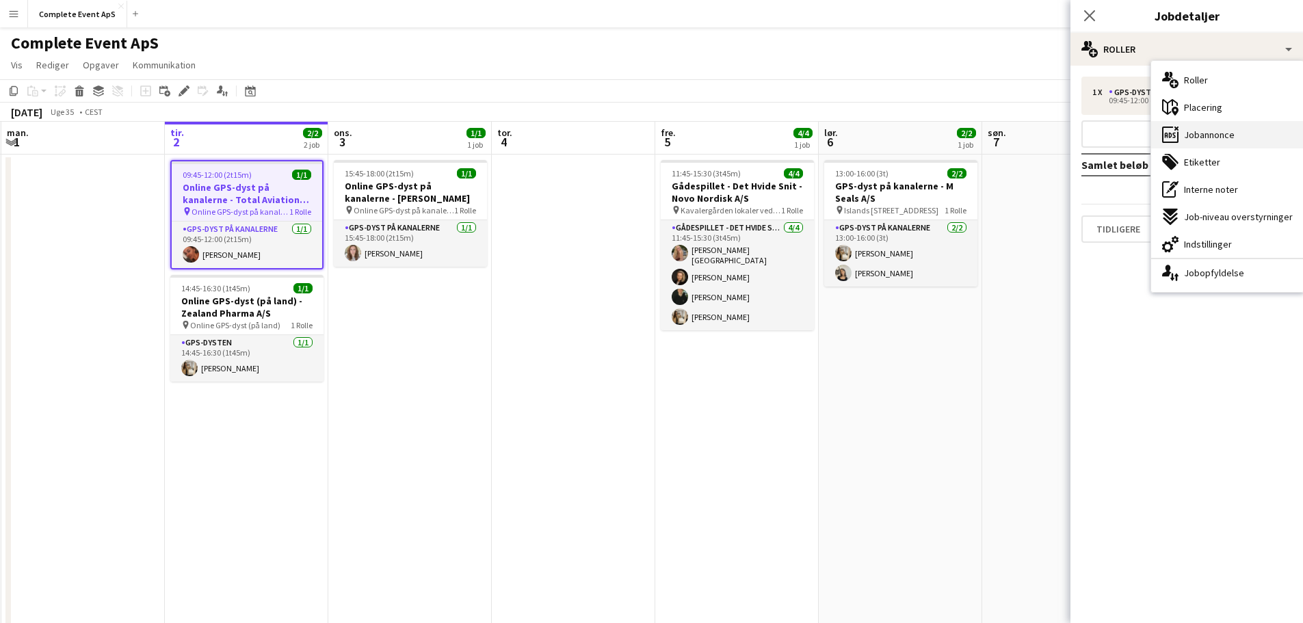
click at [1229, 135] on span "Jobannonce" at bounding box center [1209, 135] width 51 height 12
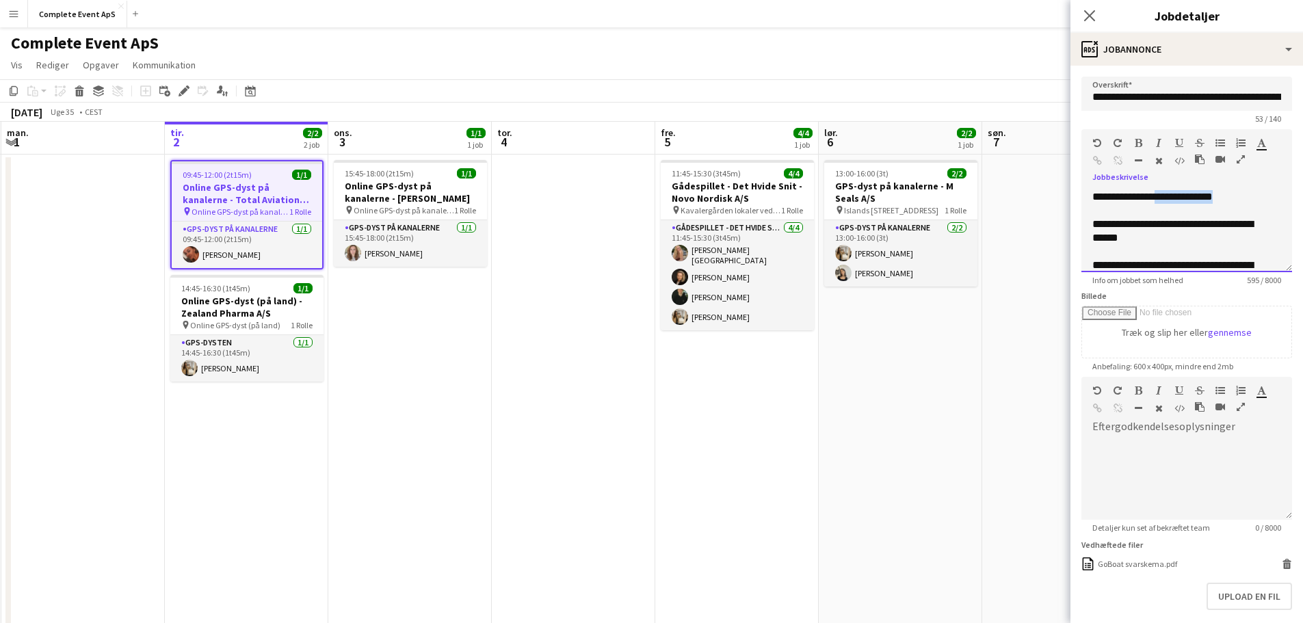
drag, startPoint x: 1237, startPoint y: 195, endPoint x: 1164, endPoint y: 195, distance: 73.2
click at [1164, 195] on div "**********" at bounding box center [1176, 197] width 168 height 14
click at [609, 421] on app-date-cell at bounding box center [573, 444] width 163 height 579
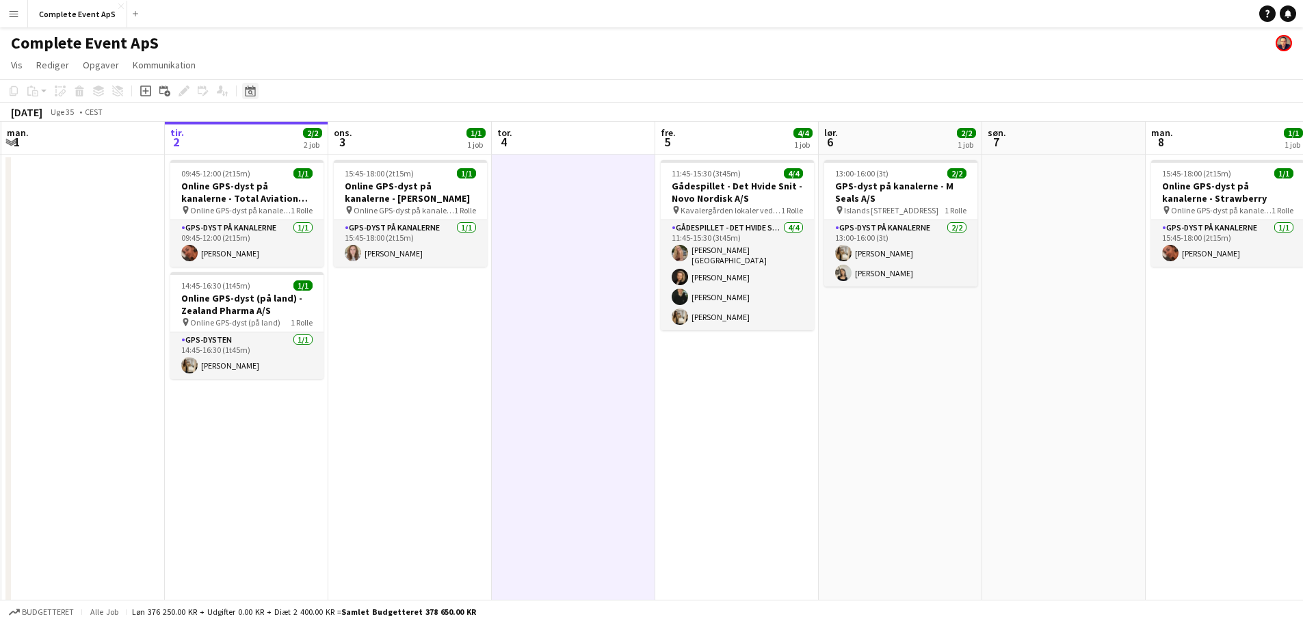
click at [252, 88] on icon at bounding box center [250, 90] width 10 height 11
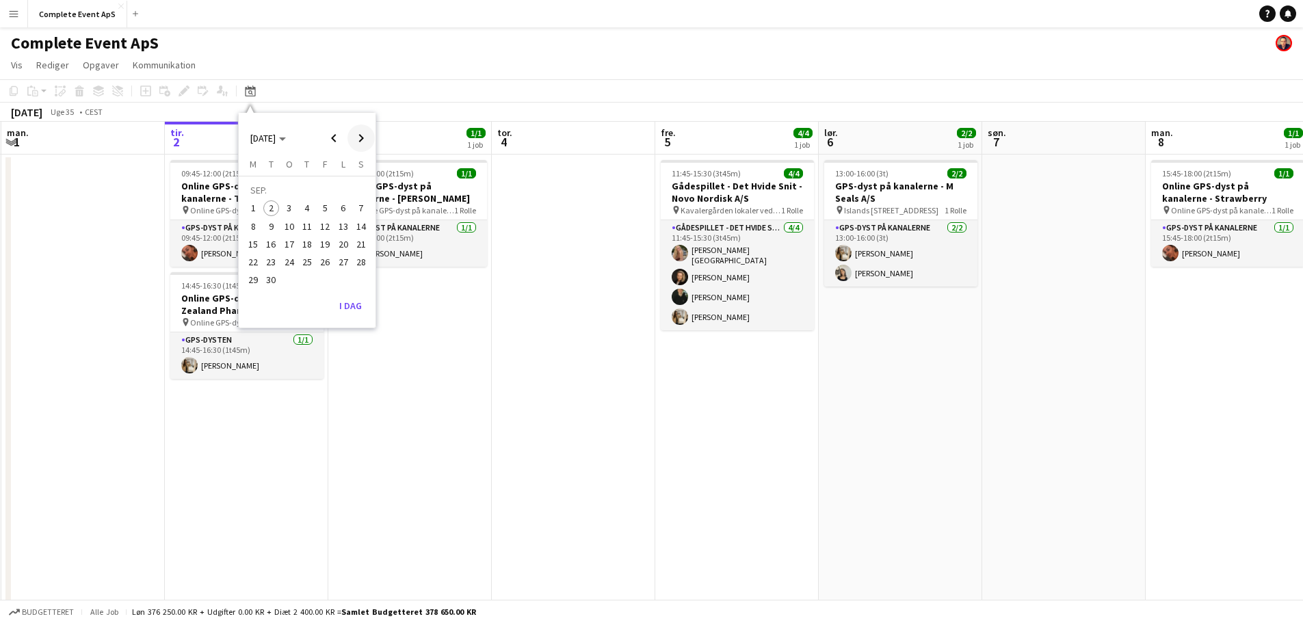
click at [362, 140] on span "Next month" at bounding box center [360, 137] width 27 height 27
click at [327, 259] on span "28" at bounding box center [325, 265] width 16 height 16
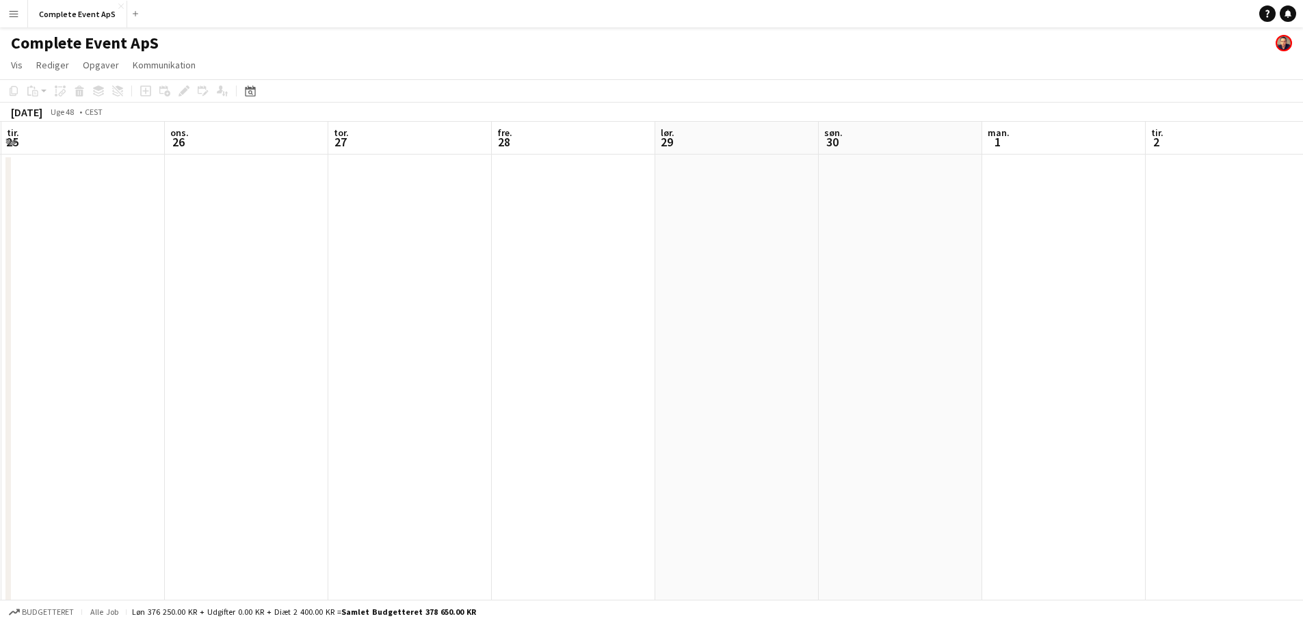
scroll to position [0, 470]
